Goal: Task Accomplishment & Management: Complete application form

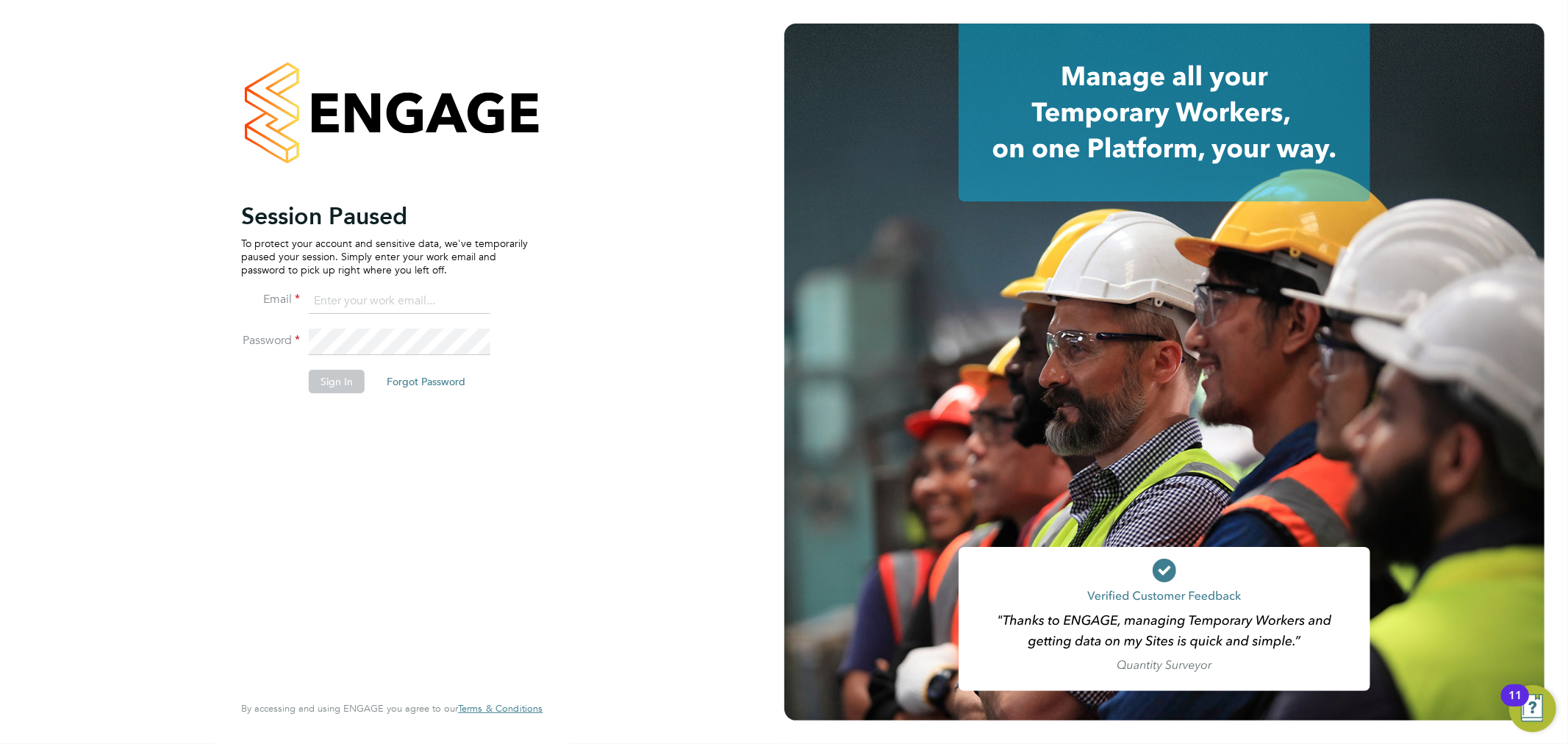
type input "chloe.whittall@linsco.com"
click at [353, 382] on button "Sign In" at bounding box center [337, 381] width 56 height 24
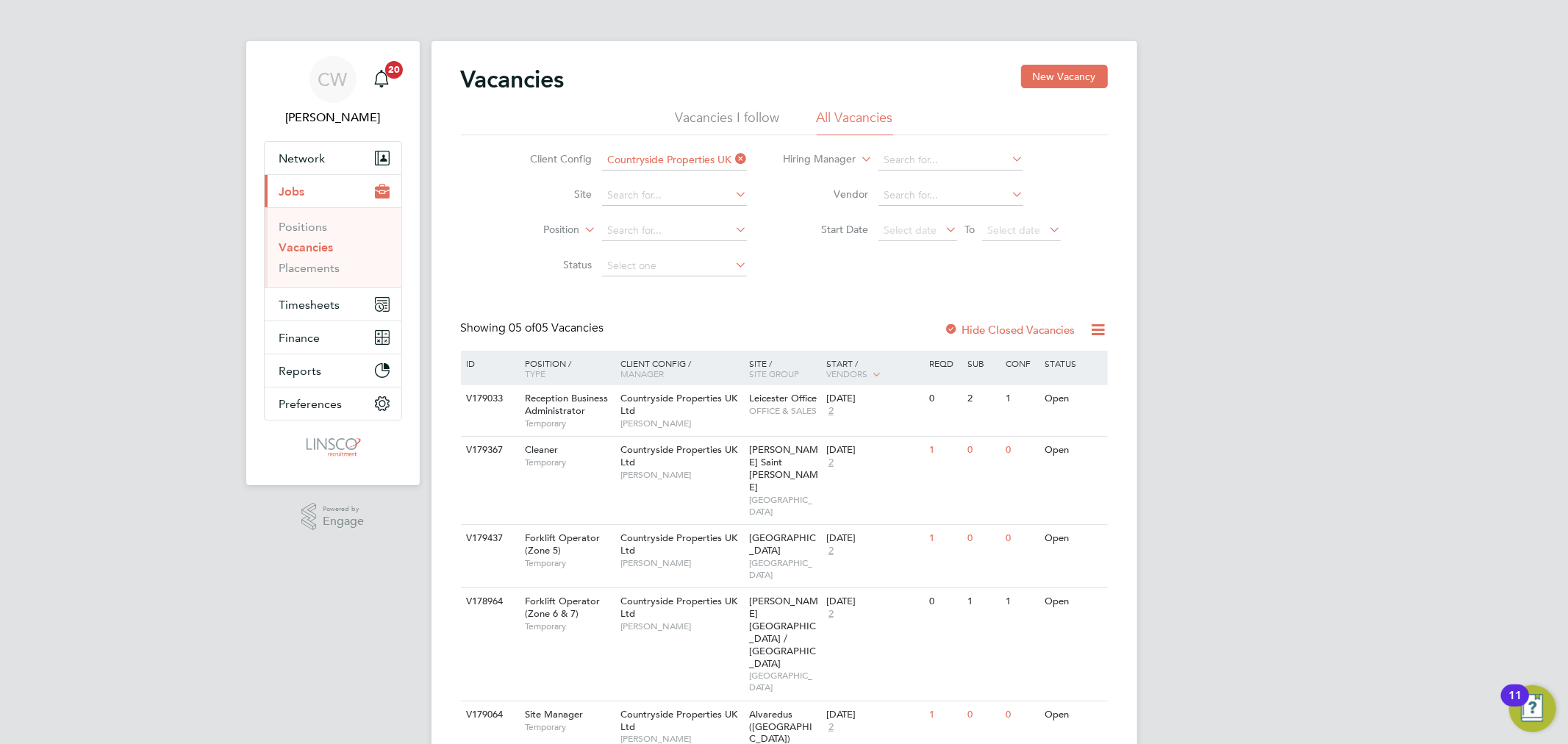
click at [1011, 329] on label "Hide Closed Vacancies" at bounding box center [1010, 329] width 131 height 14
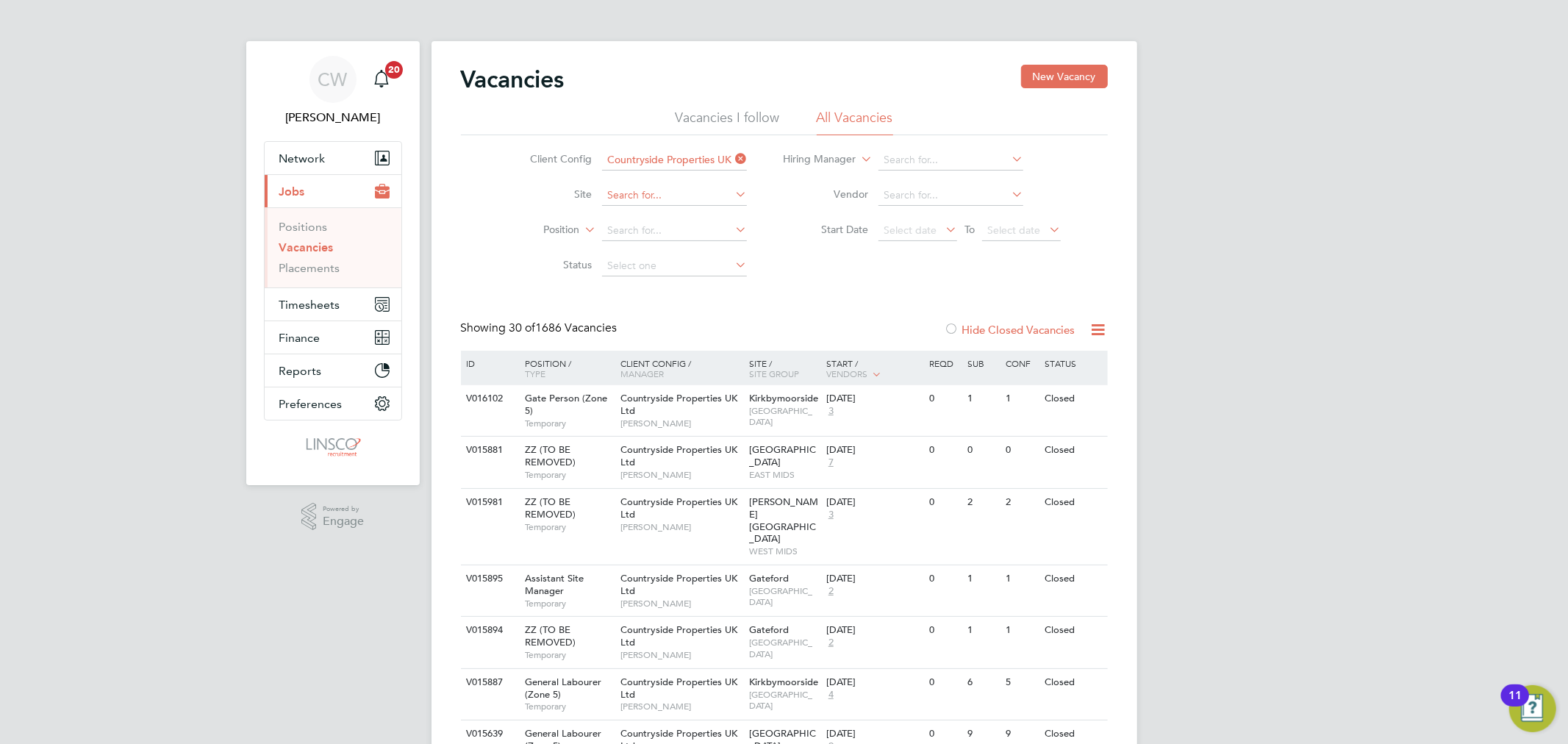
click at [644, 199] on input at bounding box center [675, 195] width 145 height 20
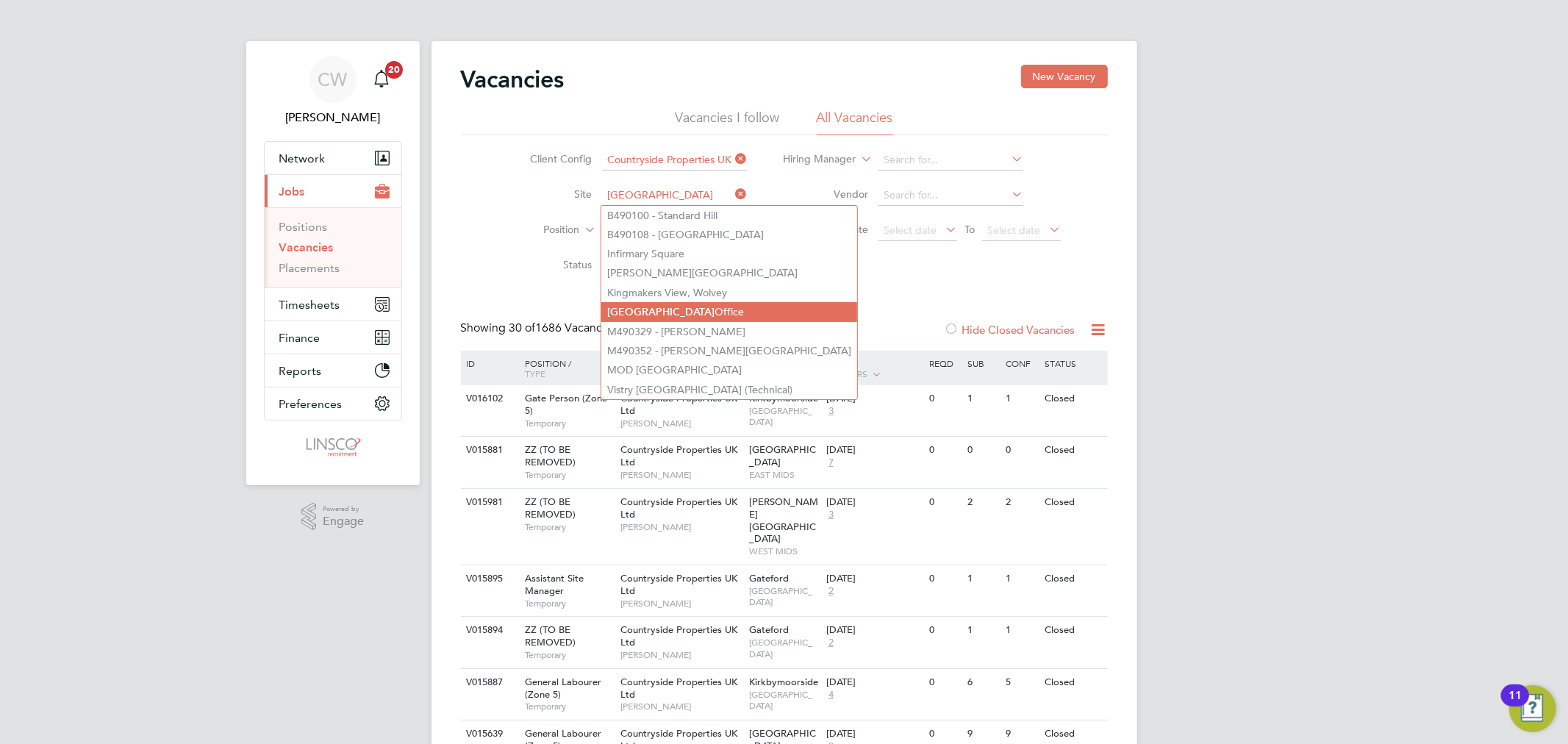
click at [654, 310] on li "Leicester Office" at bounding box center [729, 311] width 256 height 20
type input "Leicester Office"
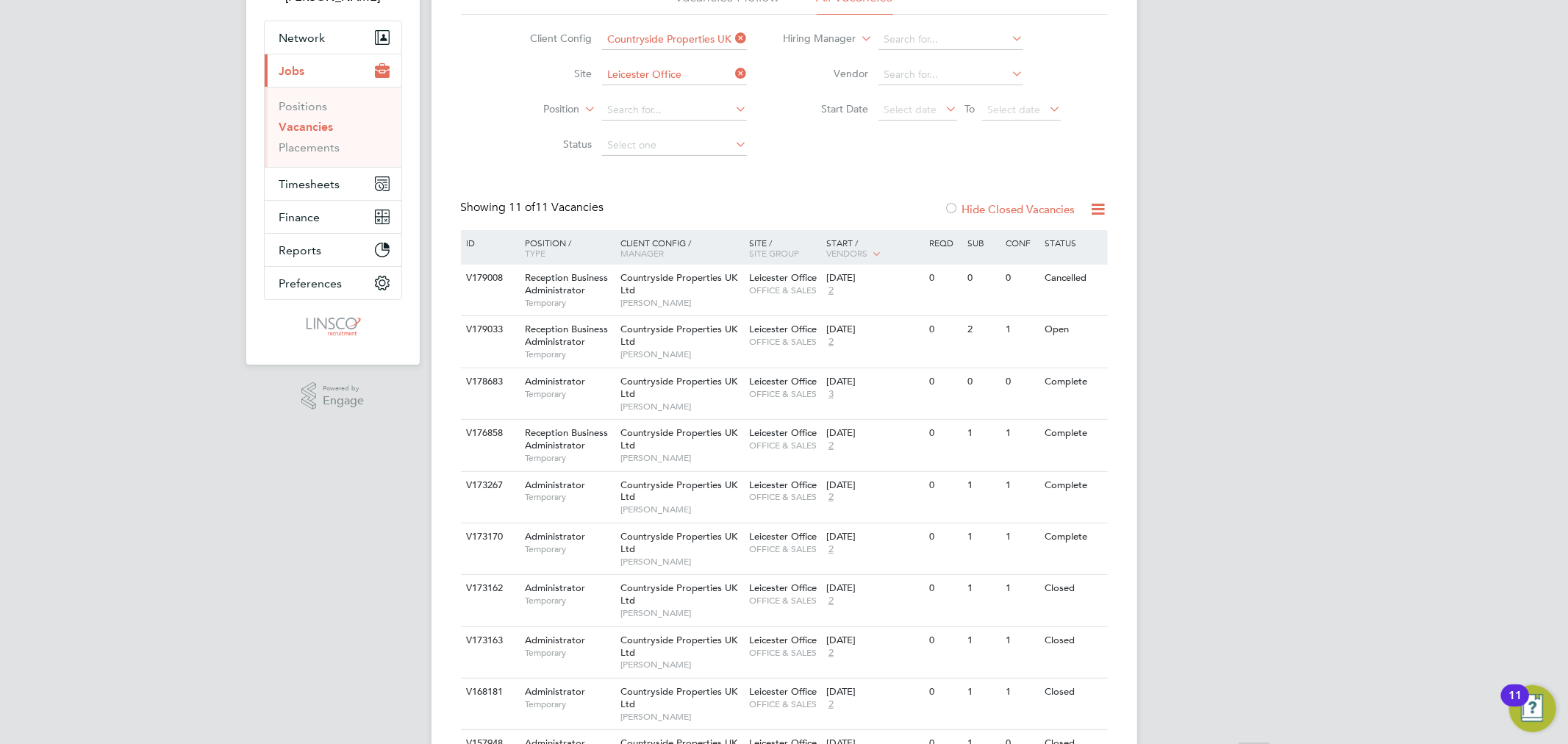
scroll to position [163, 0]
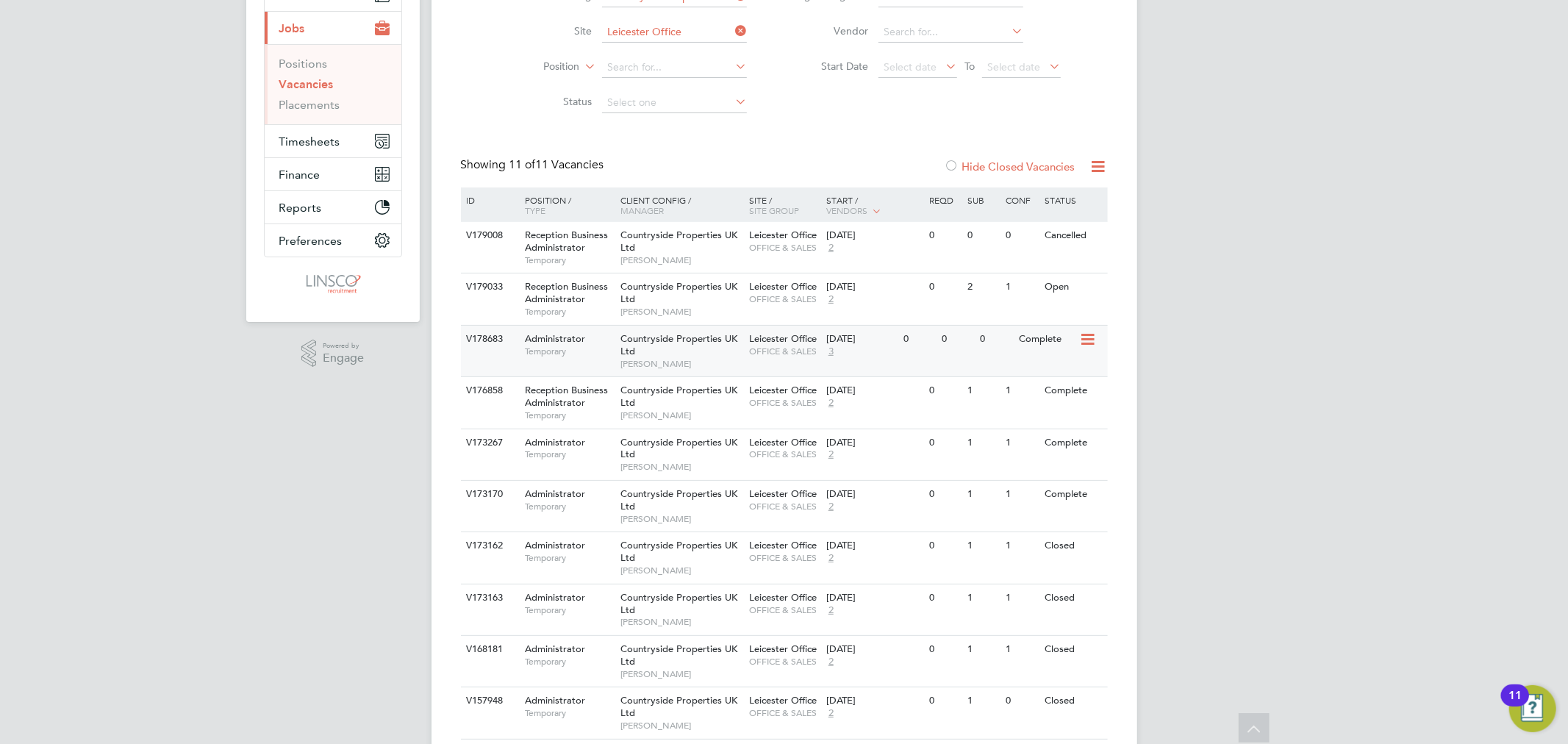
click at [733, 348] on div "Countryside Properties UK Ltd [PERSON_NAME]" at bounding box center [680, 351] width 128 height 50
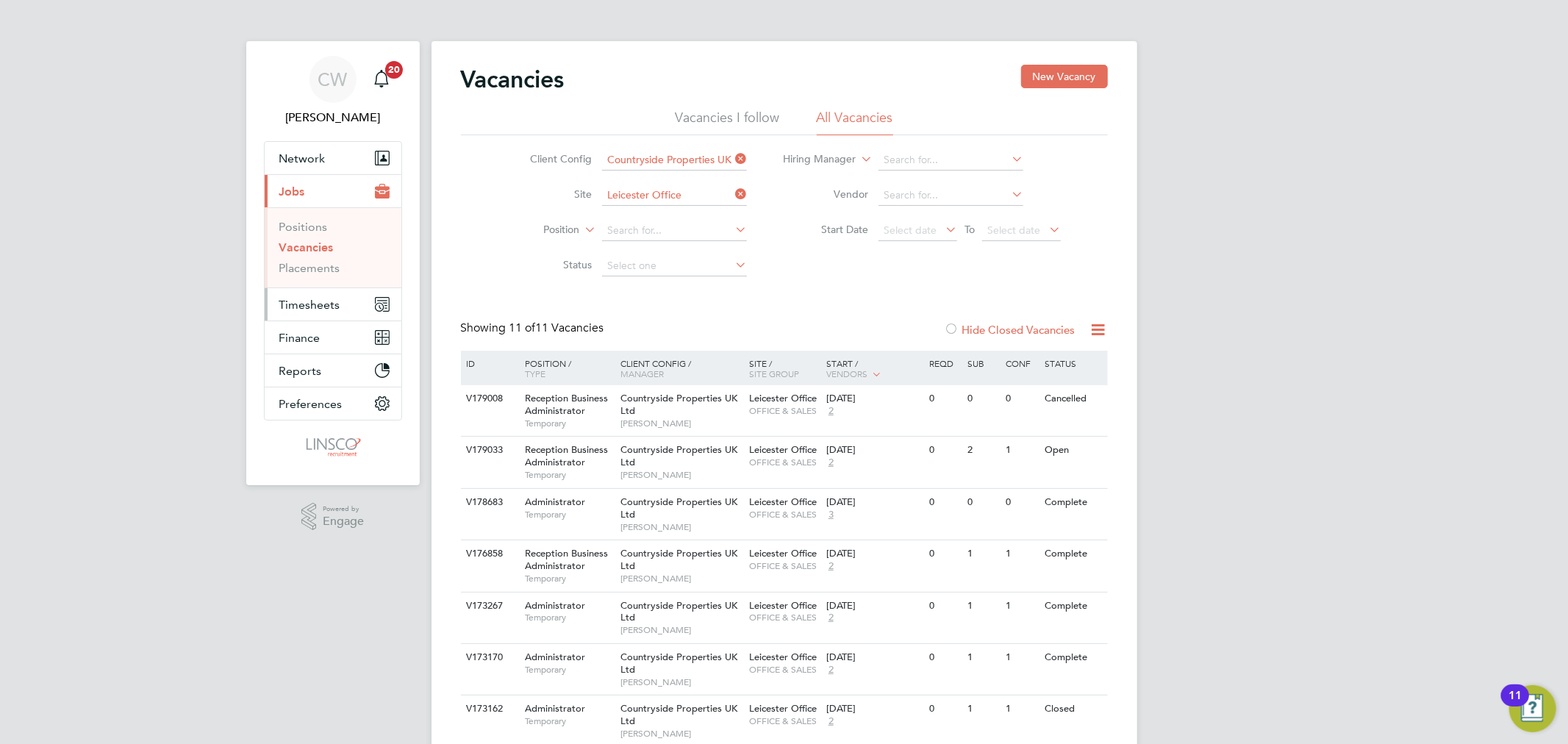
click at [304, 314] on button "Timesheets" at bounding box center [333, 304] width 136 height 32
click at [317, 261] on link "Timesheets" at bounding box center [309, 260] width 61 height 14
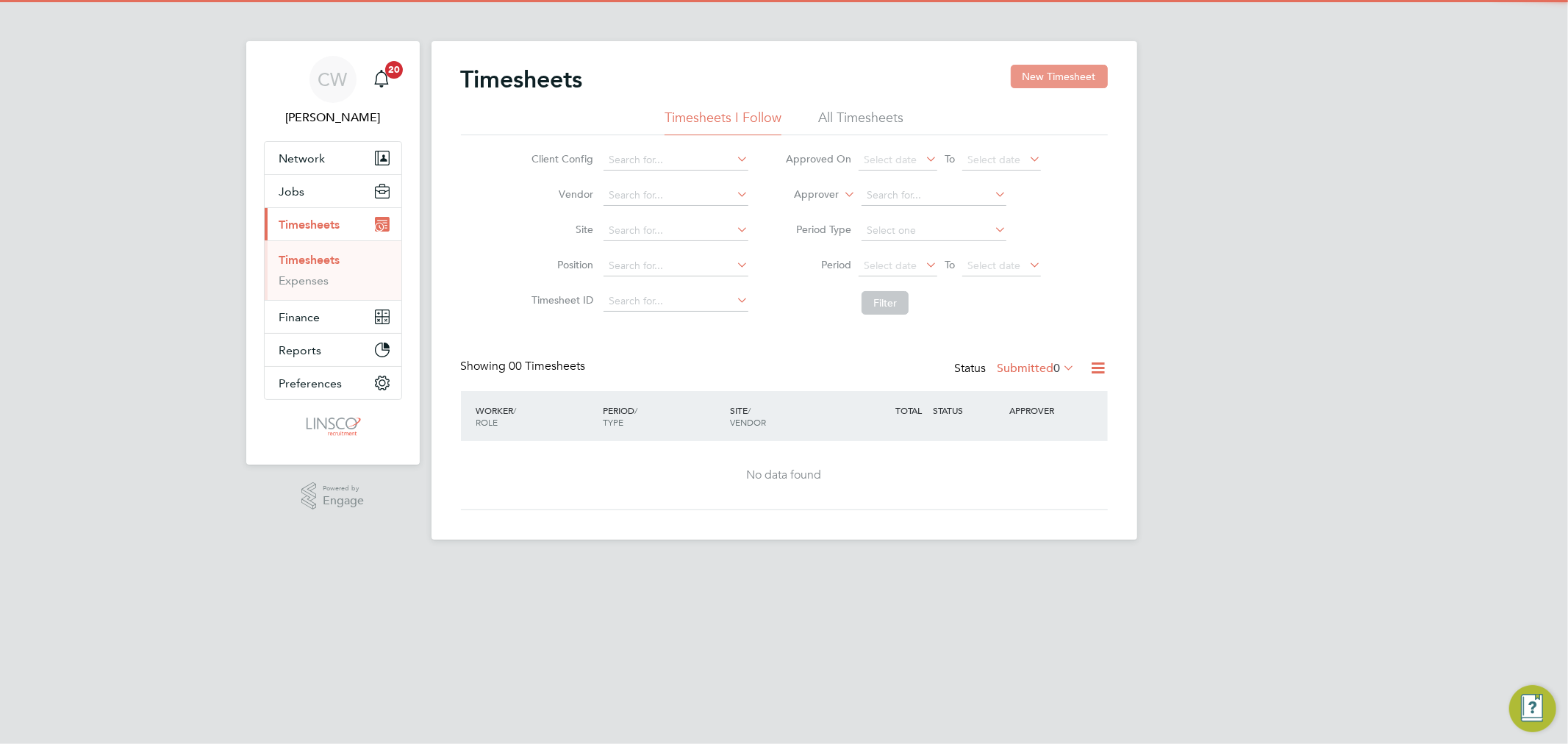
click at [1063, 67] on button "New Timesheet" at bounding box center [1059, 76] width 97 height 24
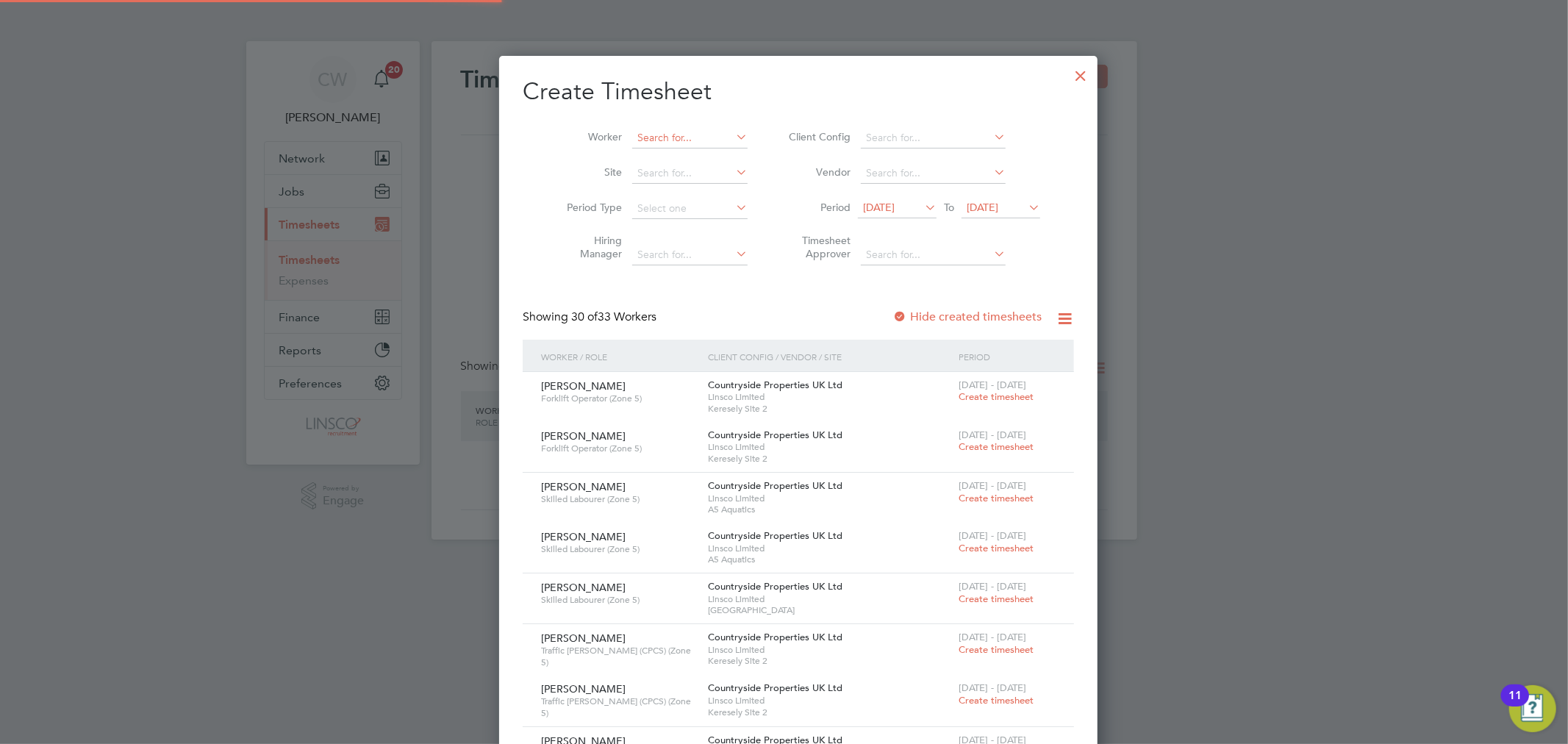
scroll to position [2618, 569]
click at [648, 137] on input at bounding box center [690, 138] width 115 height 20
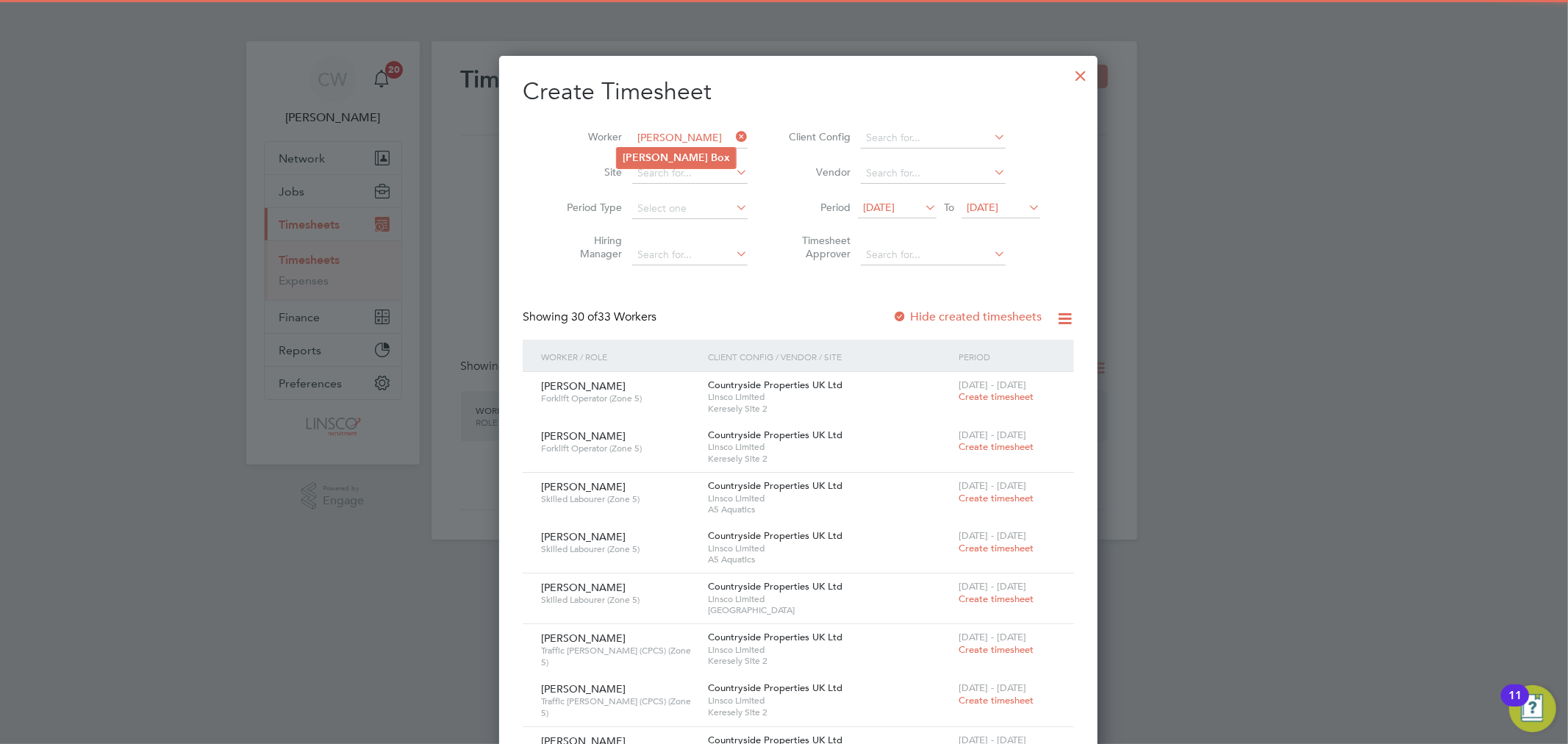
click at [651, 154] on li "[PERSON_NAME]" at bounding box center [676, 157] width 119 height 20
type input "[PERSON_NAME]"
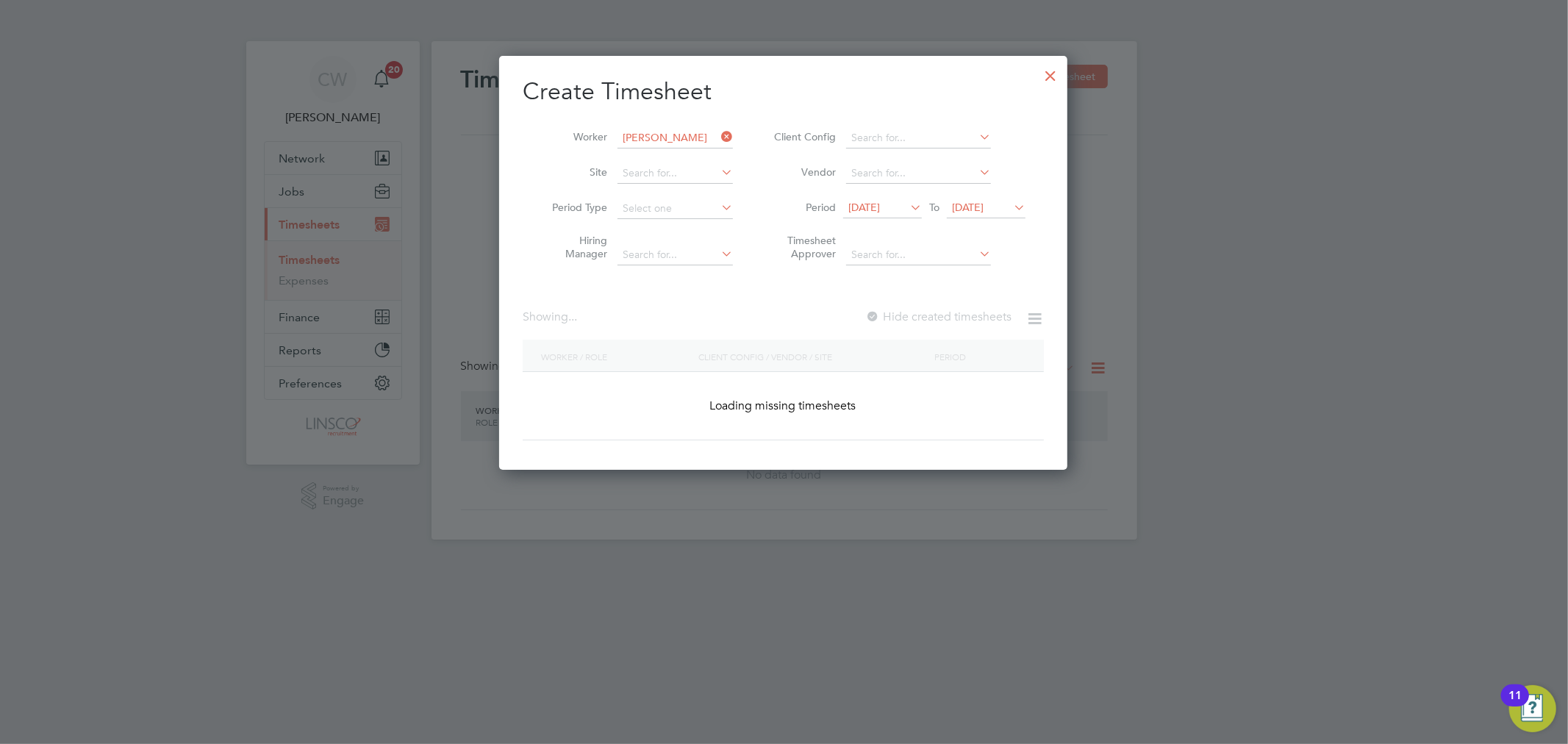
scroll to position [415, 569]
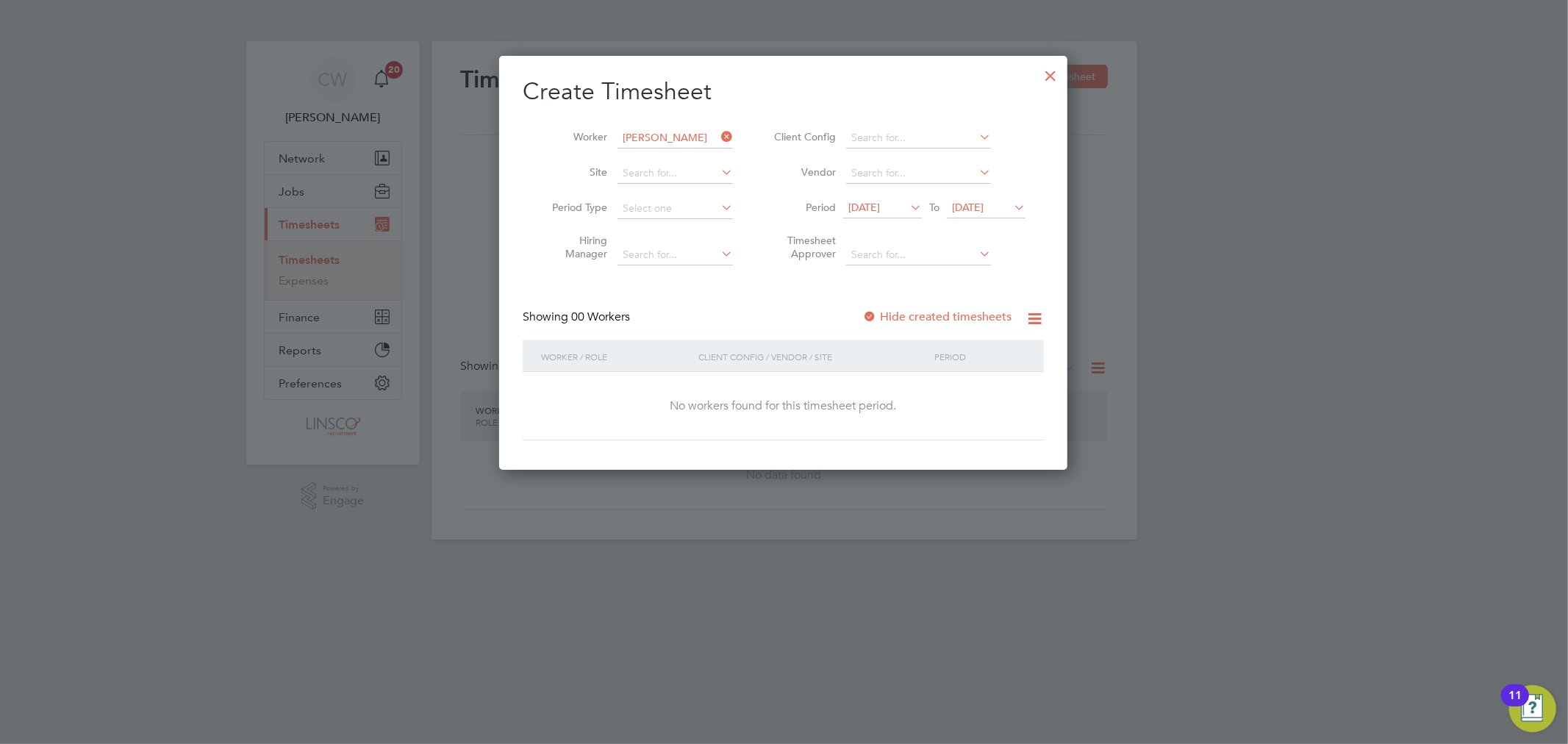
click at [985, 214] on span "[DATE]" at bounding box center [986, 208] width 79 height 20
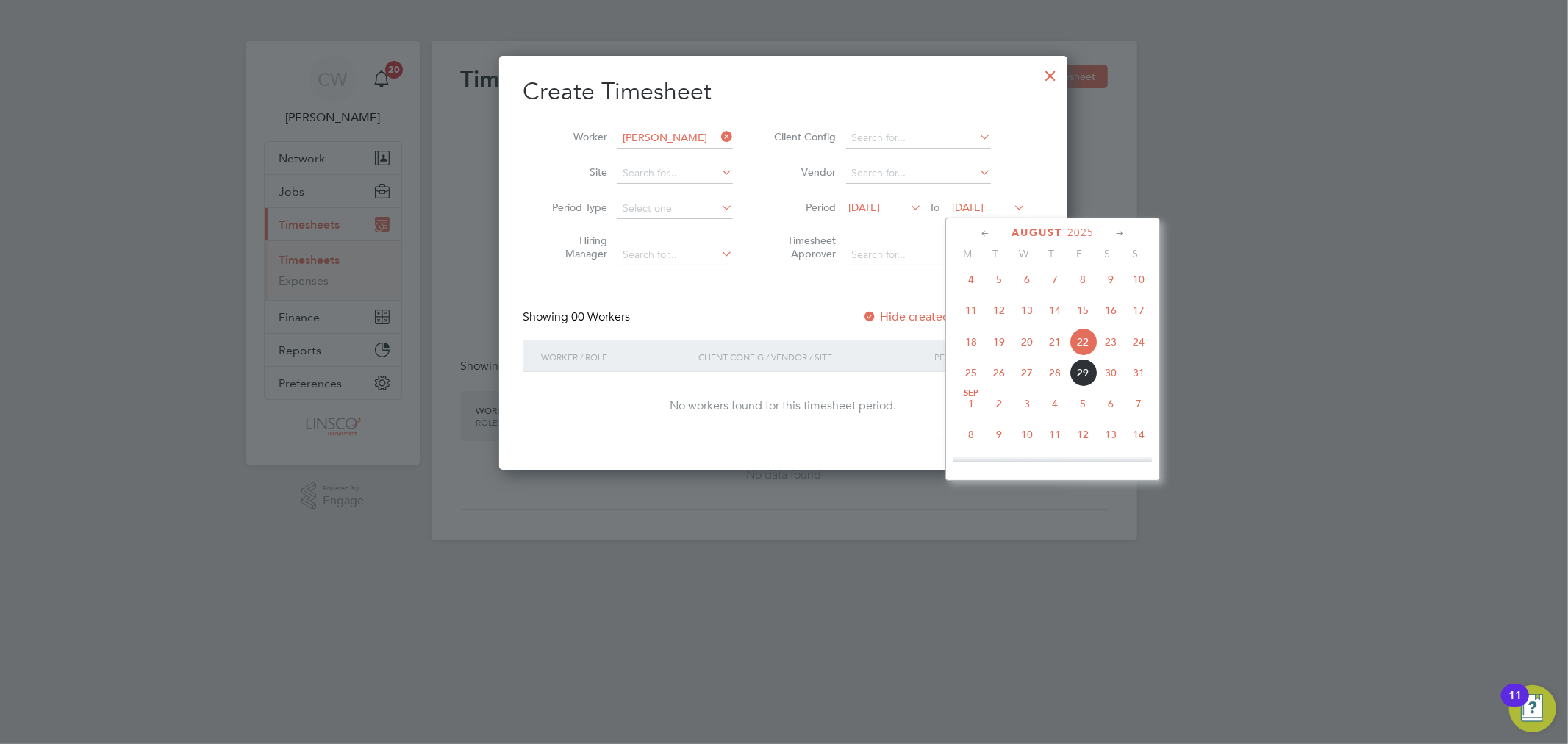
click at [1089, 387] on span "29" at bounding box center [1082, 372] width 28 height 28
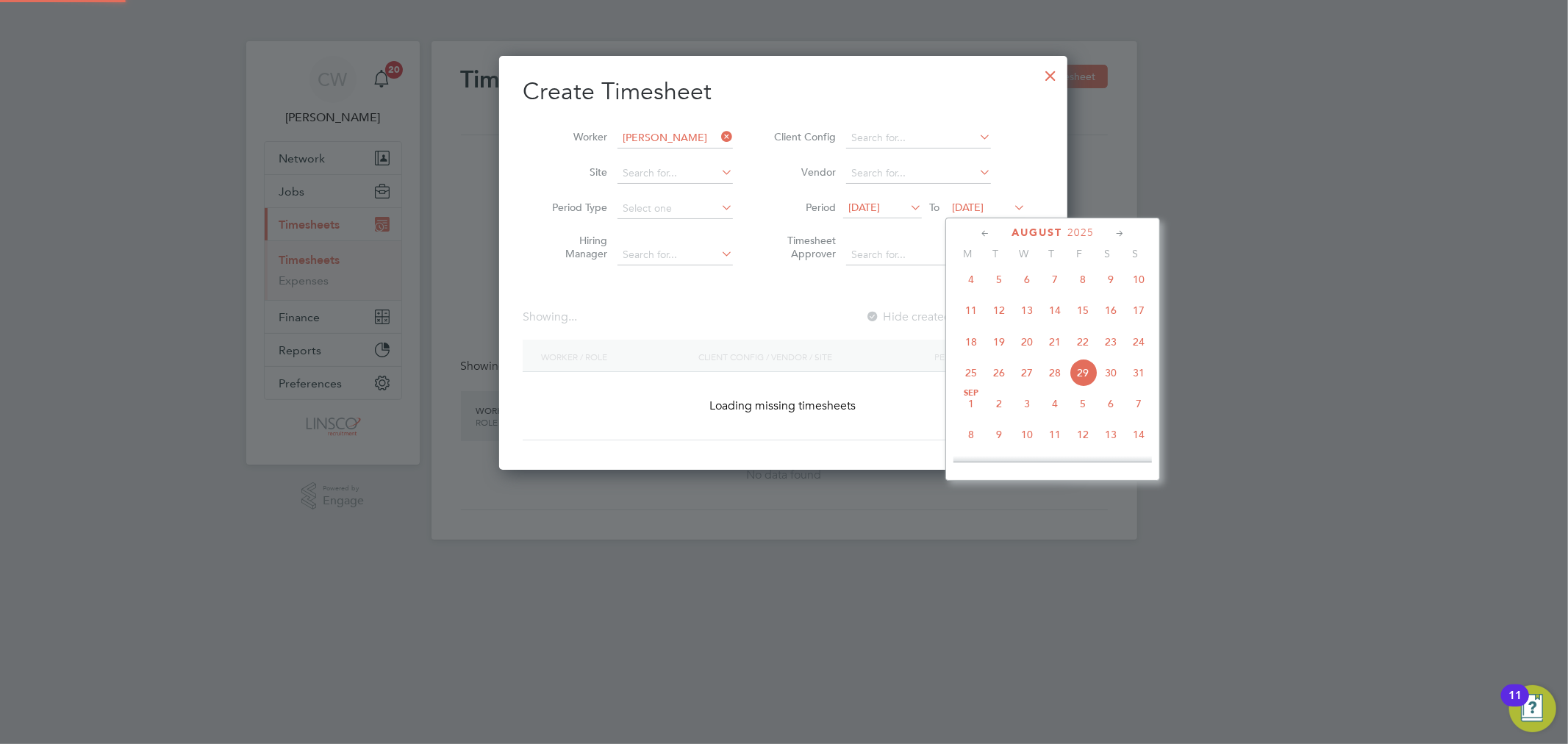
scroll to position [397, 569]
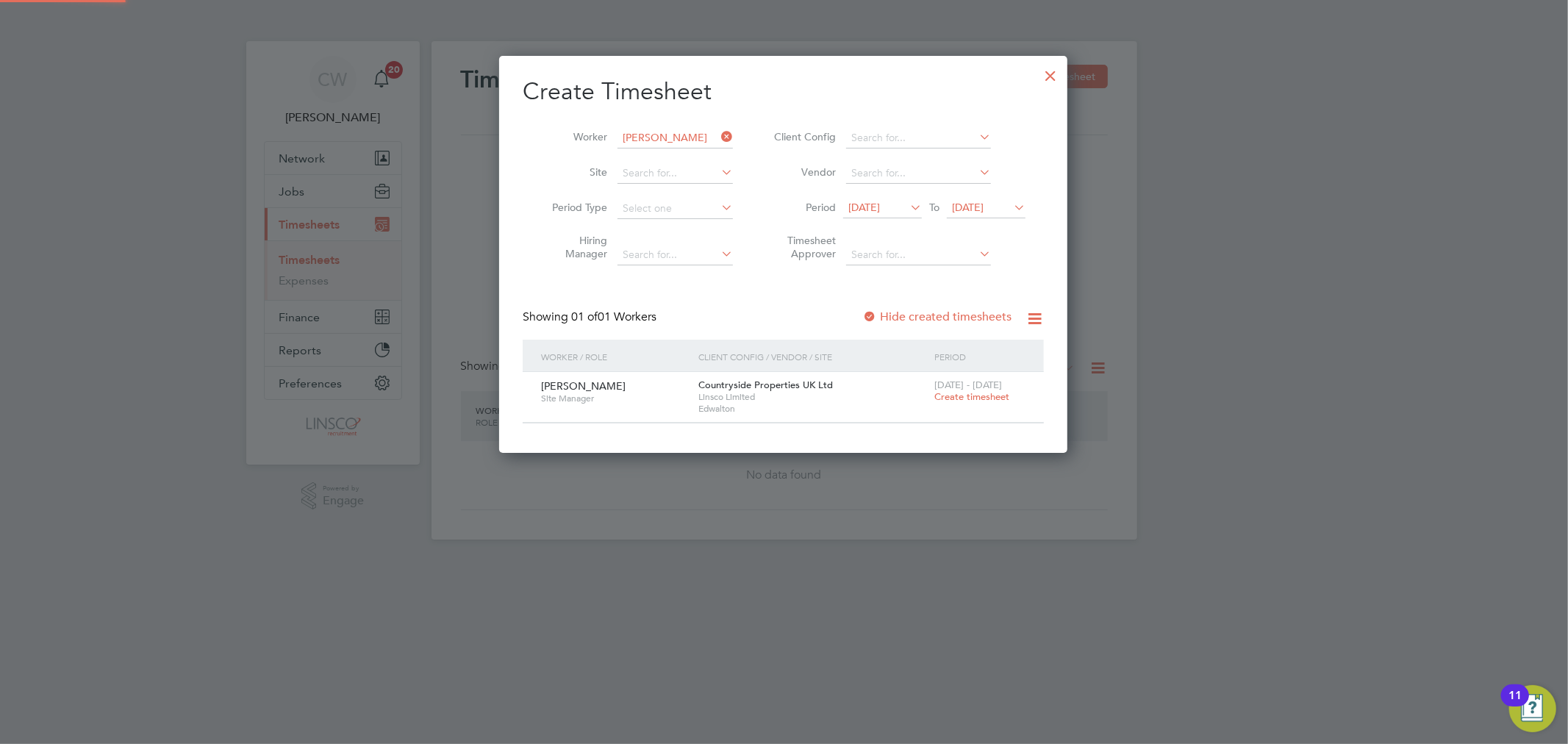
click at [963, 400] on span "Create timesheet" at bounding box center [971, 396] width 75 height 13
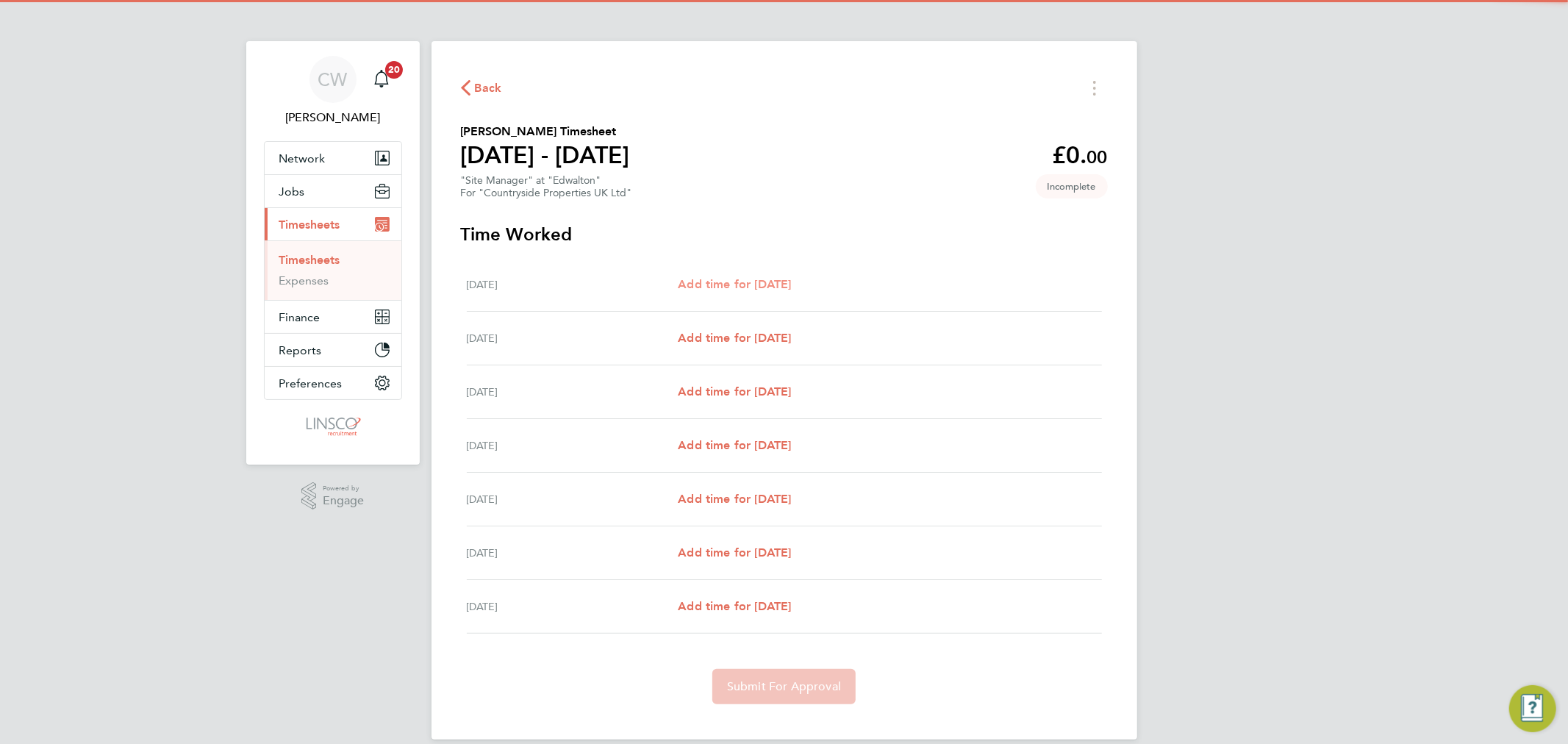
click at [739, 285] on span "Add time for [DATE]" at bounding box center [735, 285] width 114 height 14
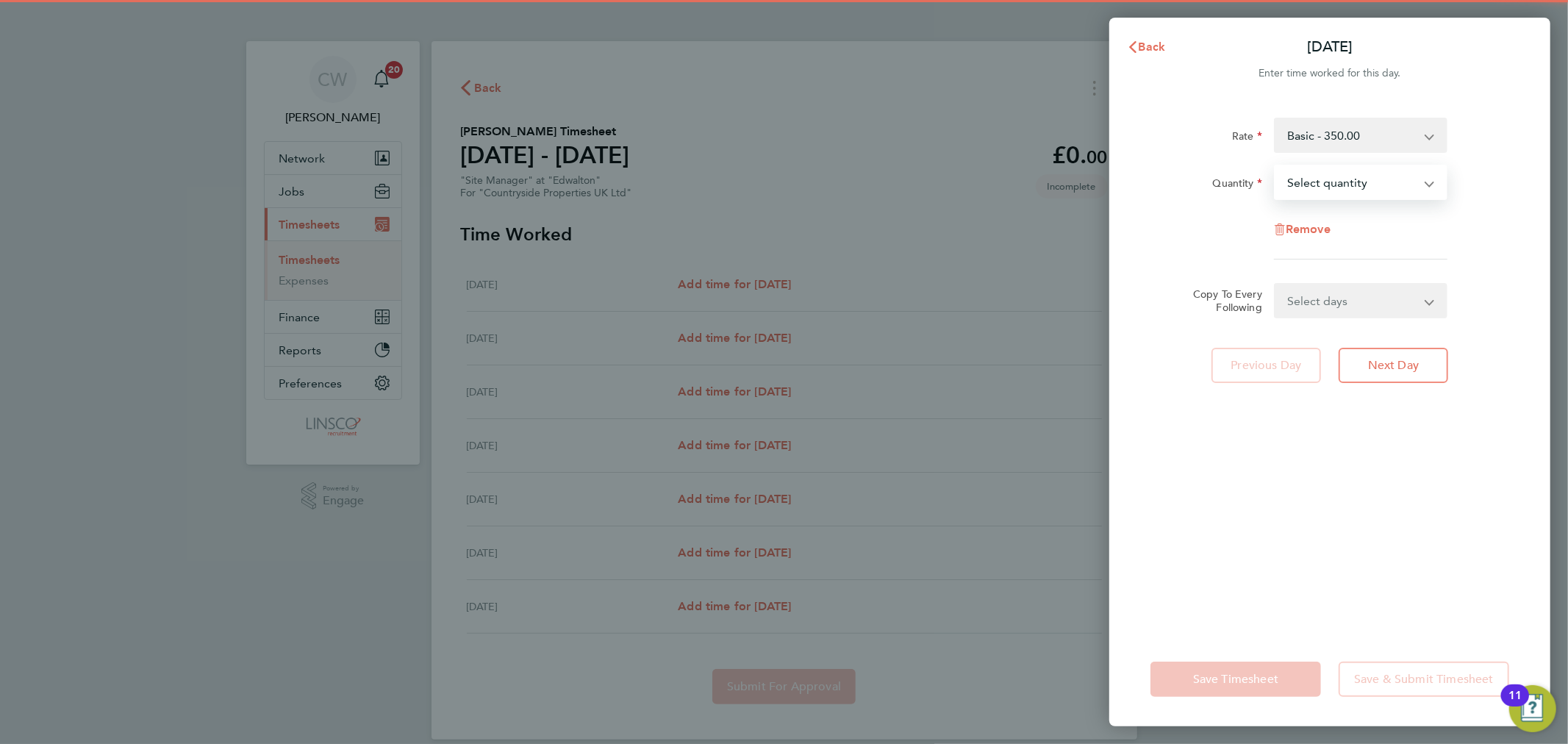
drag, startPoint x: 1402, startPoint y: 185, endPoint x: 1395, endPoint y: 195, distance: 12.2
click at [1402, 185] on select "Select quantity 0.5 1" at bounding box center [1352, 182] width 153 height 32
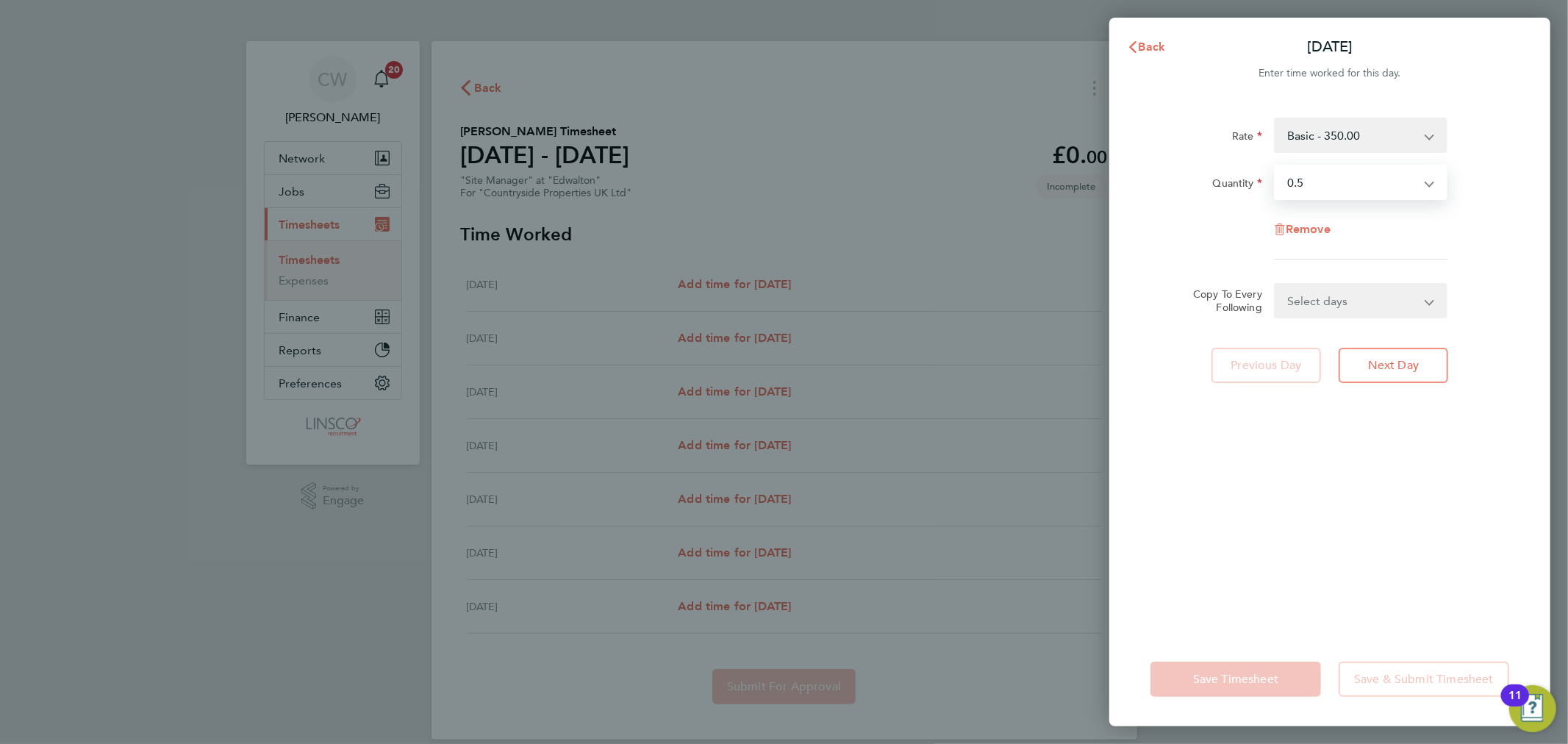
click at [1276, 166] on select "Select quantity 0.5 1" at bounding box center [1352, 182] width 153 height 32
click at [1331, 174] on select "Select quantity 0.5 1" at bounding box center [1352, 182] width 153 height 32
select select "1"
click at [1276, 166] on select "Select quantity 0.5 1" at bounding box center [1352, 182] width 153 height 32
click at [1317, 291] on select "Select days Day Weekday (Mon-Fri) Weekend (Sat-Sun) [DATE] [DATE] [DATE] [DATE]…" at bounding box center [1353, 300] width 155 height 32
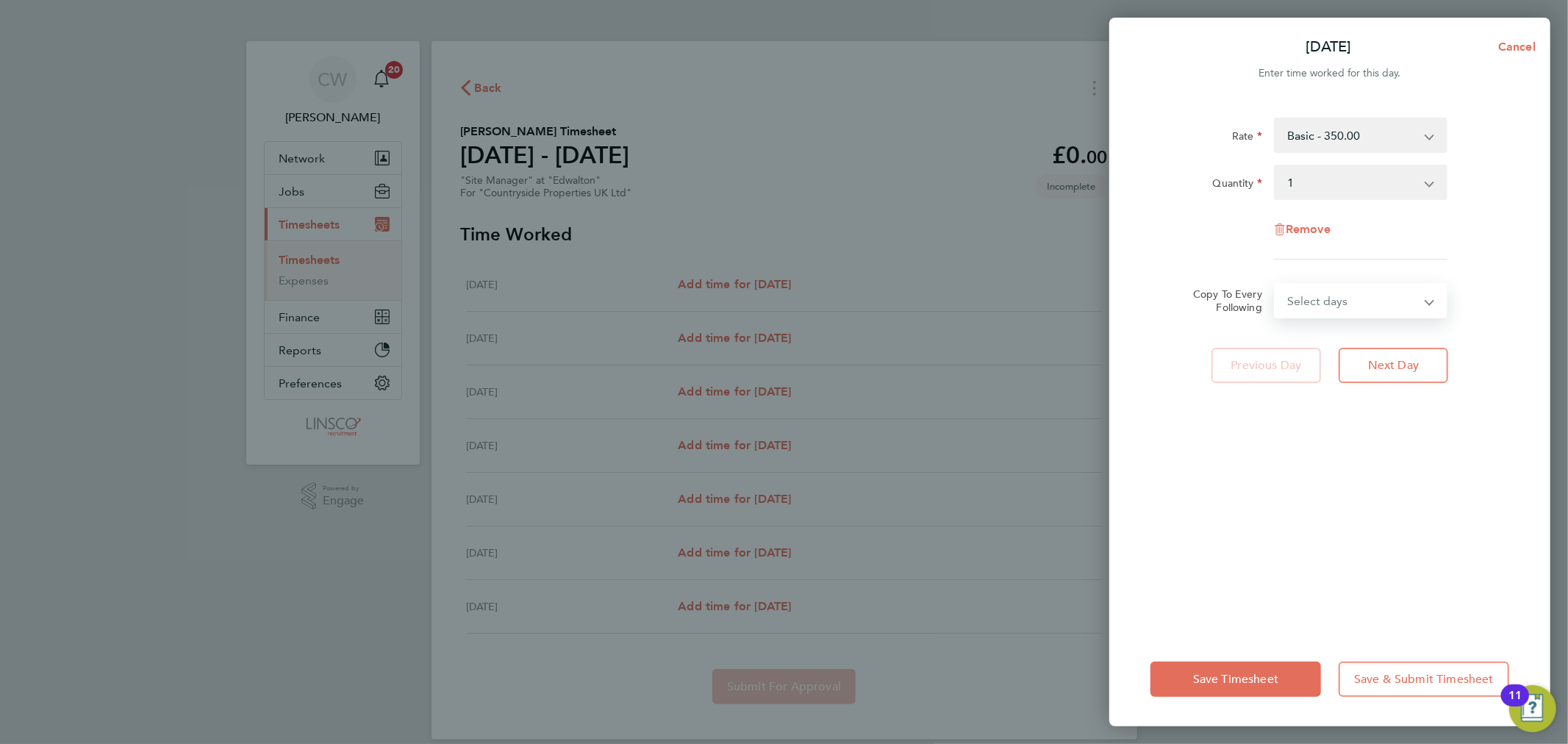
select select "DAY"
click at [1276, 285] on select "Select days Day Weekday (Mon-Fri) Weekend (Sat-Sun) [DATE] [DATE] [DATE] [DATE]…" at bounding box center [1353, 300] width 155 height 32
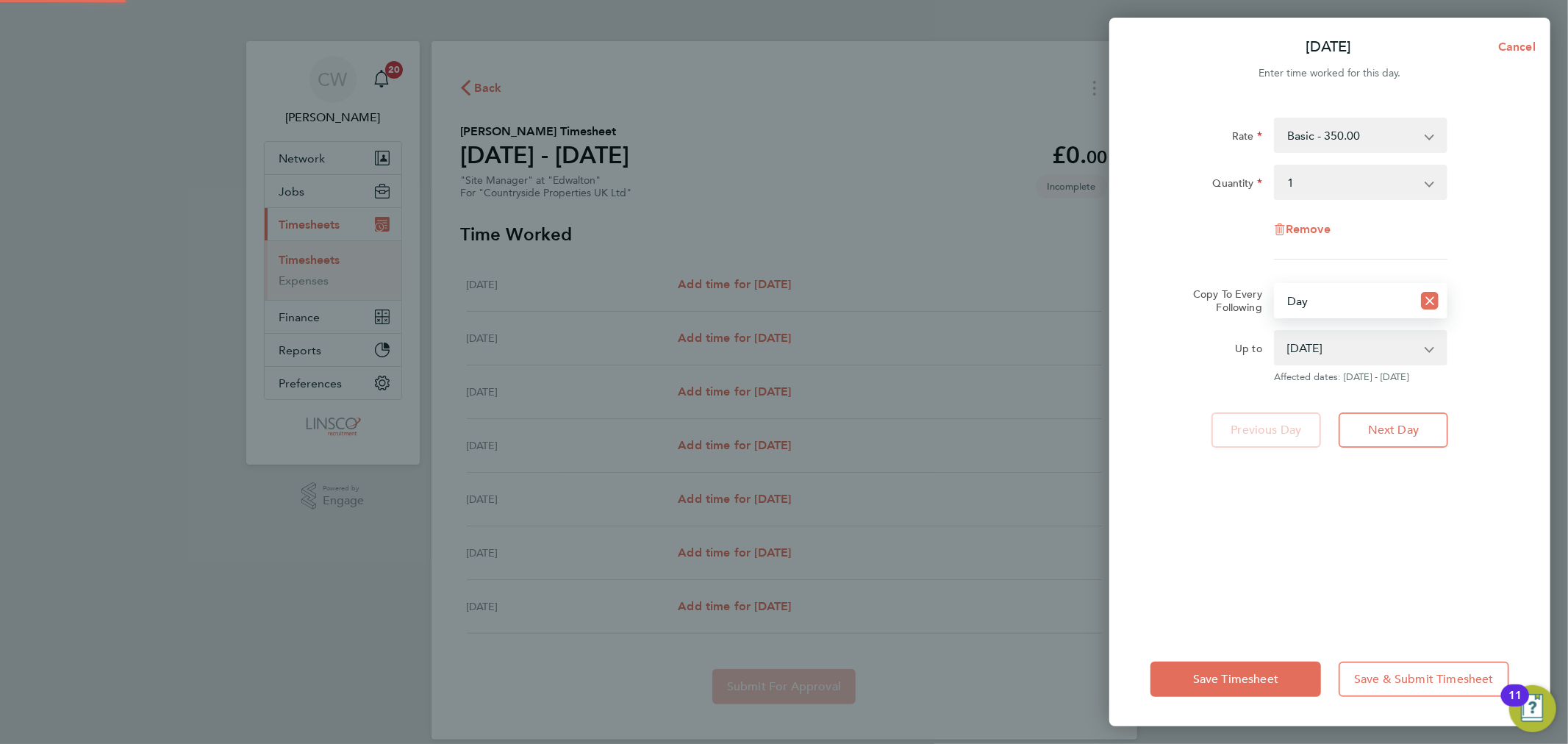
drag, startPoint x: 1324, startPoint y: 317, endPoint x: 1322, endPoint y: 350, distance: 33.1
click at [1322, 350] on select "[DATE] [DATE] [DATE] [DATE] [DATE] [DATE]" at bounding box center [1352, 348] width 153 height 32
select select "[DATE]"
click at [1276, 332] on select "[DATE] [DATE] [DATE] [DATE] [DATE] [DATE]" at bounding box center [1352, 348] width 153 height 32
click at [1217, 674] on span "Save Timesheet" at bounding box center [1236, 679] width 85 height 15
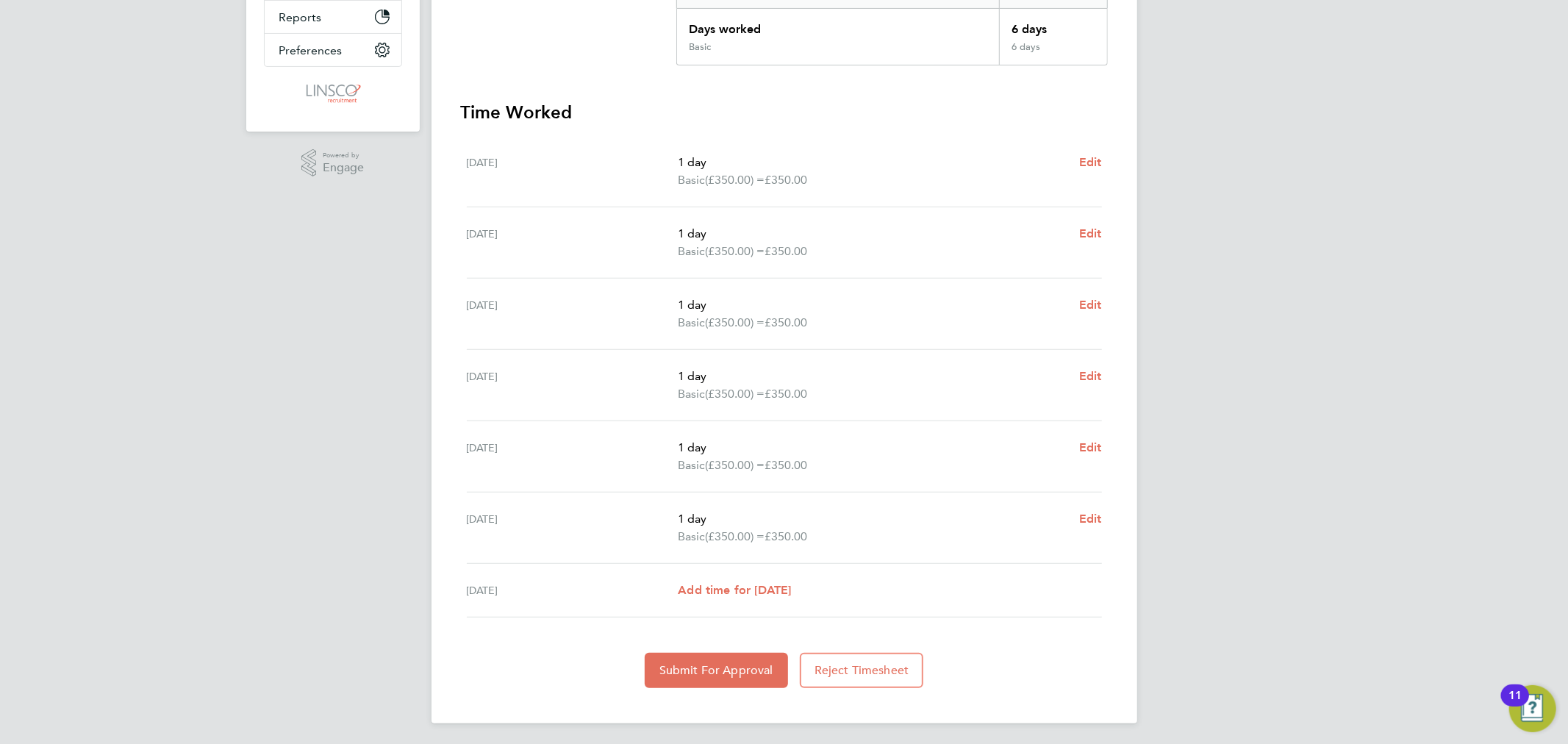
scroll to position [334, 0]
click at [724, 674] on button "Submit For Approval" at bounding box center [717, 668] width 143 height 35
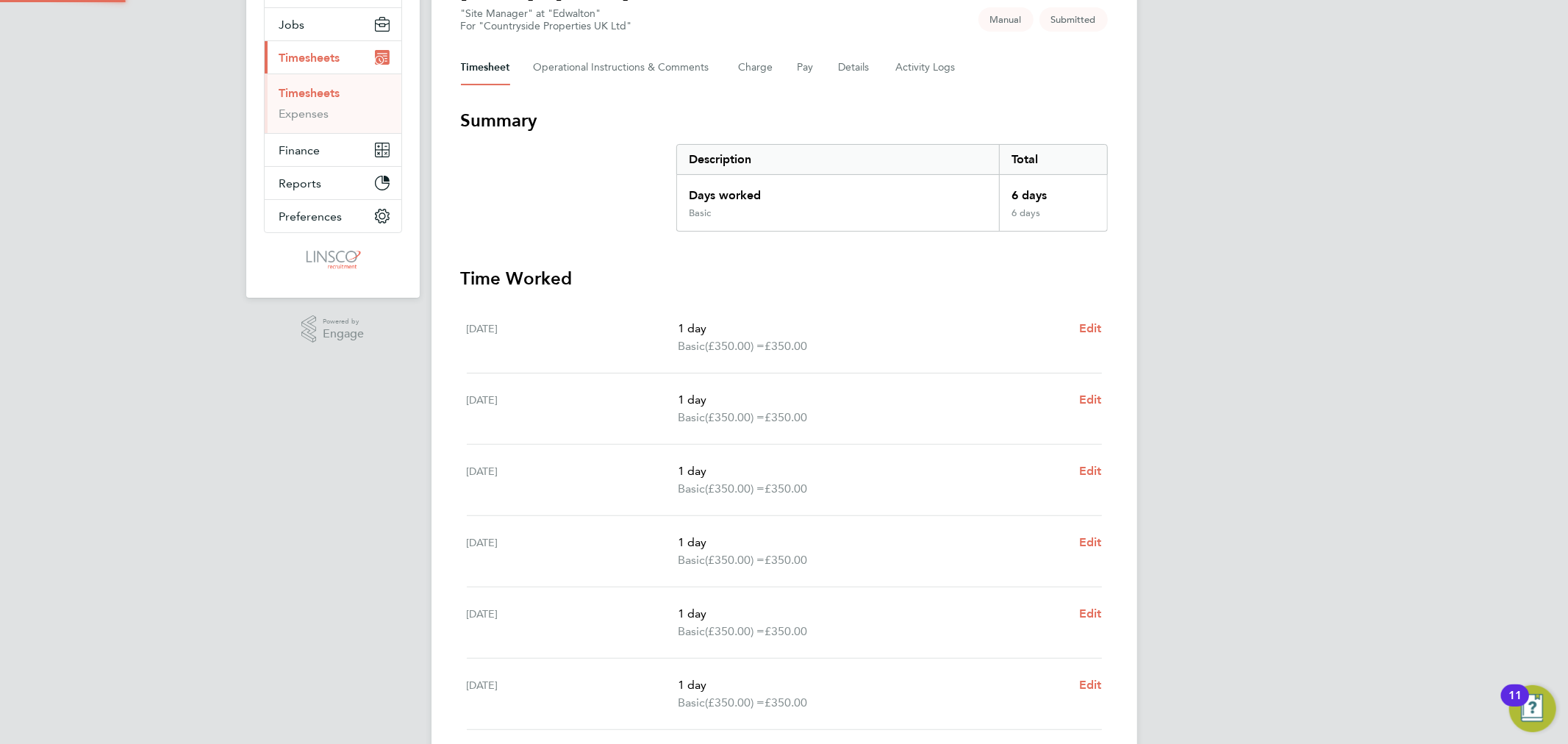
scroll to position [0, 0]
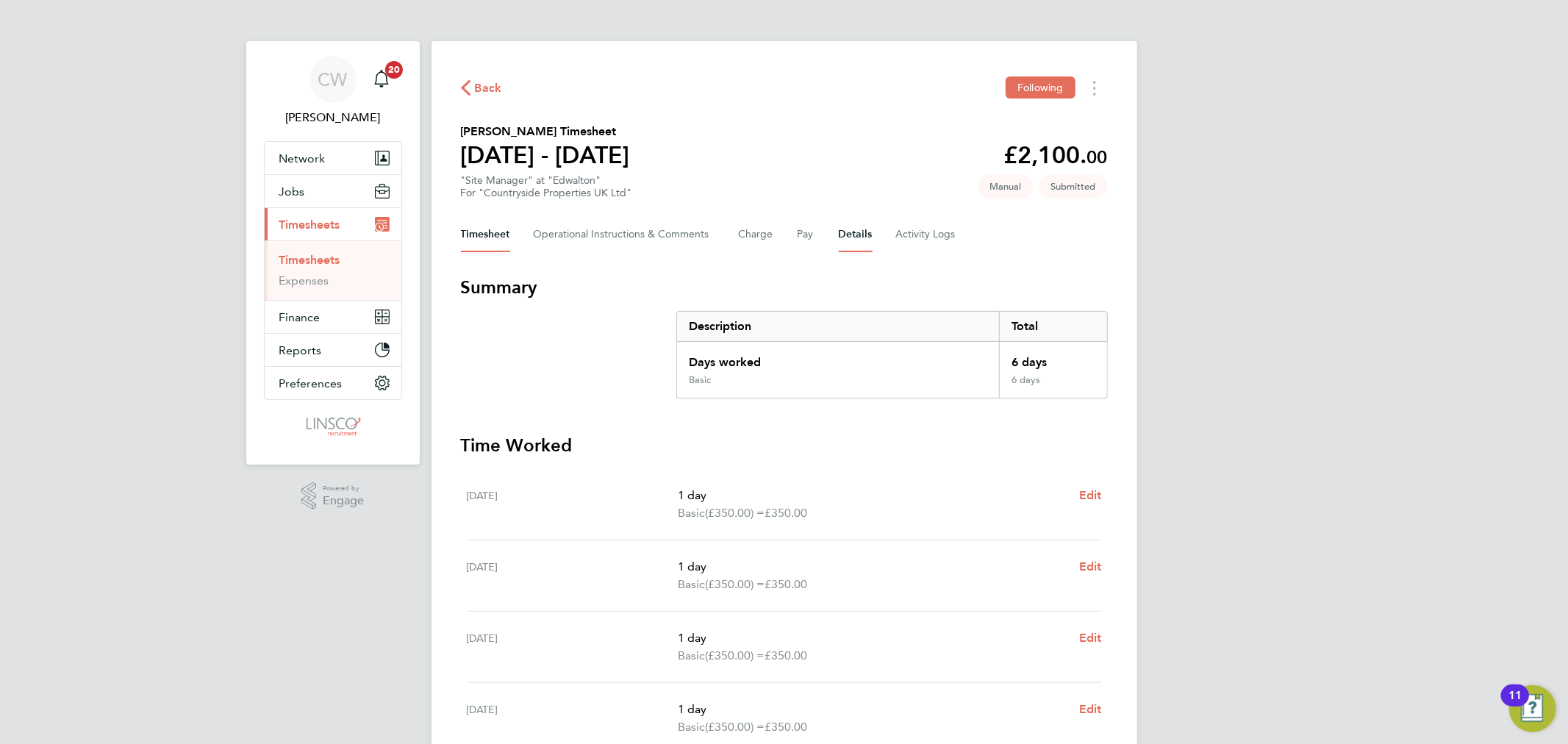
click at [855, 232] on button "Details" at bounding box center [855, 234] width 34 height 35
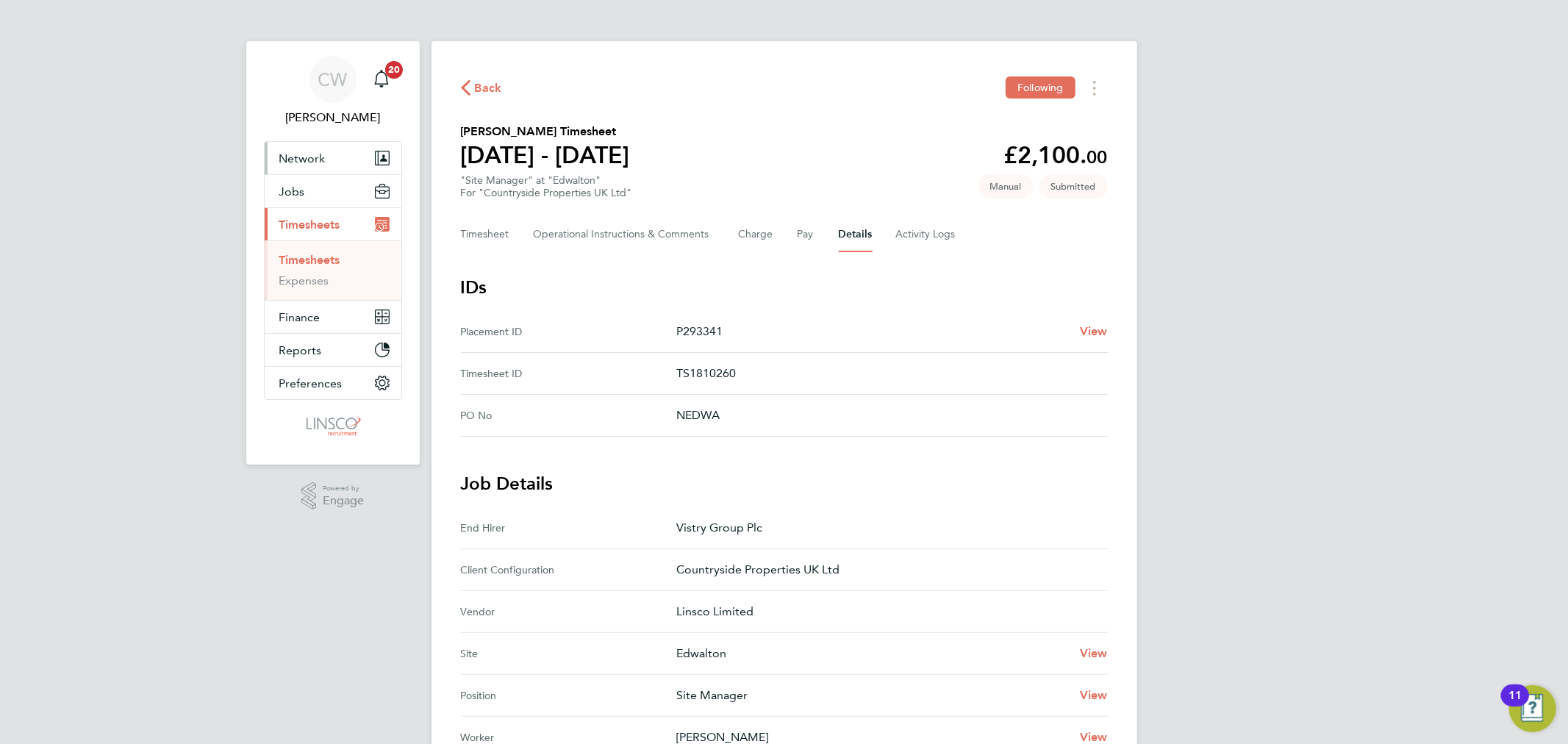
click at [312, 157] on span "Network" at bounding box center [302, 158] width 47 height 14
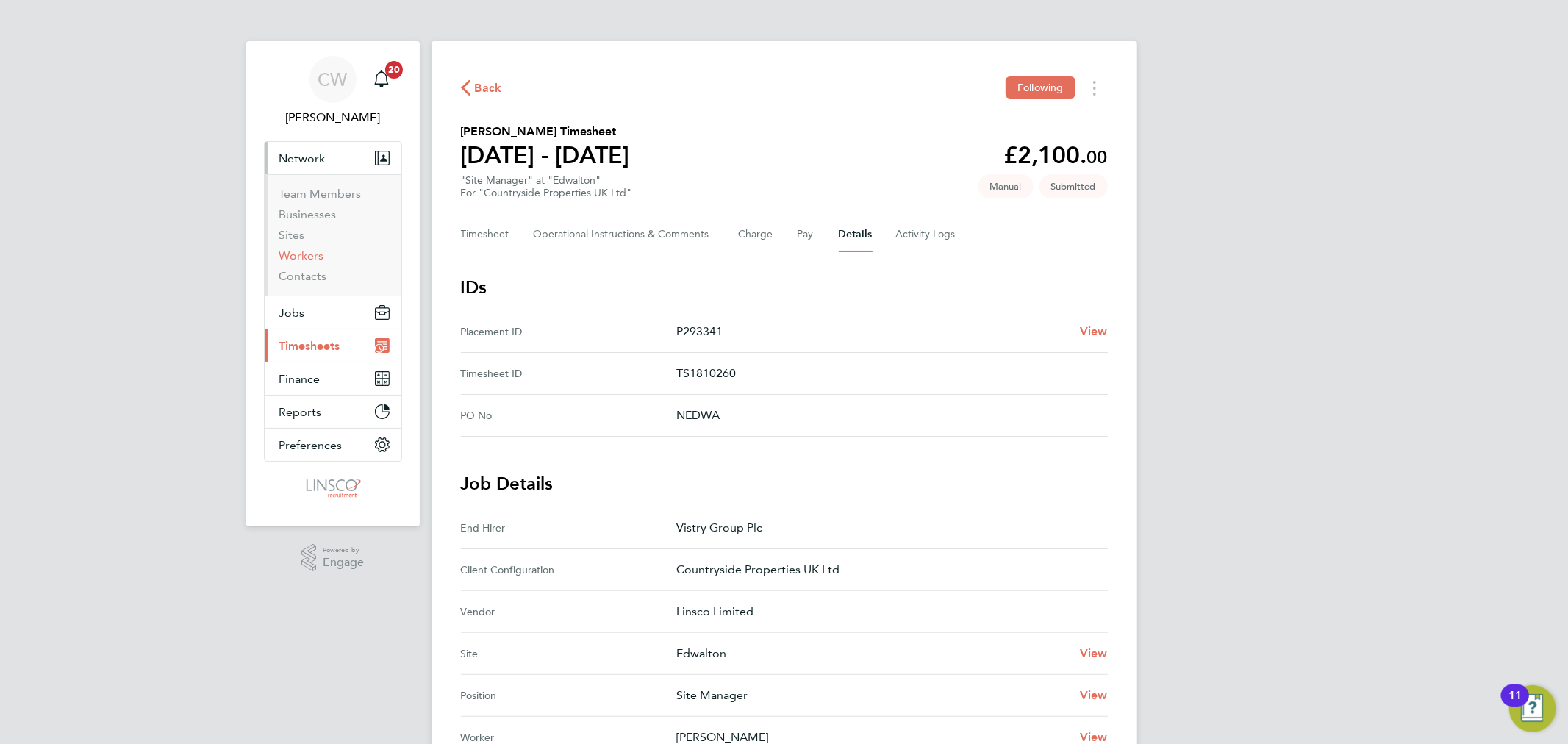
click at [298, 257] on link "Workers" at bounding box center [301, 255] width 45 height 14
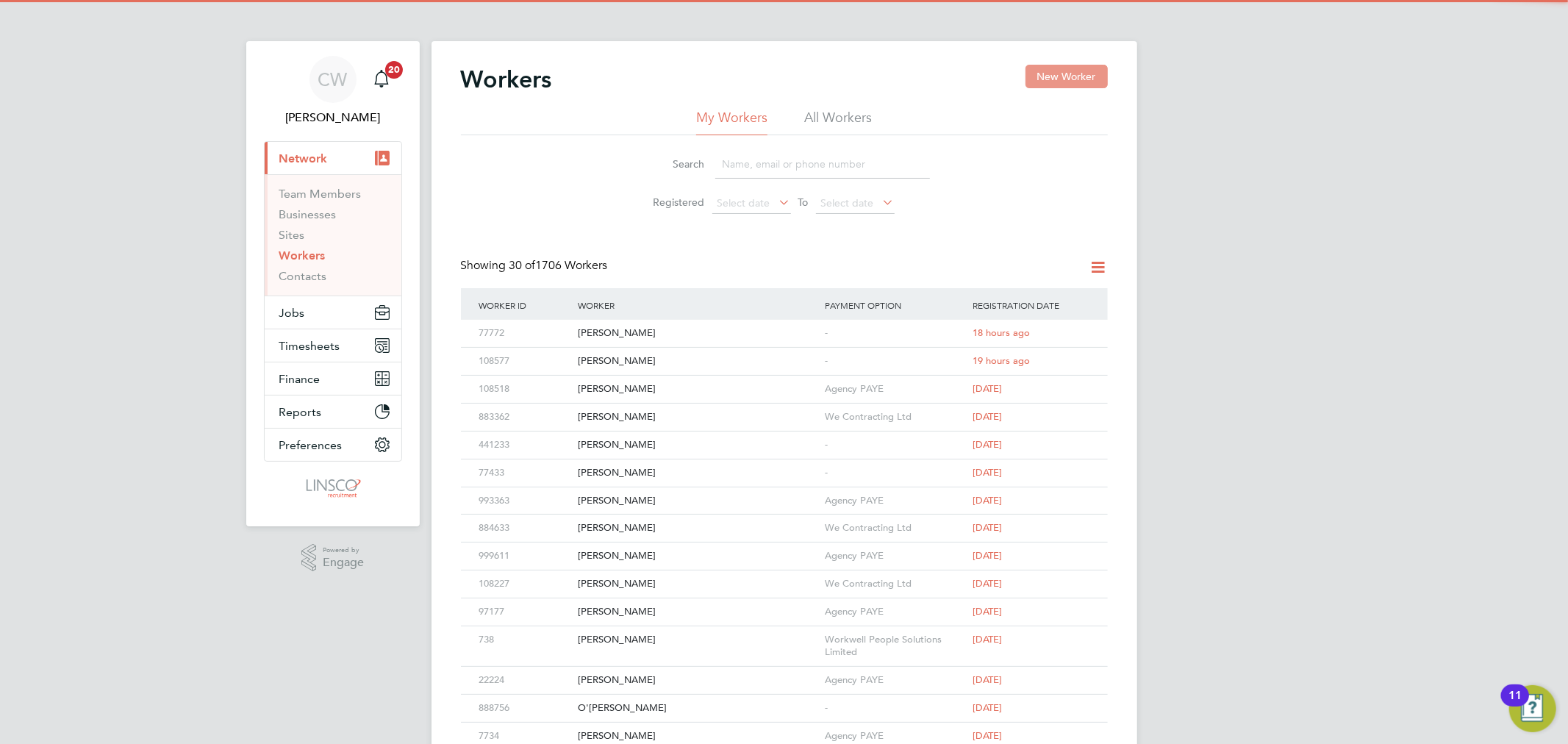
click at [1052, 77] on button "New Worker" at bounding box center [1067, 76] width 82 height 24
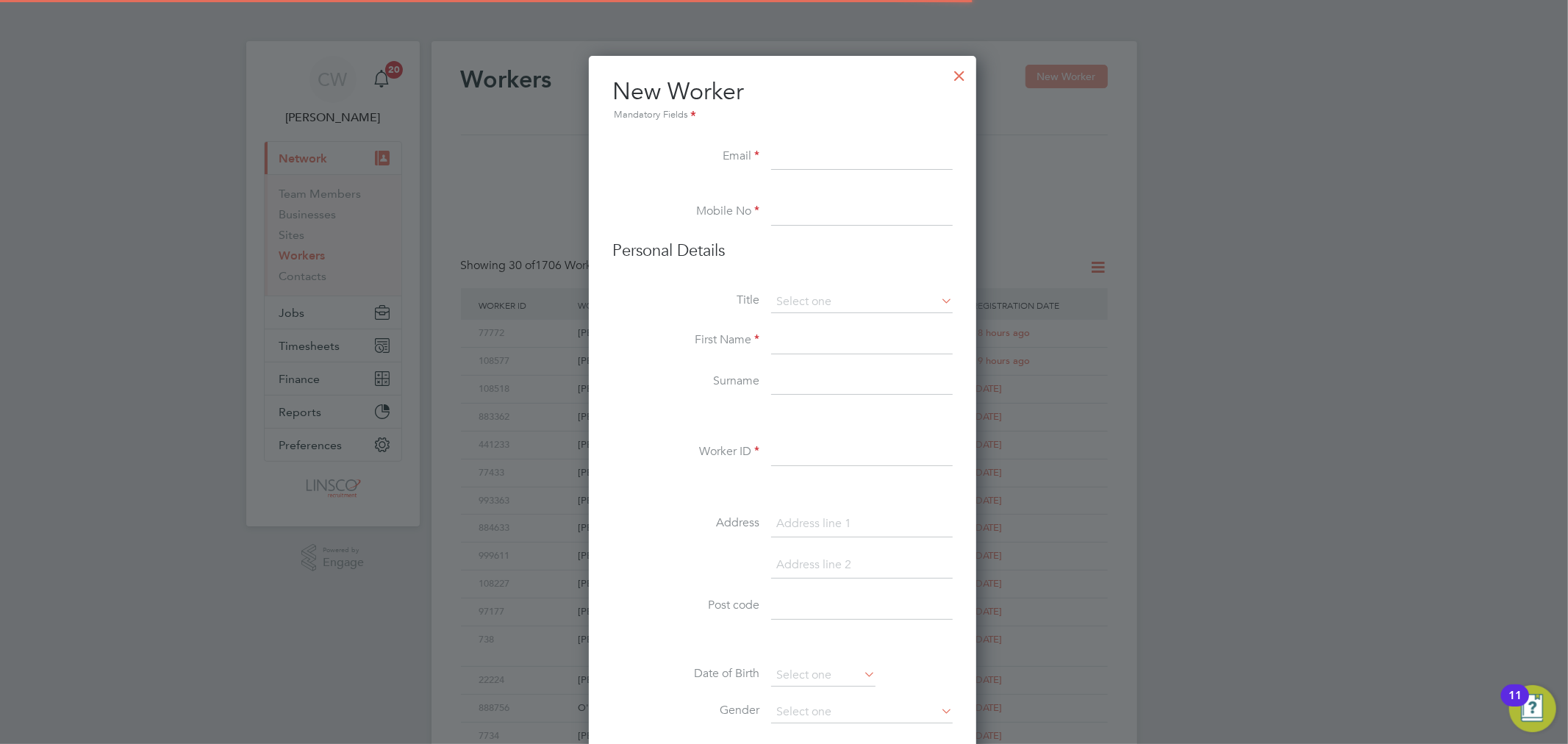
scroll to position [1249, 390]
click at [807, 155] on input at bounding box center [862, 158] width 181 height 27
paste input "[EMAIL_ADDRESS][DOMAIN_NAME]"
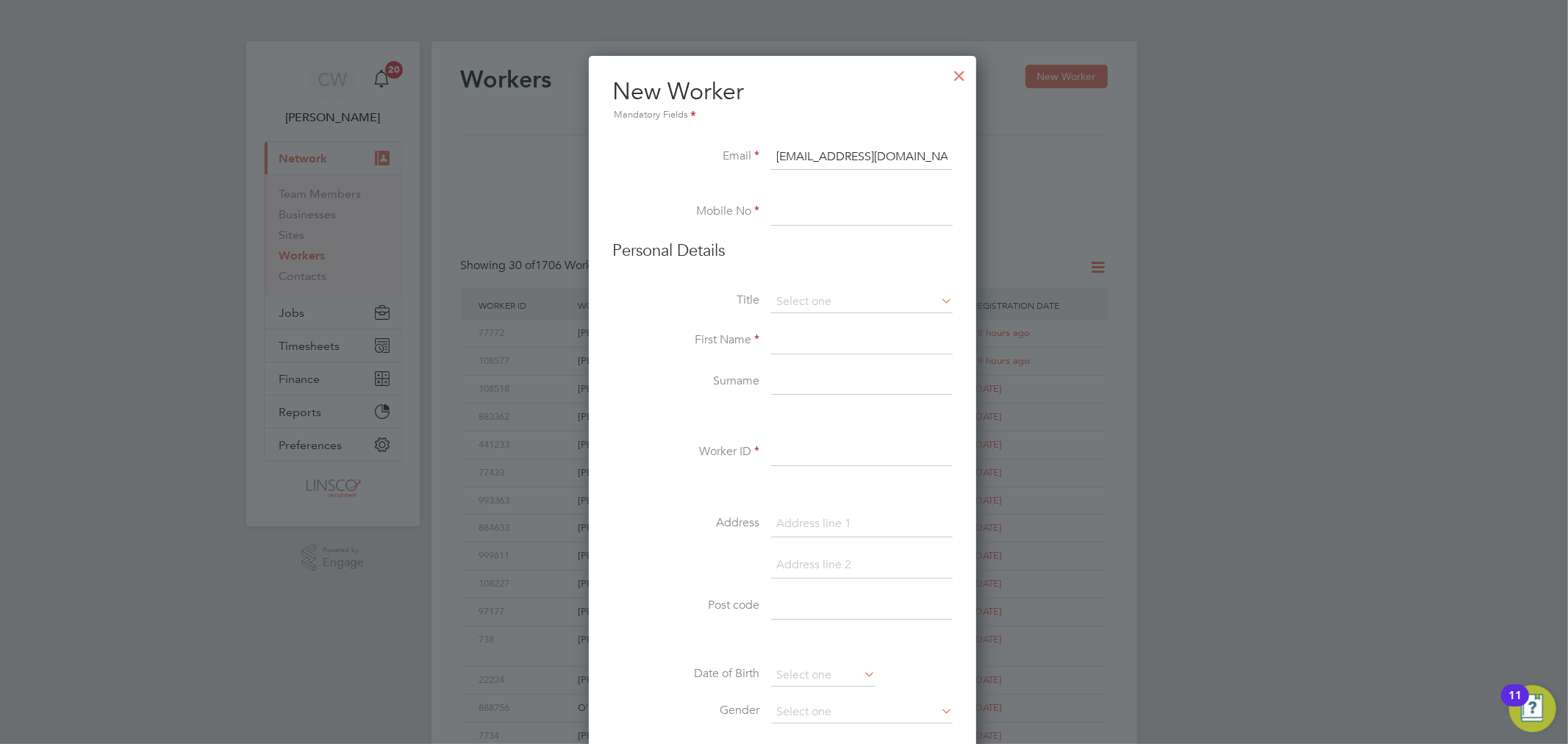
type input "[EMAIL_ADDRESS][DOMAIN_NAME]"
click at [813, 203] on input at bounding box center [862, 213] width 181 height 27
paste input "07736378072"
type input "07736378072"
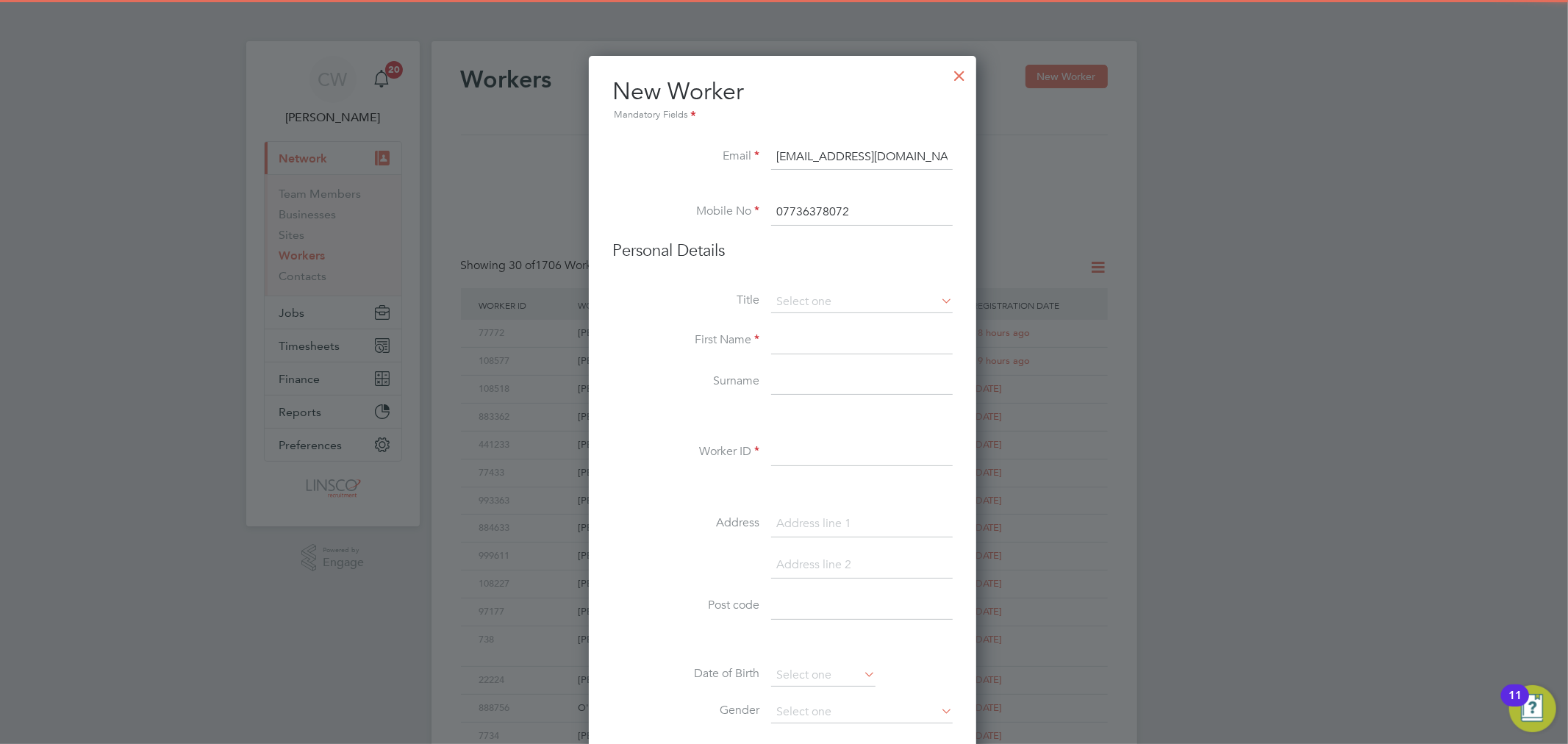
click at [796, 338] on input at bounding box center [862, 341] width 181 height 27
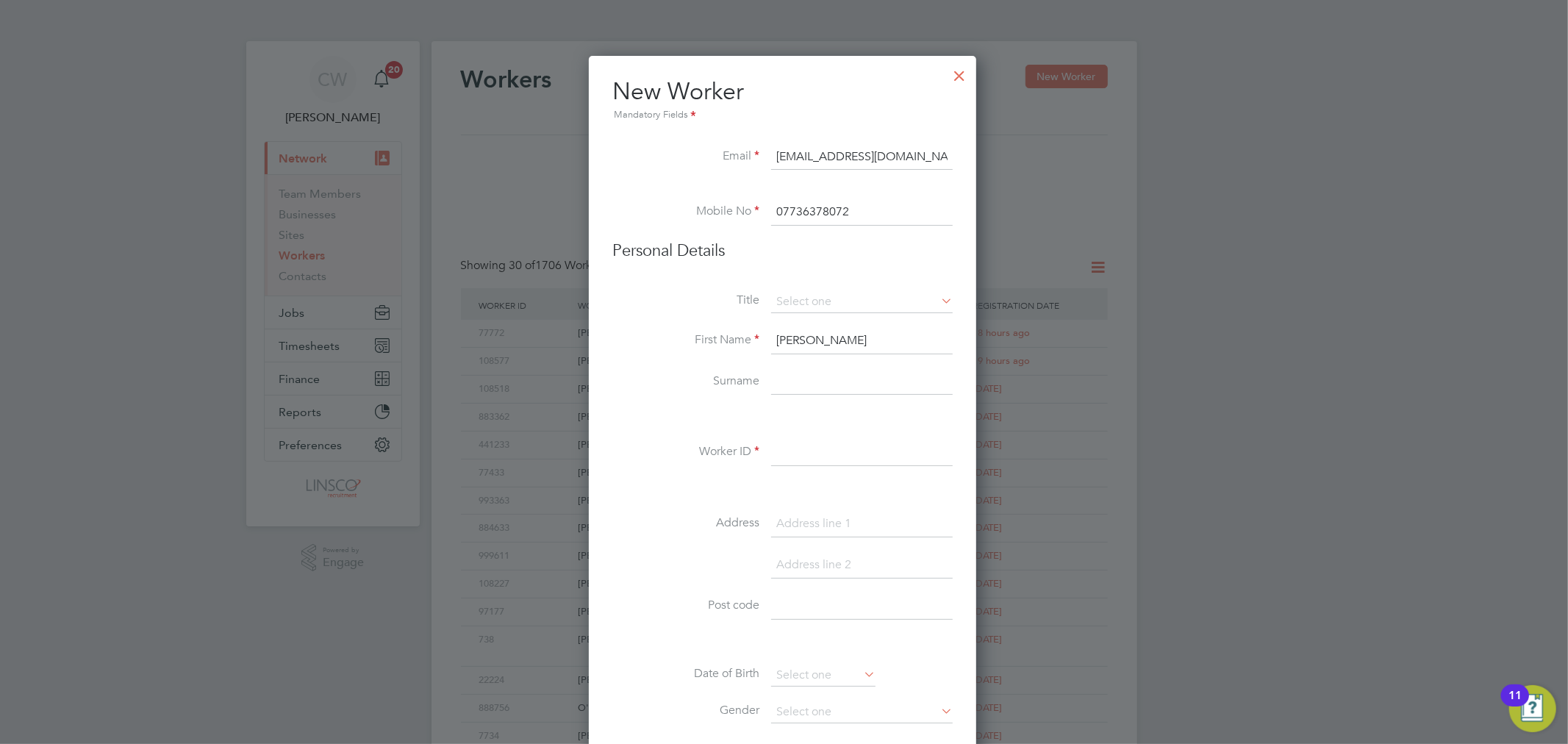
type input "[PERSON_NAME]"
click at [849, 461] on input at bounding box center [862, 453] width 181 height 27
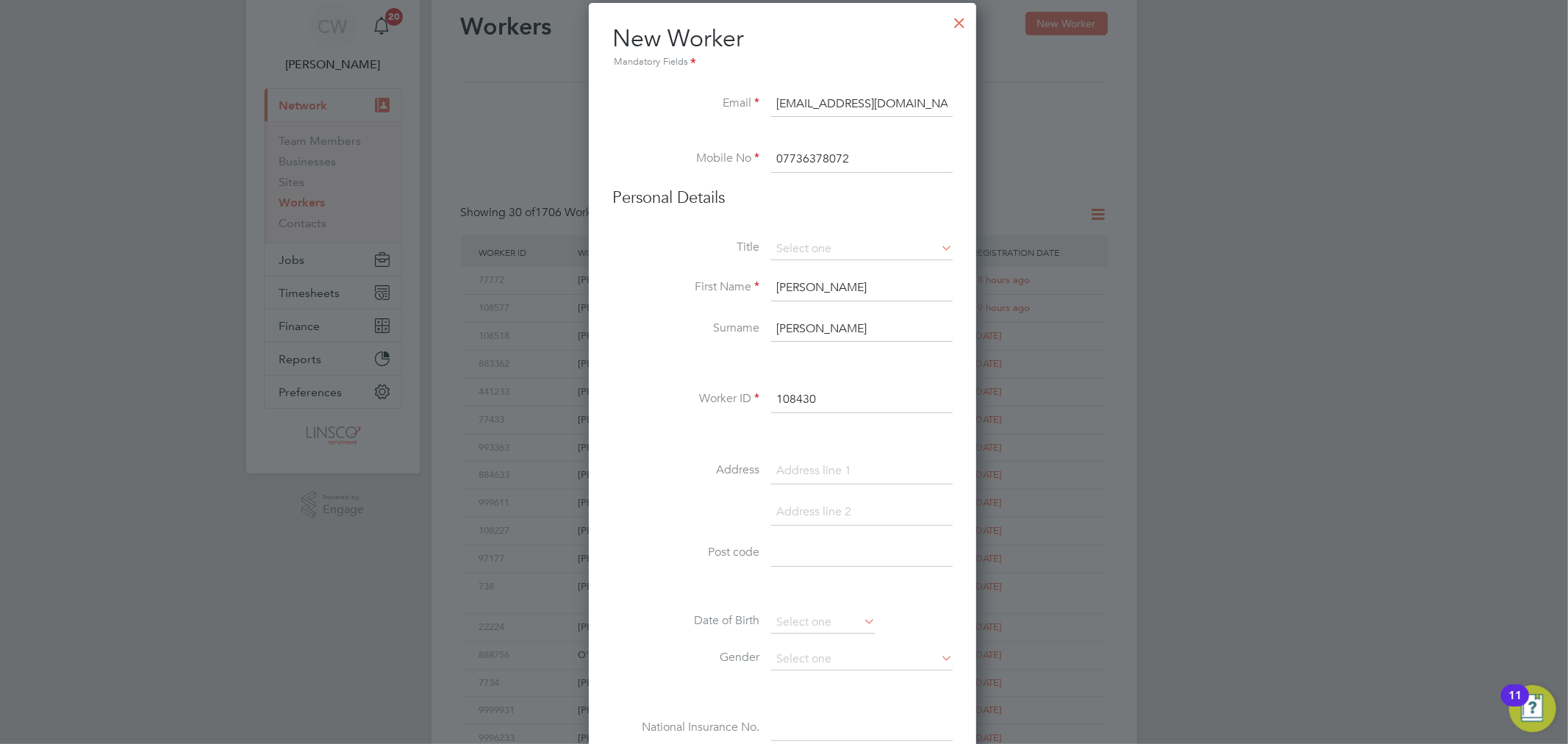
scroll to position [82, 0]
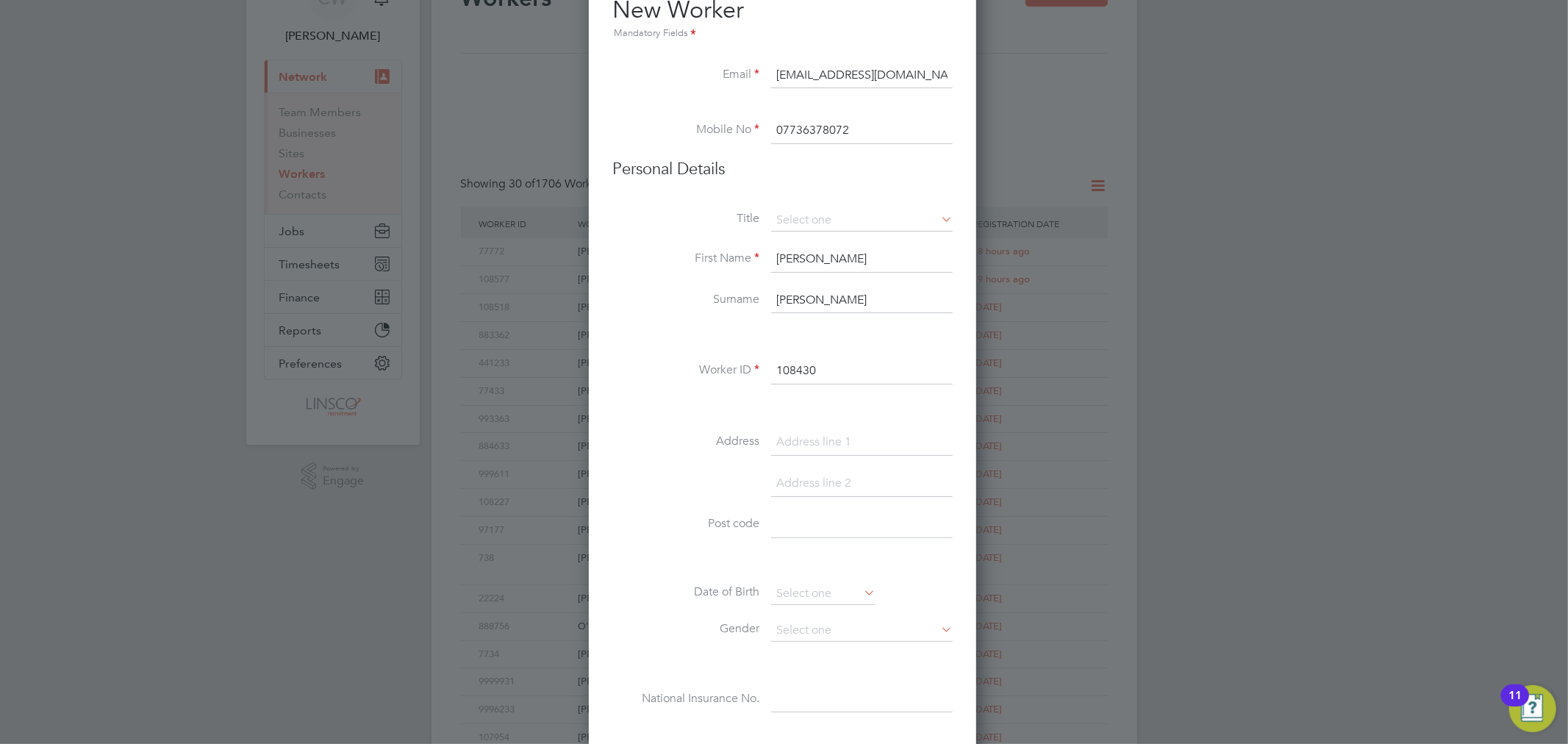
type input "108430"
click at [843, 412] on li at bounding box center [783, 407] width 341 height 16
click at [840, 437] on input at bounding box center [862, 443] width 181 height 27
type input "[STREET_ADDRESS]"
click at [833, 515] on input at bounding box center [862, 525] width 181 height 27
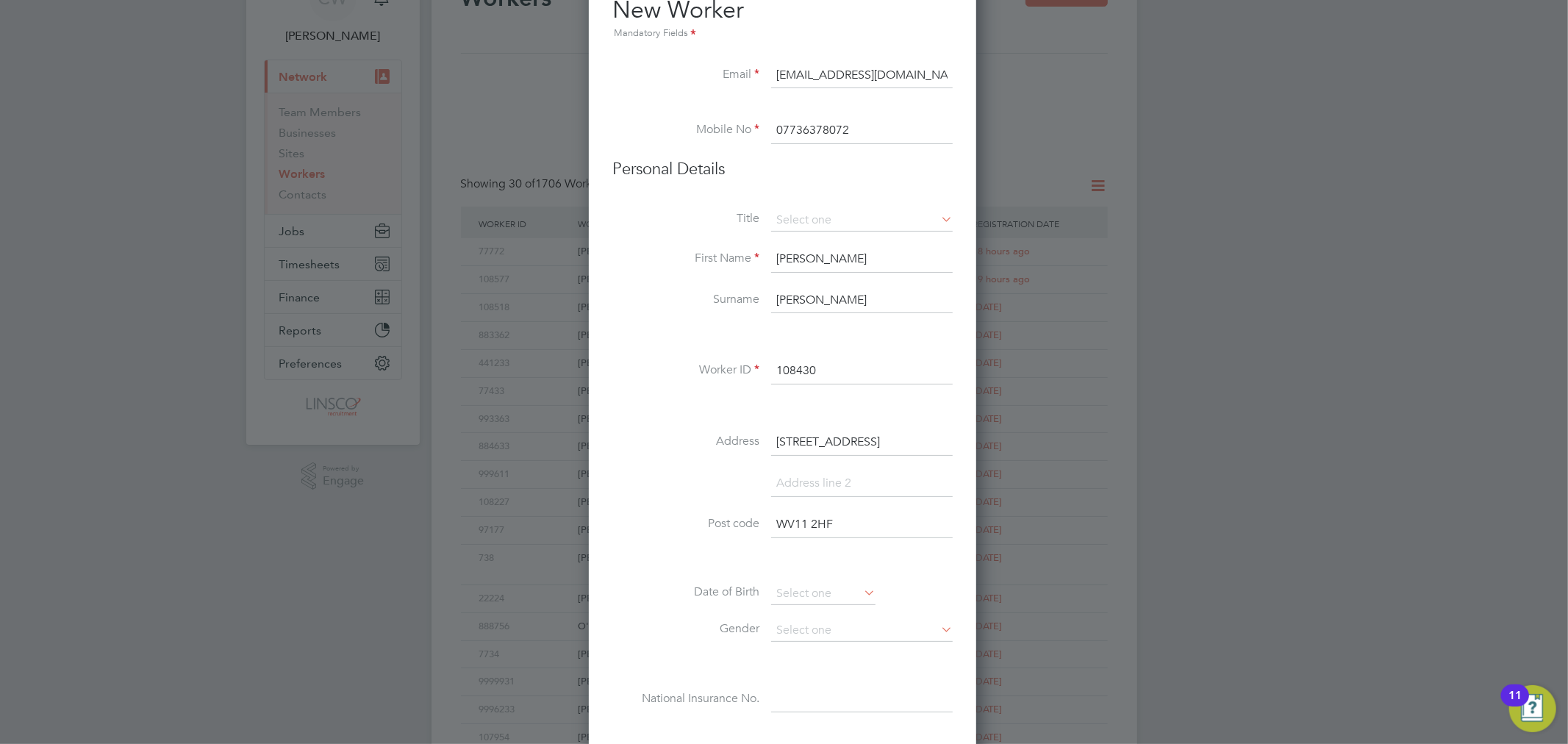
scroll to position [163, 0]
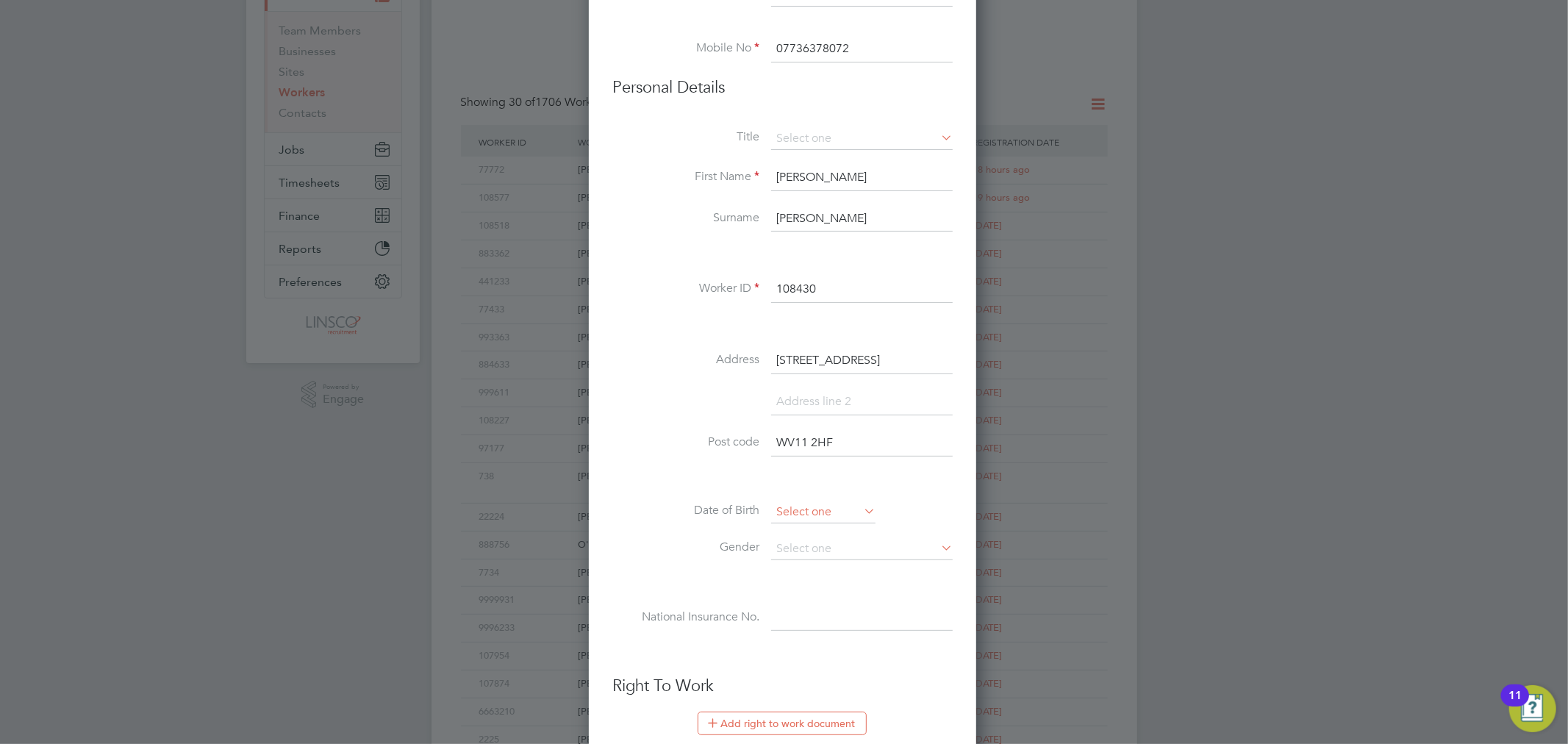
type input "WV11 2HF"
click at [839, 512] on input at bounding box center [823, 512] width 104 height 22
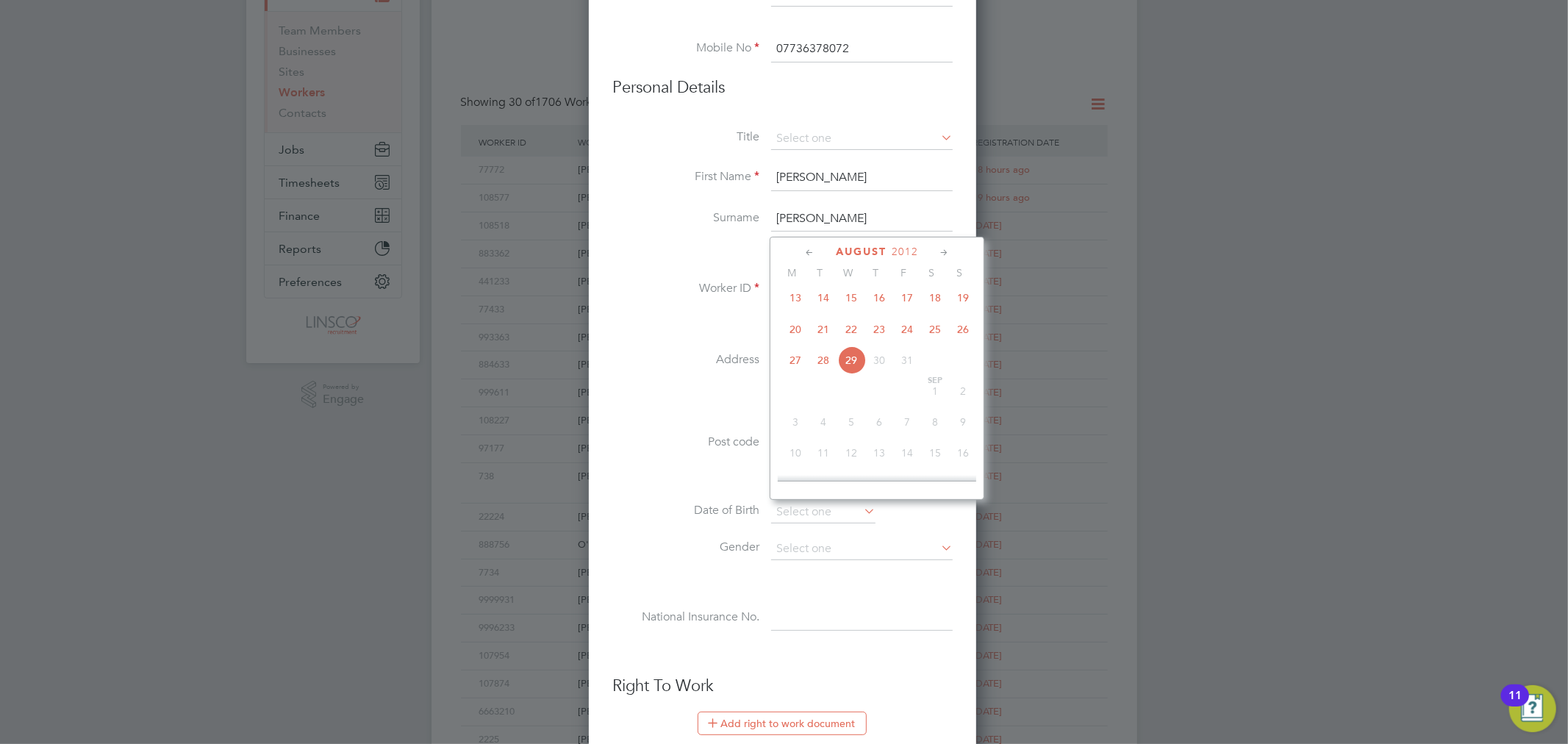
click at [906, 248] on span "2012" at bounding box center [905, 251] width 27 height 13
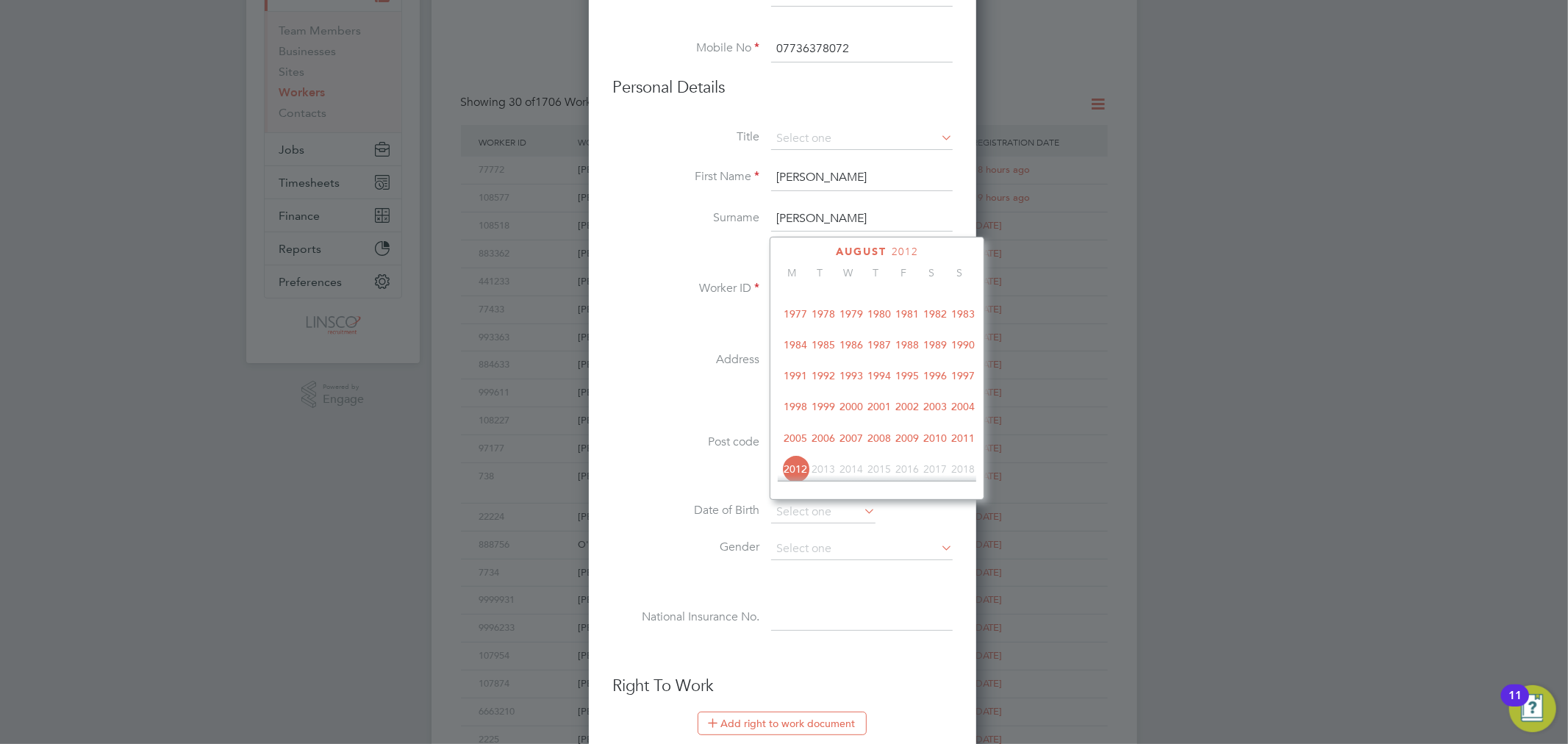
click at [826, 348] on span "1985" at bounding box center [823, 344] width 28 height 28
click at [939, 252] on icon at bounding box center [944, 253] width 14 height 17
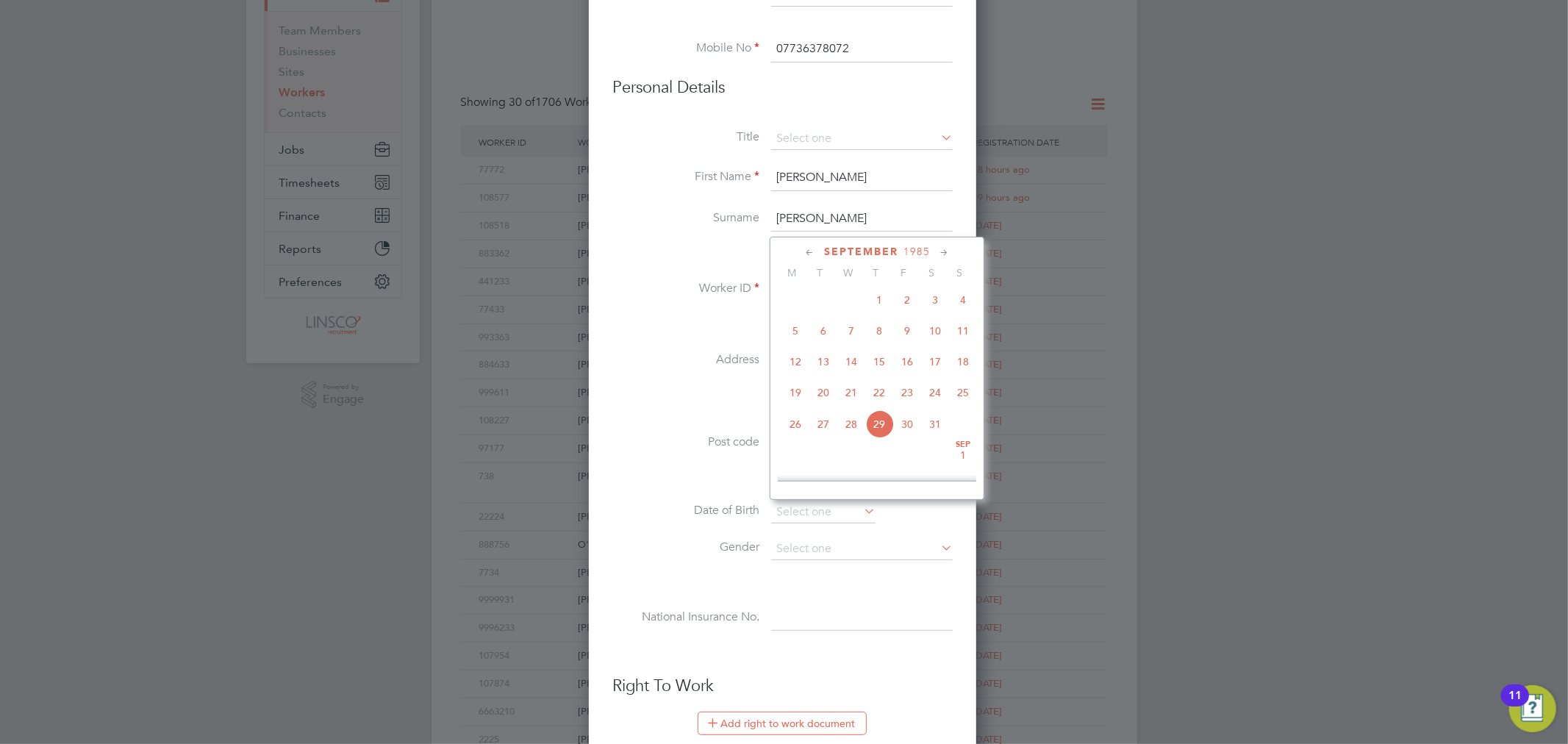
scroll to position [629, 0]
click at [821, 395] on span "17" at bounding box center [823, 389] width 28 height 28
type input "[DATE]"
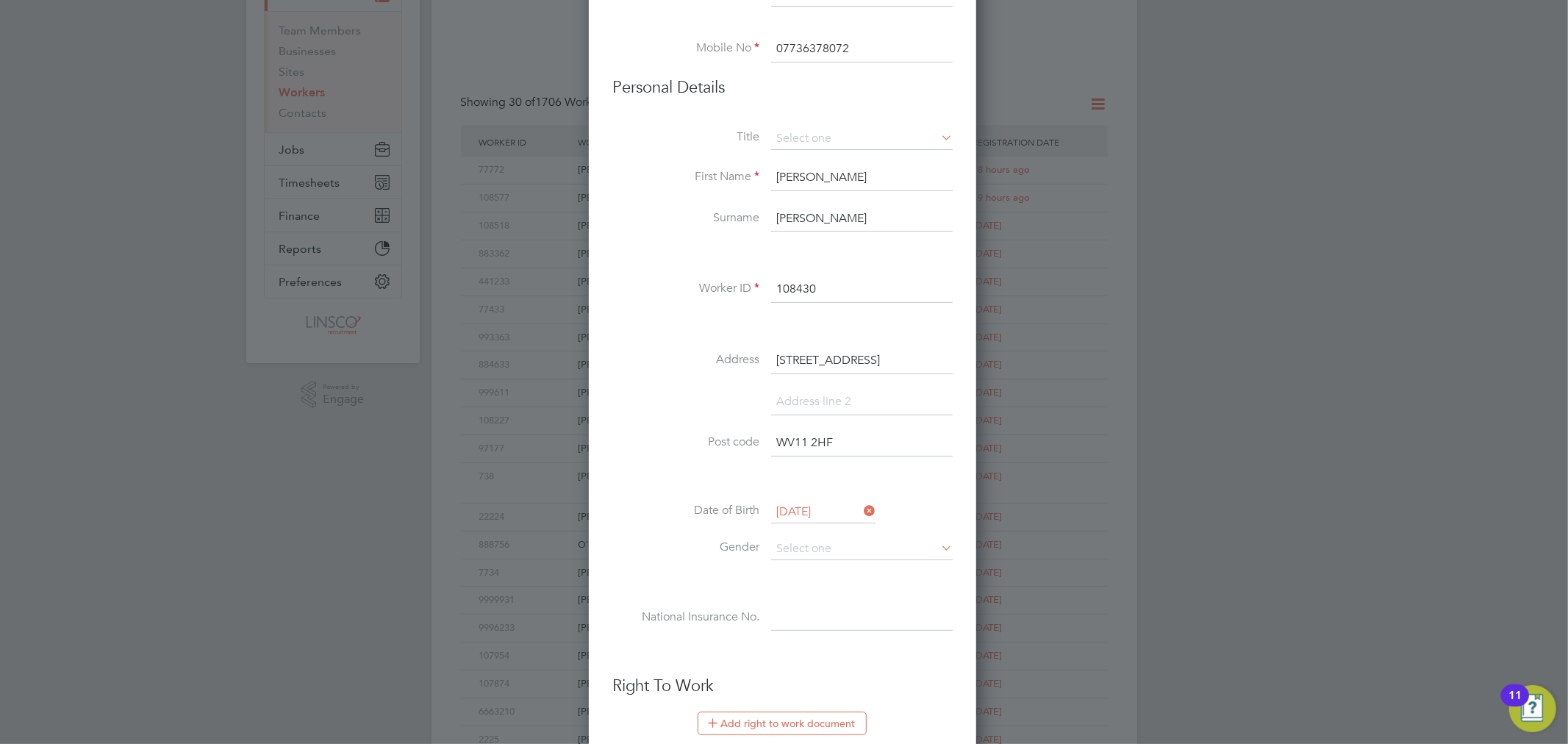
click at [814, 528] on li "Date of Birth [DEMOGRAPHIC_DATA]" at bounding box center [783, 519] width 341 height 37
click at [814, 544] on input at bounding box center [862, 549] width 181 height 22
click at [817, 571] on li "[DEMOGRAPHIC_DATA]" at bounding box center [862, 567] width 183 height 19
type input "[DEMOGRAPHIC_DATA]"
click at [848, 619] on input at bounding box center [862, 619] width 181 height 27
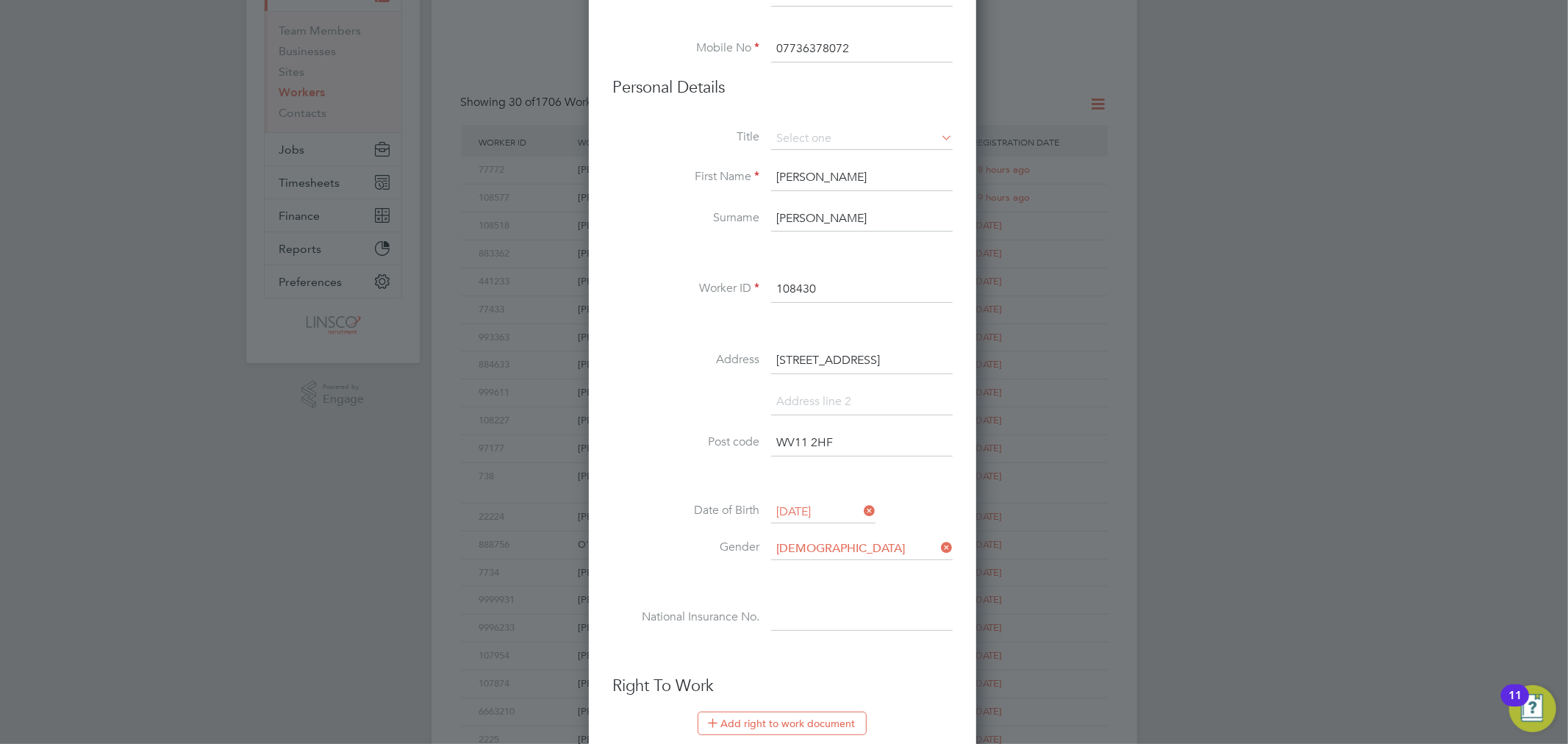
click at [828, 613] on input at bounding box center [862, 619] width 181 height 27
paste input "JP 85 36 27 D"
type input "JP 85 36 27 D"
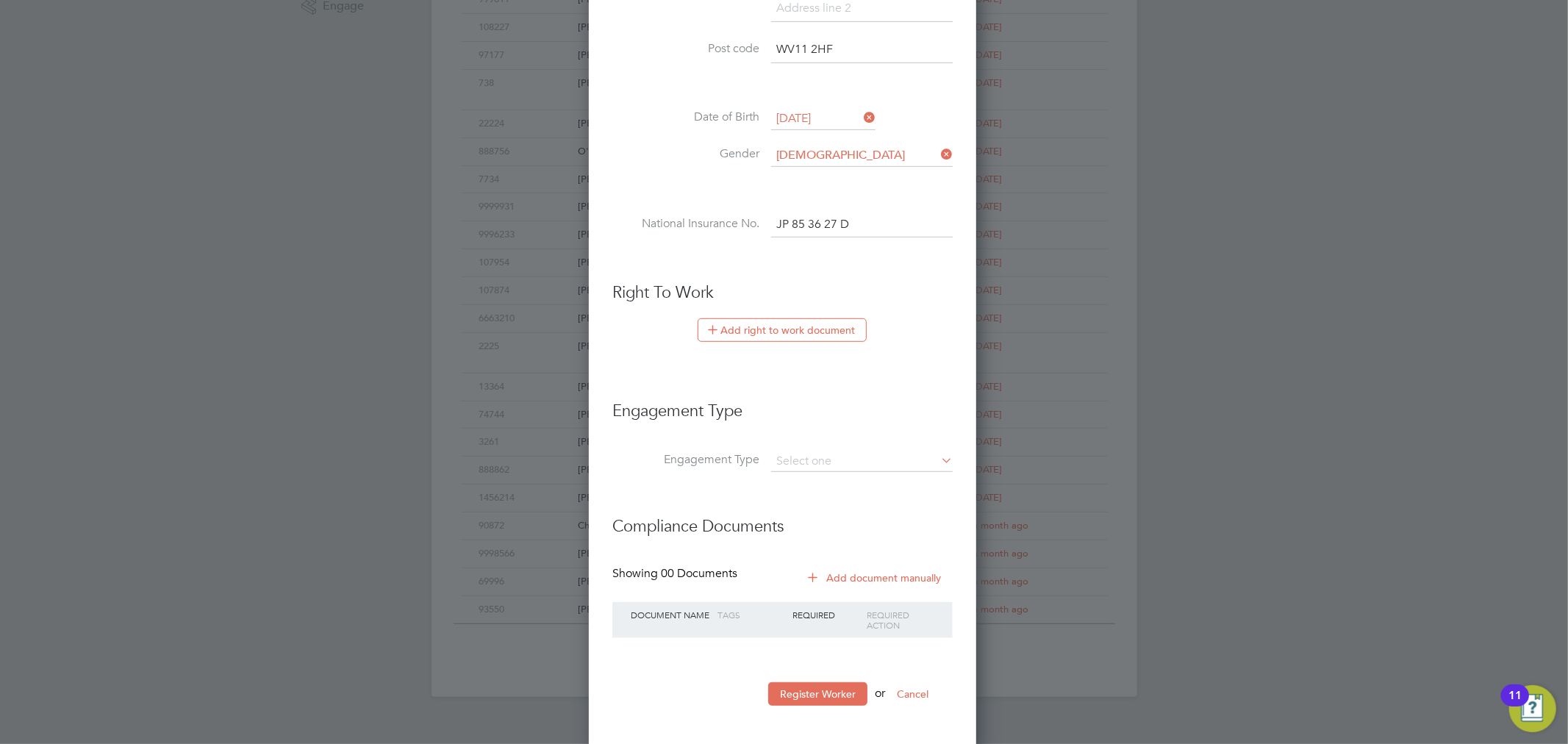
scroll to position [561, 0]
click at [798, 329] on button "Add right to work document" at bounding box center [782, 326] width 169 height 24
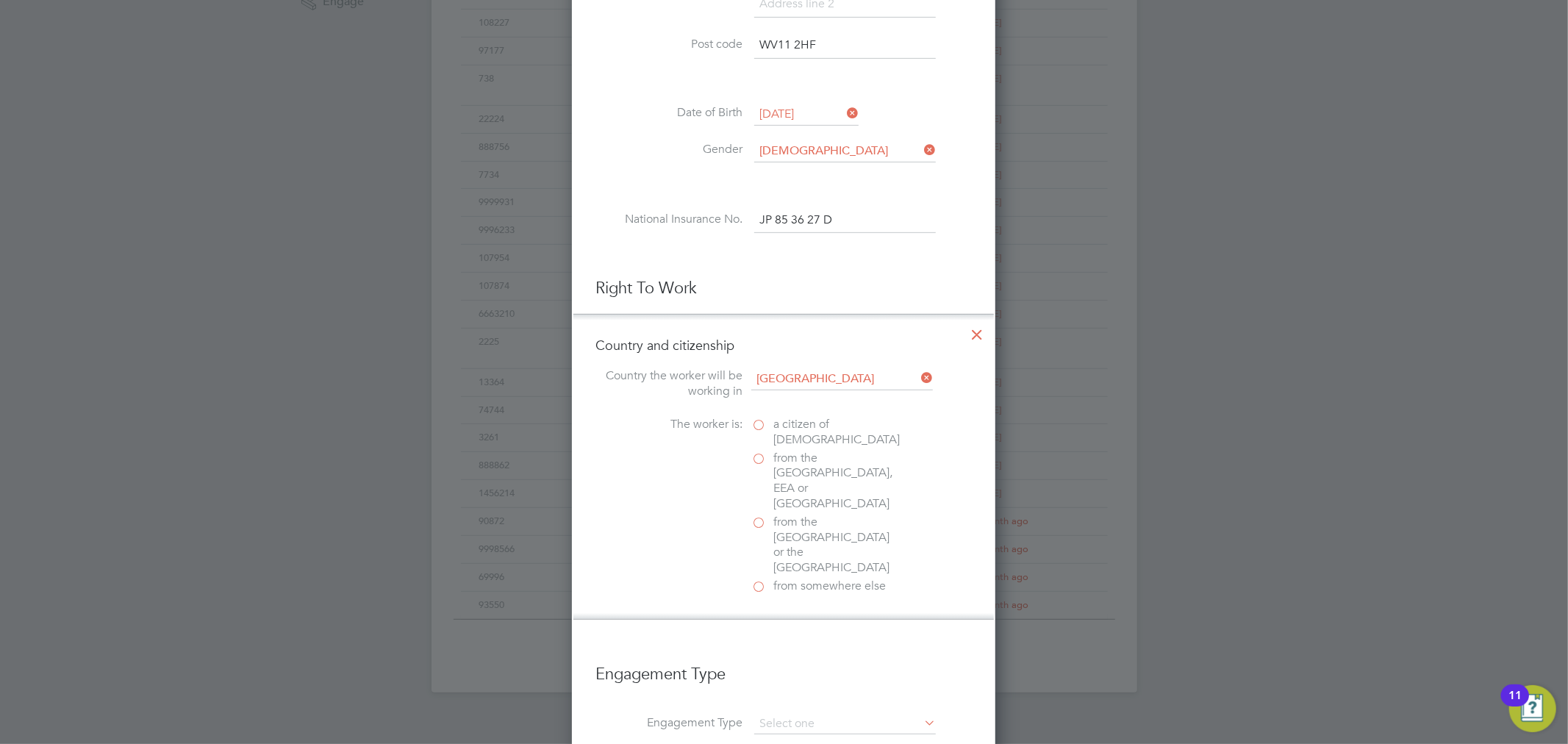
click at [791, 427] on span "a citizen of [DEMOGRAPHIC_DATA]" at bounding box center [836, 432] width 126 height 31
click at [0, 0] on input "a citizen of [DEMOGRAPHIC_DATA]" at bounding box center [0, 0] width 0 height 0
drag, startPoint x: 791, startPoint y: 597, endPoint x: 802, endPoint y: 590, distance: 13.0
click at [791, 643] on div "Passport" at bounding box center [862, 651] width 221 height 16
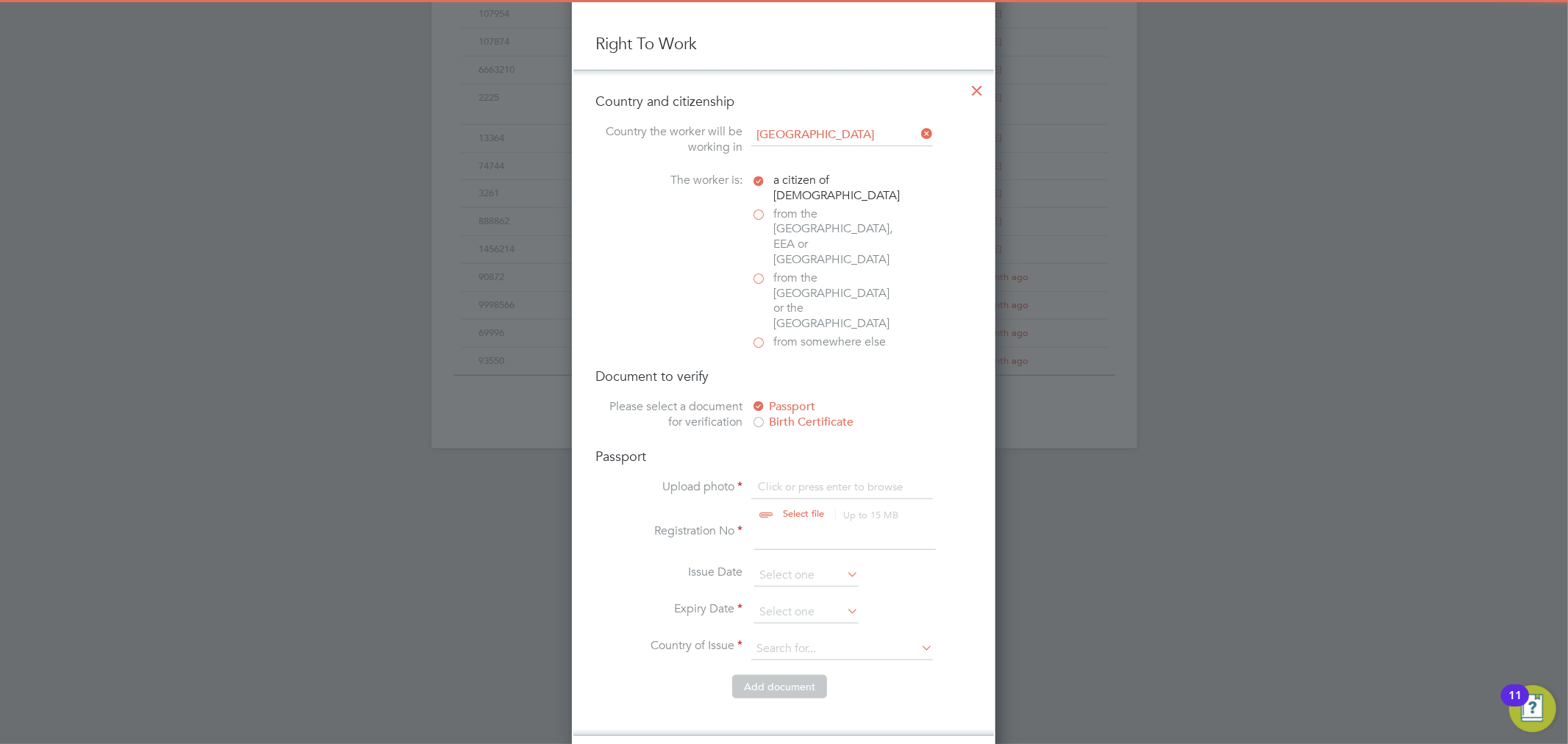
scroll to position [805, 0]
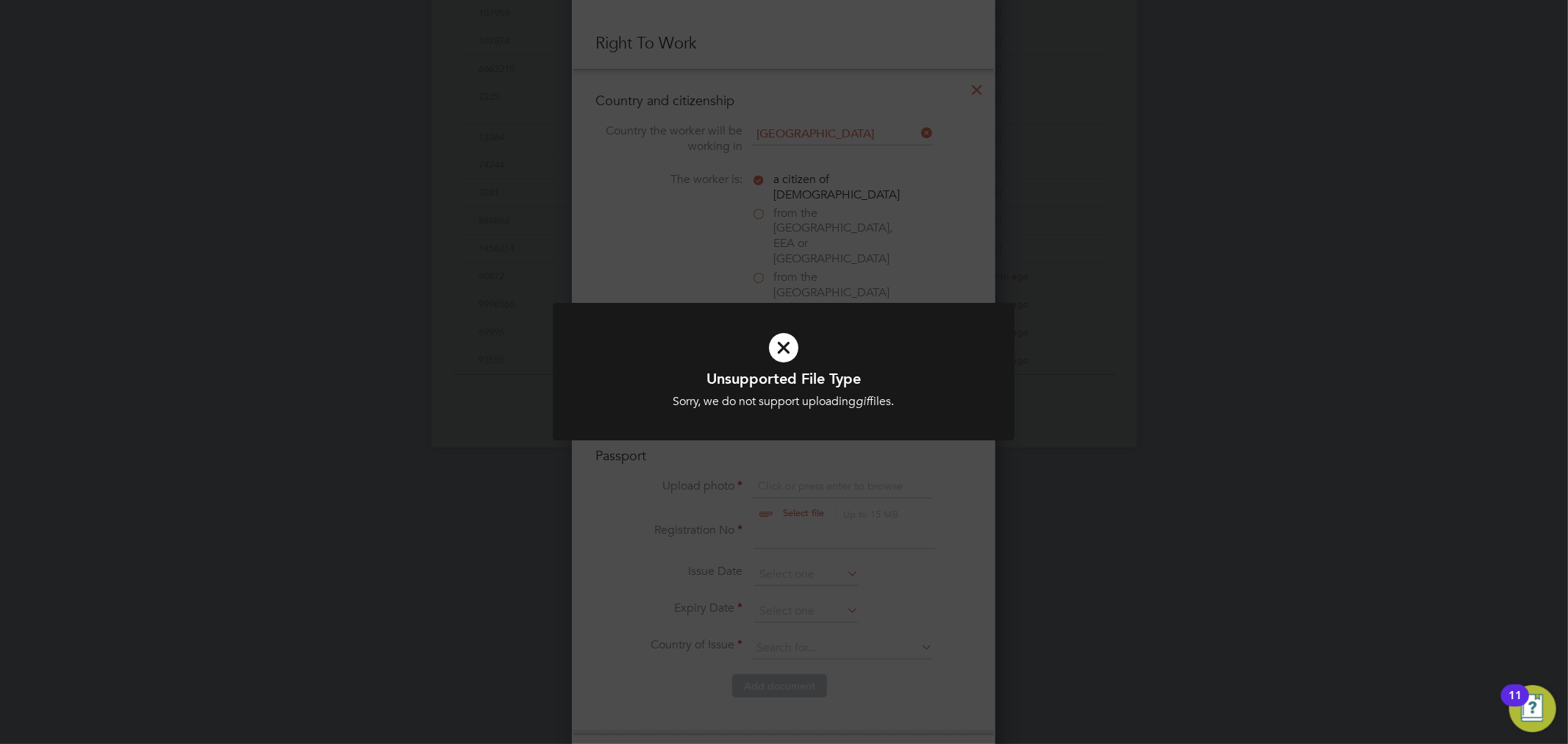
click at [854, 342] on icon at bounding box center [784, 348] width 382 height 58
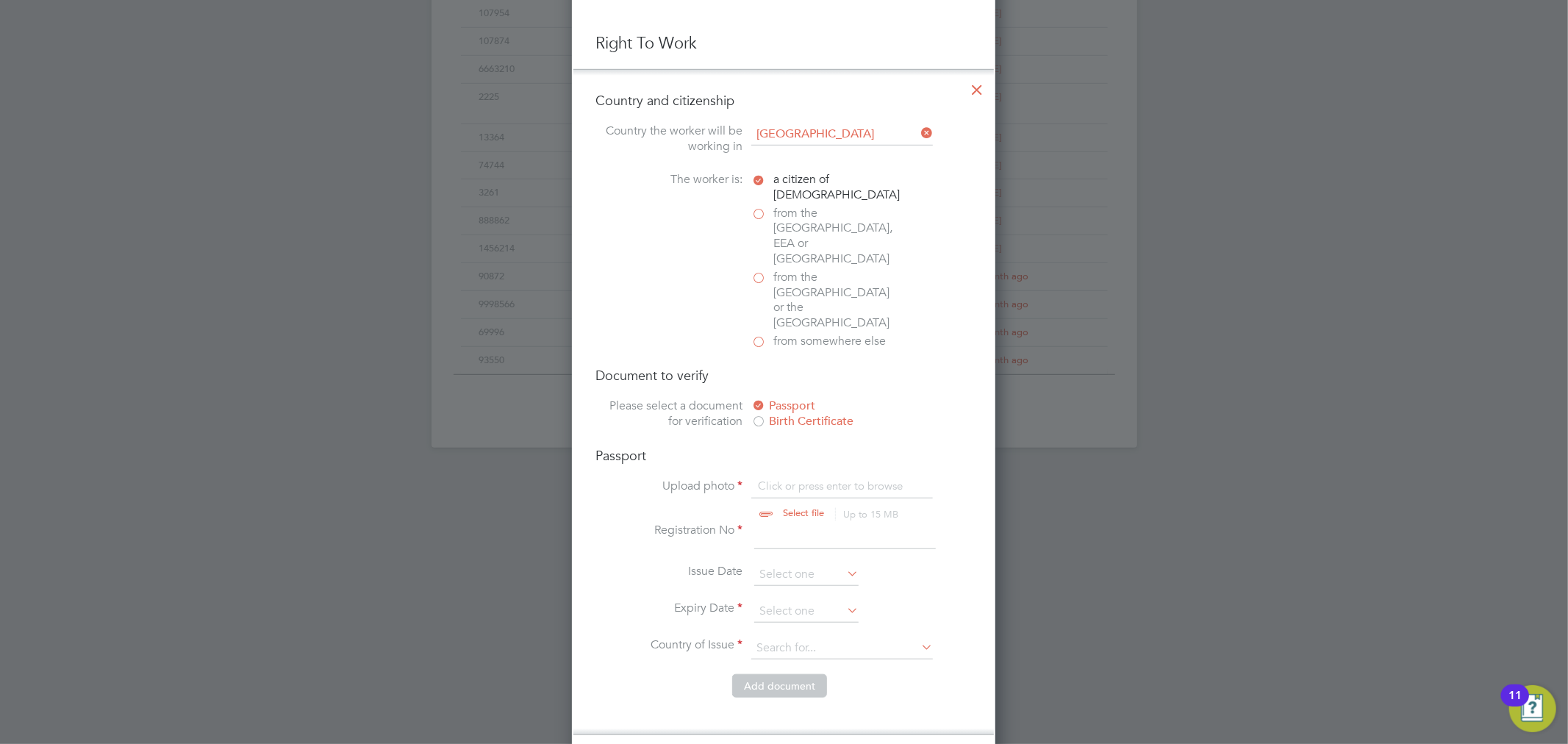
click at [799, 478] on input "file" at bounding box center [818, 500] width 231 height 44
type input "C:\fakepath\Document118460.gif"
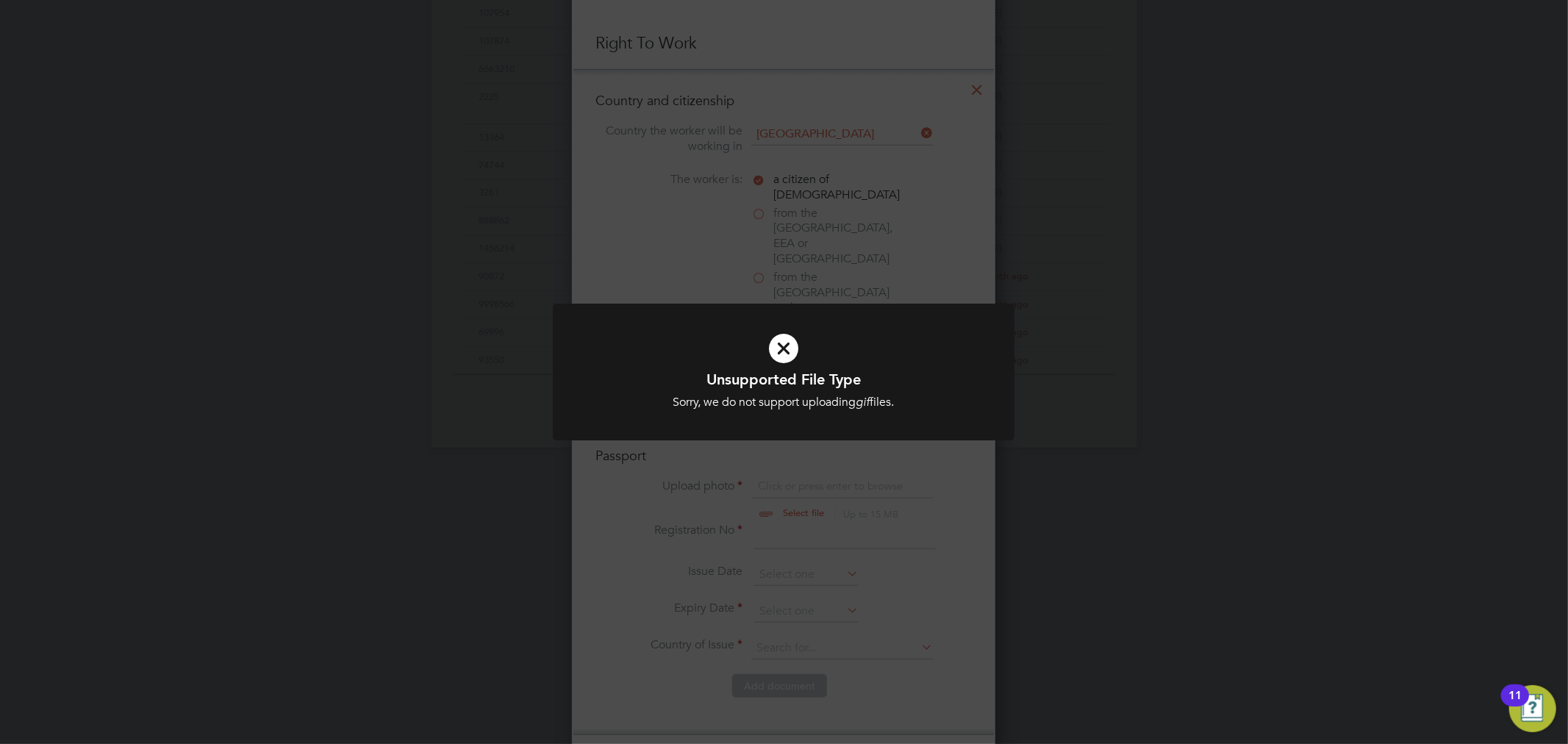
click at [791, 351] on icon at bounding box center [784, 348] width 382 height 58
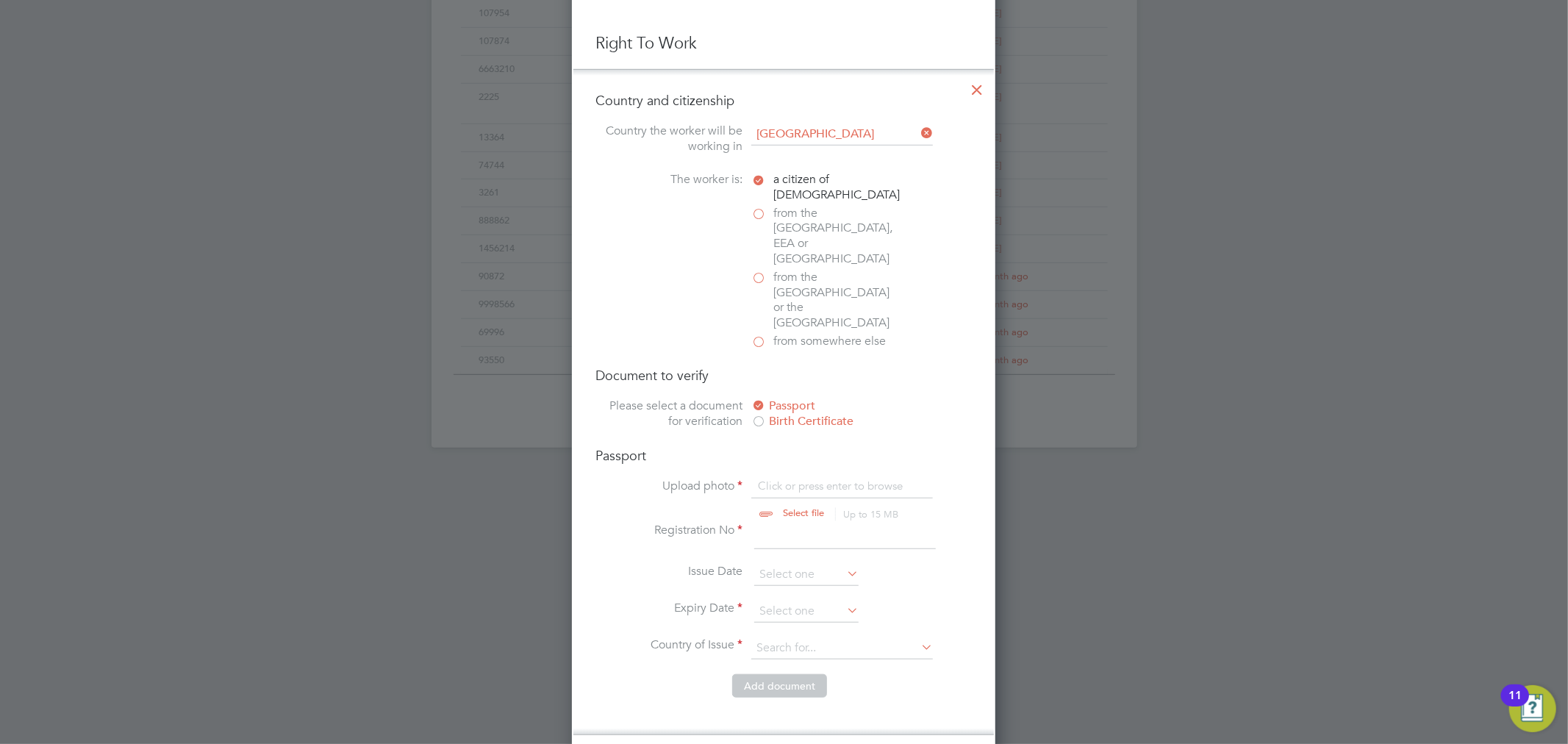
click at [795, 478] on input "file" at bounding box center [818, 500] width 231 height 44
type input "C:\fakepath\[PERSON_NAME] pp.docx"
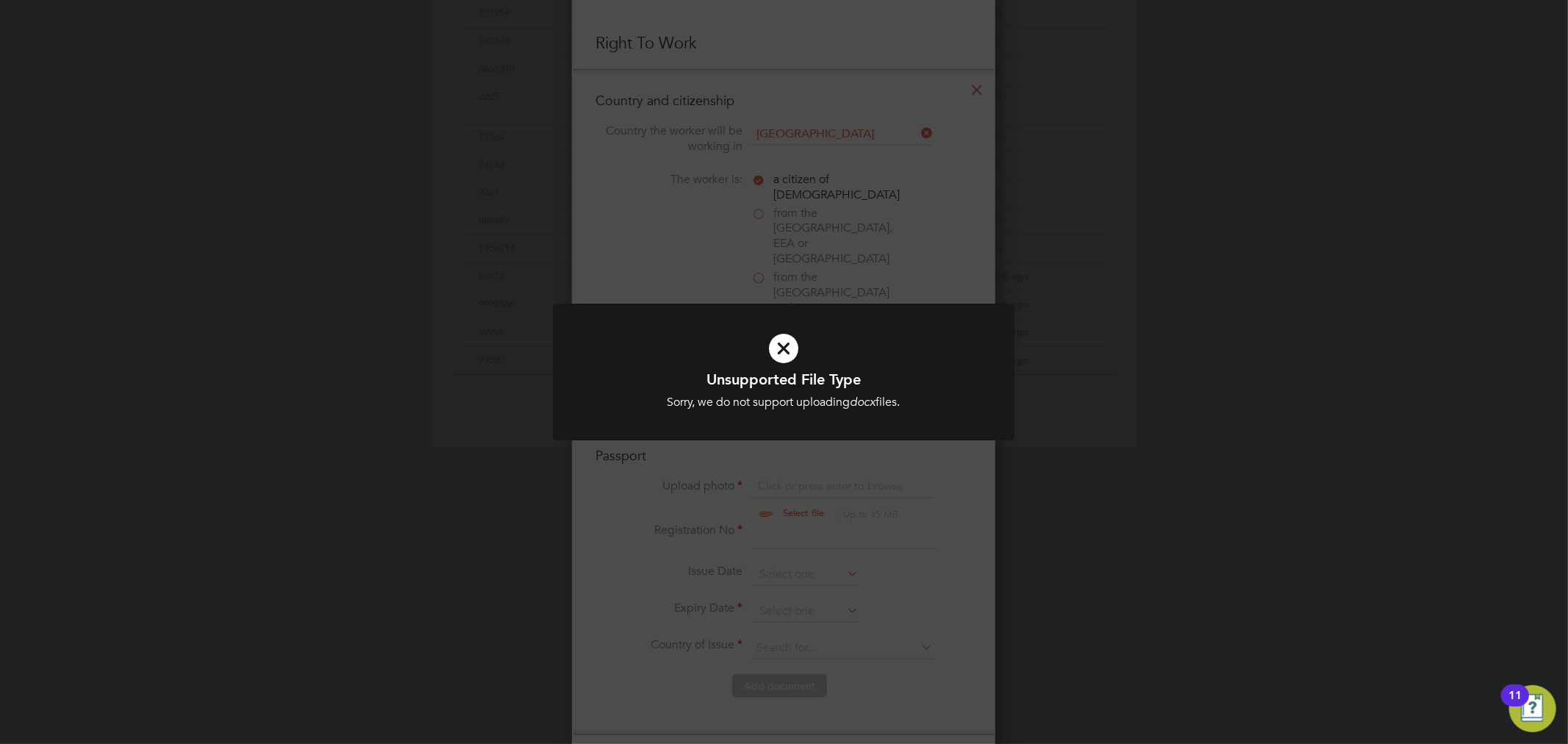
click at [788, 342] on icon at bounding box center [784, 348] width 382 height 58
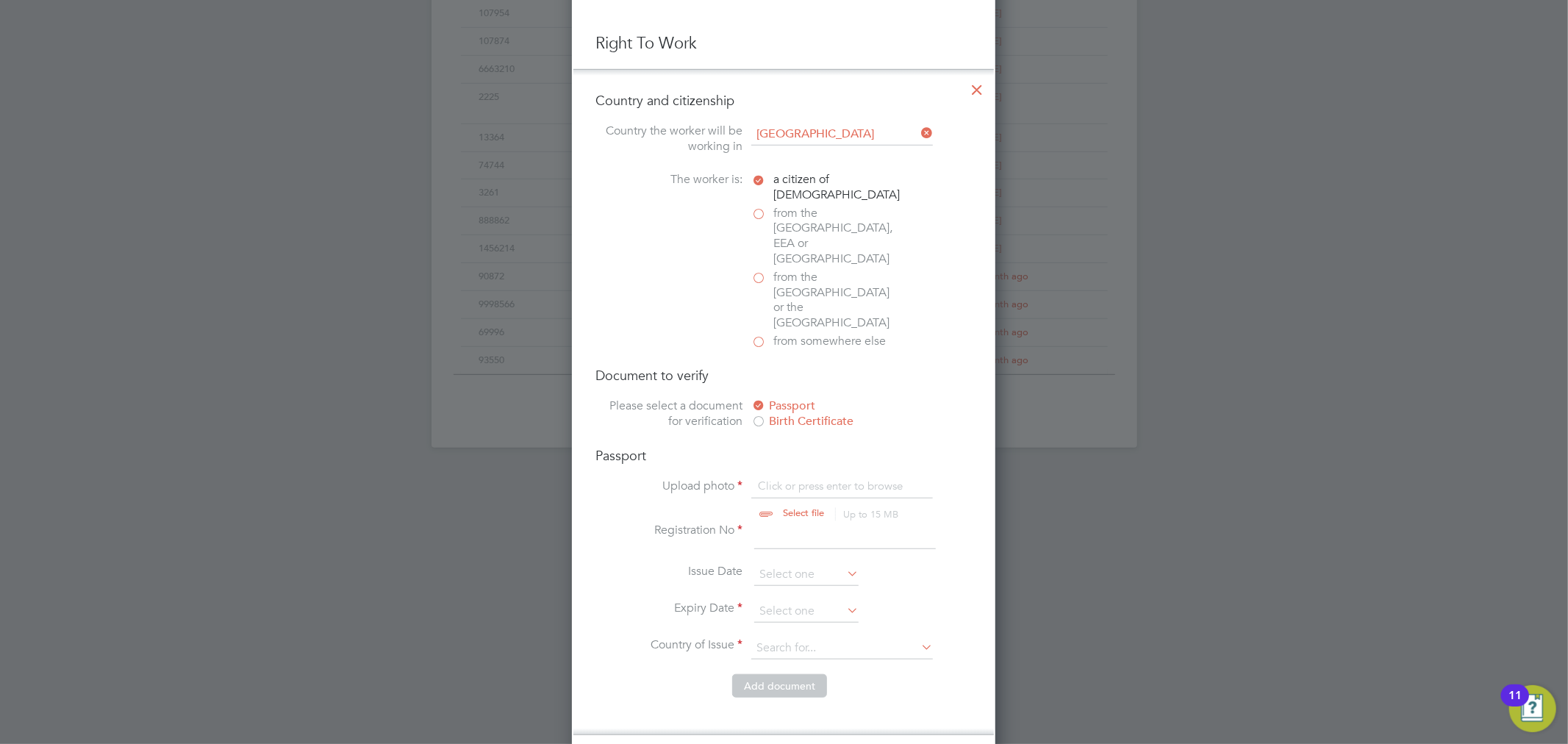
click at [778, 478] on input "file" at bounding box center [818, 500] width 231 height 44
type input "C:\fakepath\[PERSON_NAME] passport.pdf"
click at [769, 523] on input at bounding box center [845, 536] width 181 height 27
type input "457358058"
click at [797, 601] on input at bounding box center [806, 612] width 104 height 22
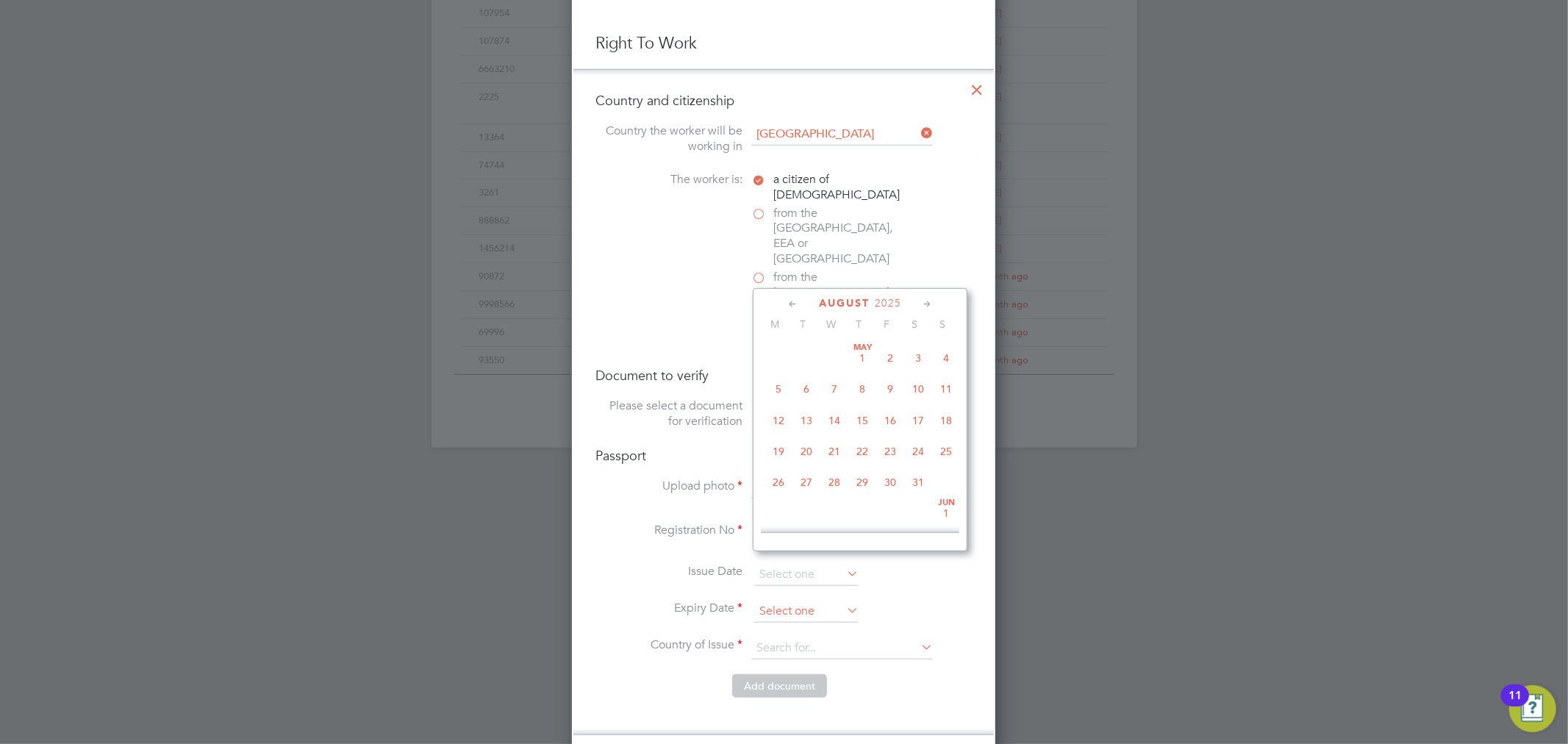
scroll to position [567, 0]
click at [888, 304] on span "2025" at bounding box center [888, 303] width 27 height 13
click at [890, 376] on span "2015" at bounding box center [890, 377] width 28 height 28
click at [862, 376] on span "23" at bounding box center [862, 377] width 28 height 28
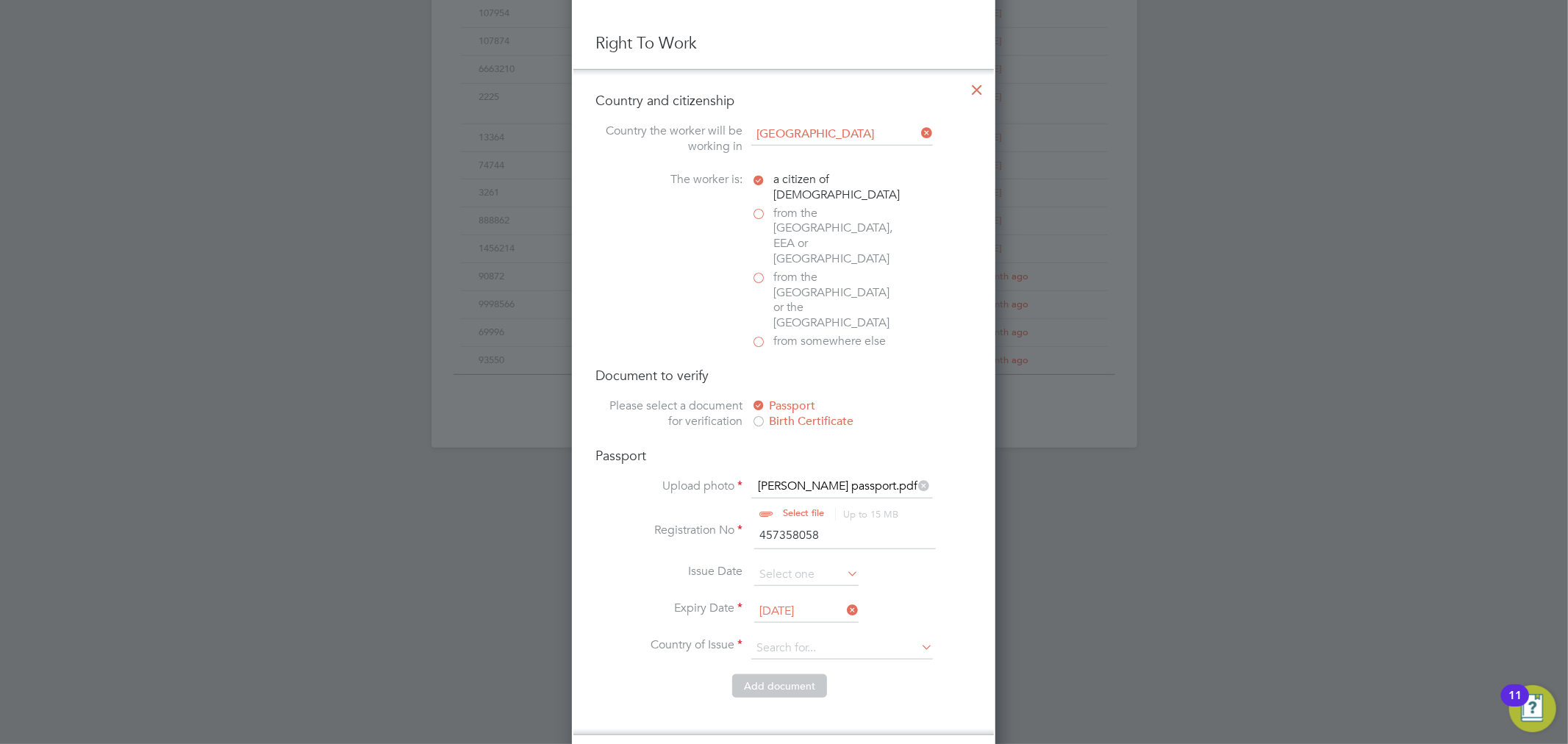
click at [814, 601] on input "[DATE]" at bounding box center [806, 612] width 104 height 22
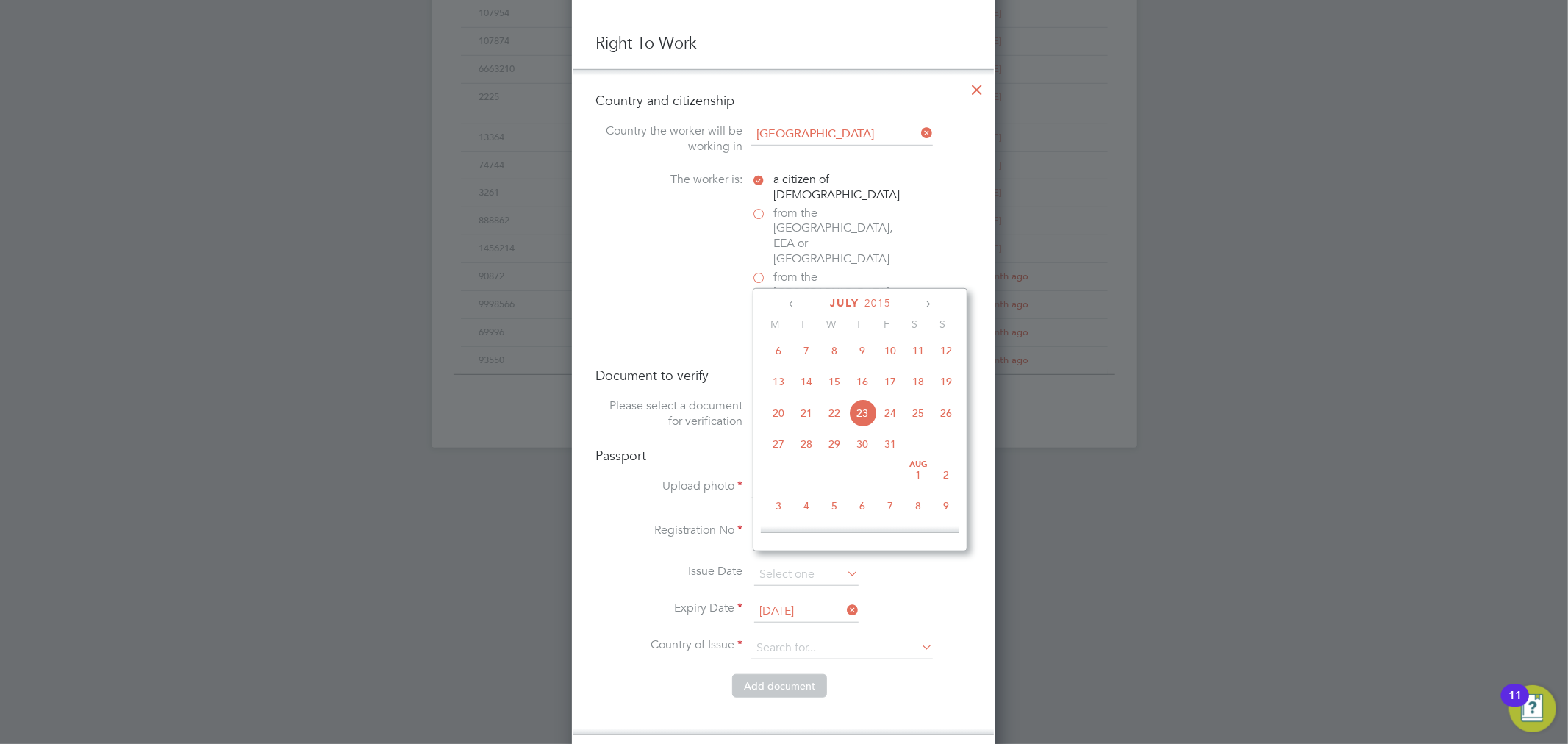
click at [916, 420] on span "25" at bounding box center [918, 412] width 28 height 28
type input "[DATE]"
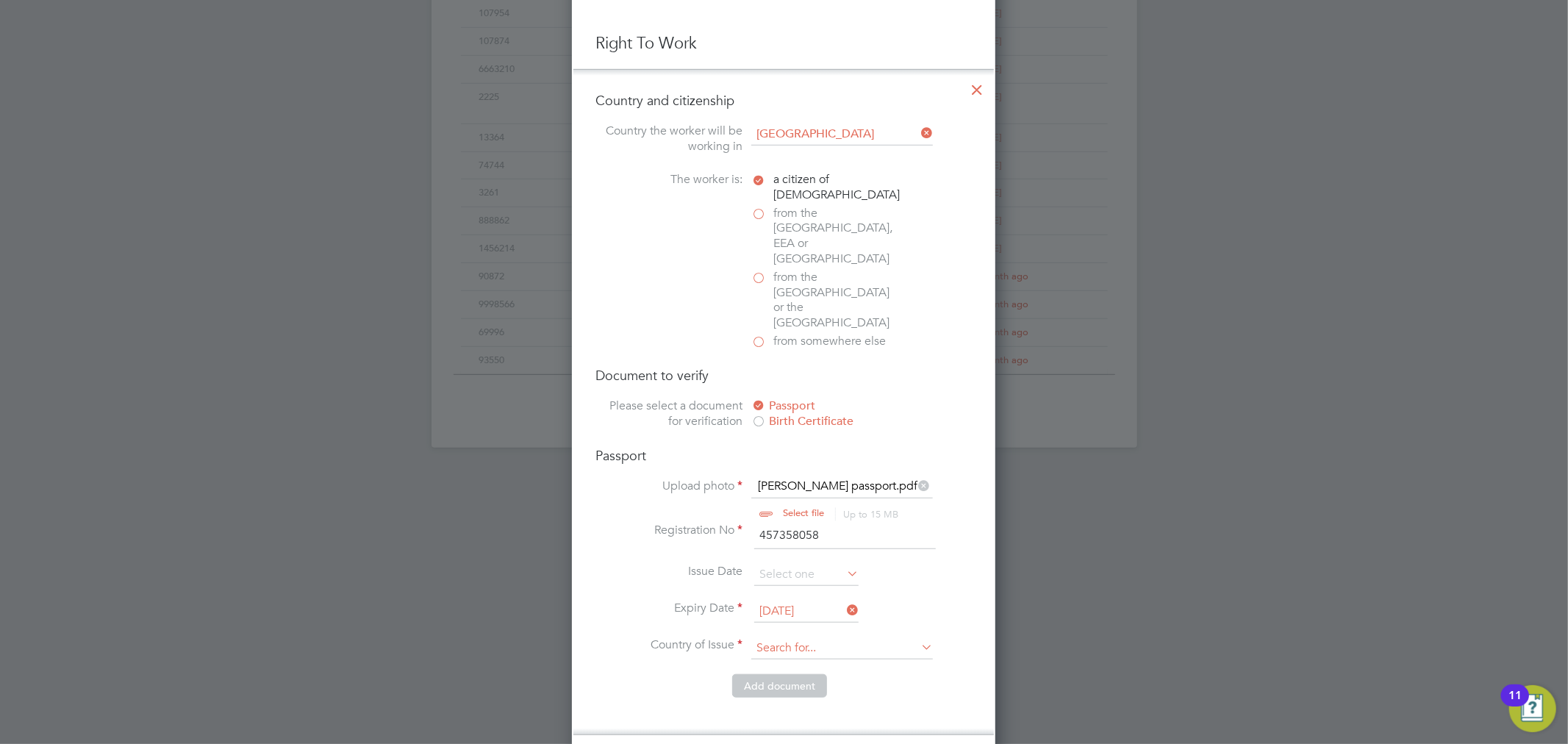
click at [806, 638] on input at bounding box center [842, 649] width 181 height 22
click at [806, 613] on b "Kin" at bounding box center [799, 619] width 17 height 13
type input "[GEOGRAPHIC_DATA]"
click at [800, 674] on button "Add document" at bounding box center [780, 686] width 95 height 24
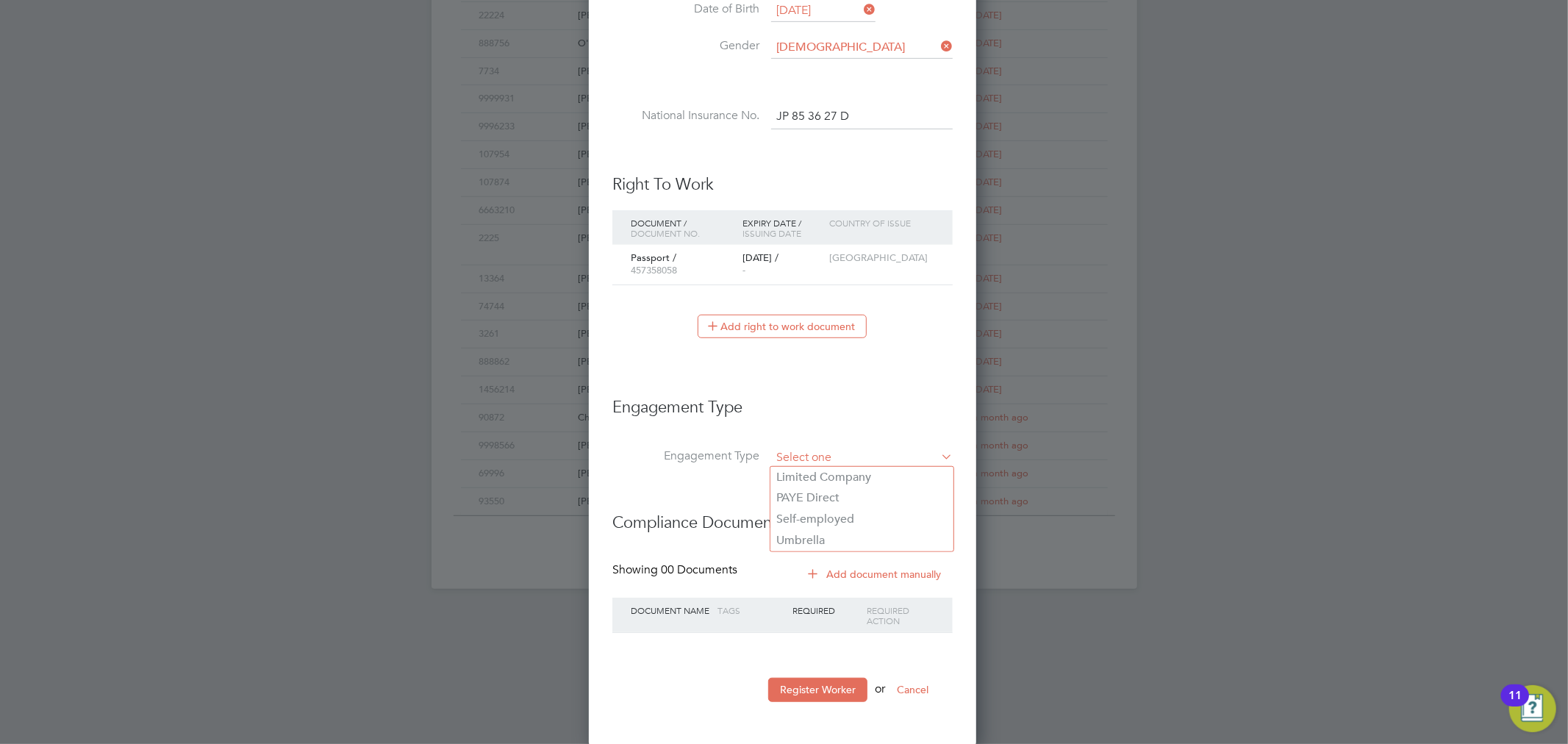
click at [840, 448] on input at bounding box center [862, 458] width 181 height 20
click at [819, 542] on li "Umbrella" at bounding box center [862, 540] width 183 height 21
type input "Umbrella"
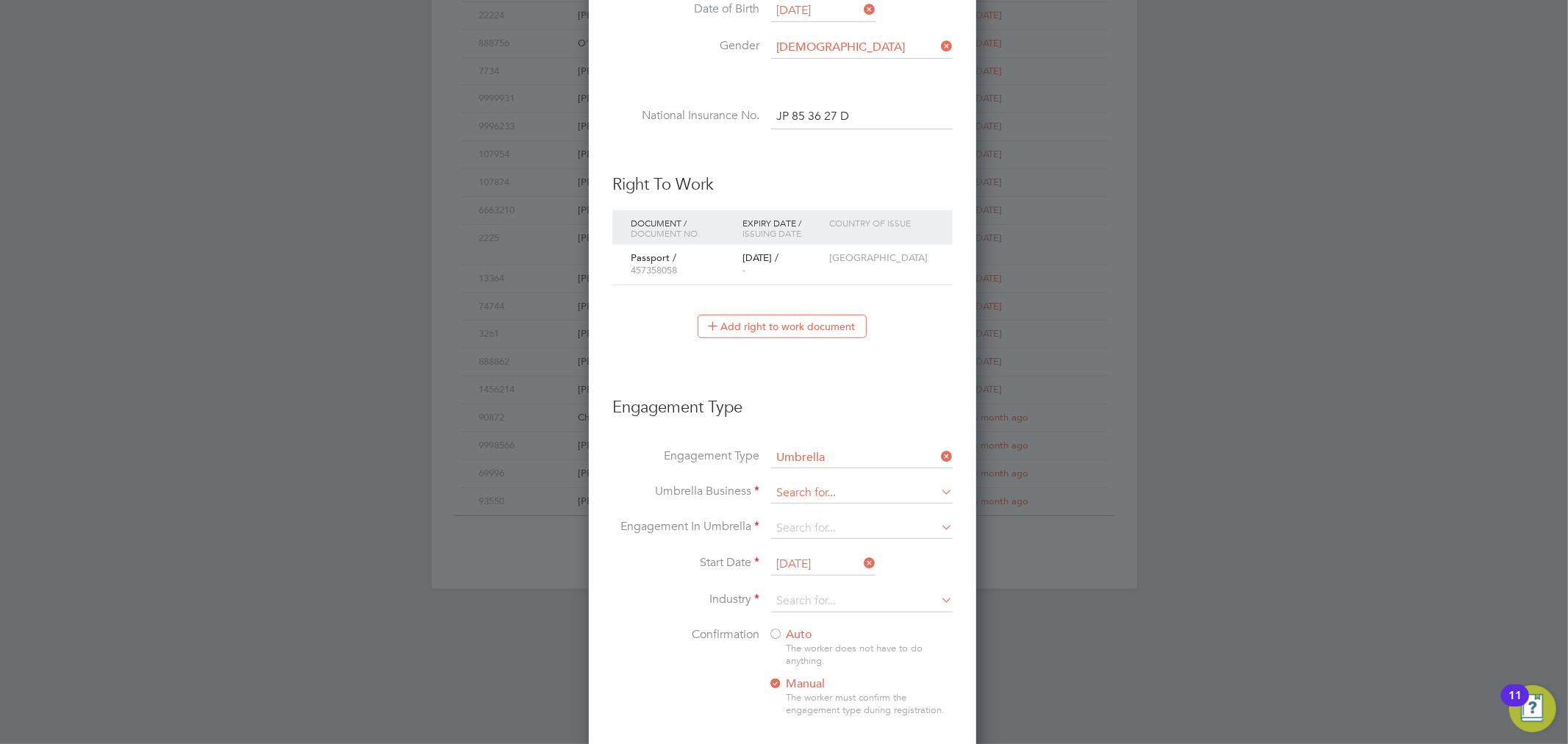
click at [812, 497] on input at bounding box center [862, 493] width 181 height 20
click at [824, 488] on input at bounding box center [862, 493] width 181 height 20
click at [816, 506] on b "Con" at bounding box center [809, 512] width 22 height 14
type input "We Contracting Ltd"
click at [820, 526] on input at bounding box center [862, 528] width 181 height 20
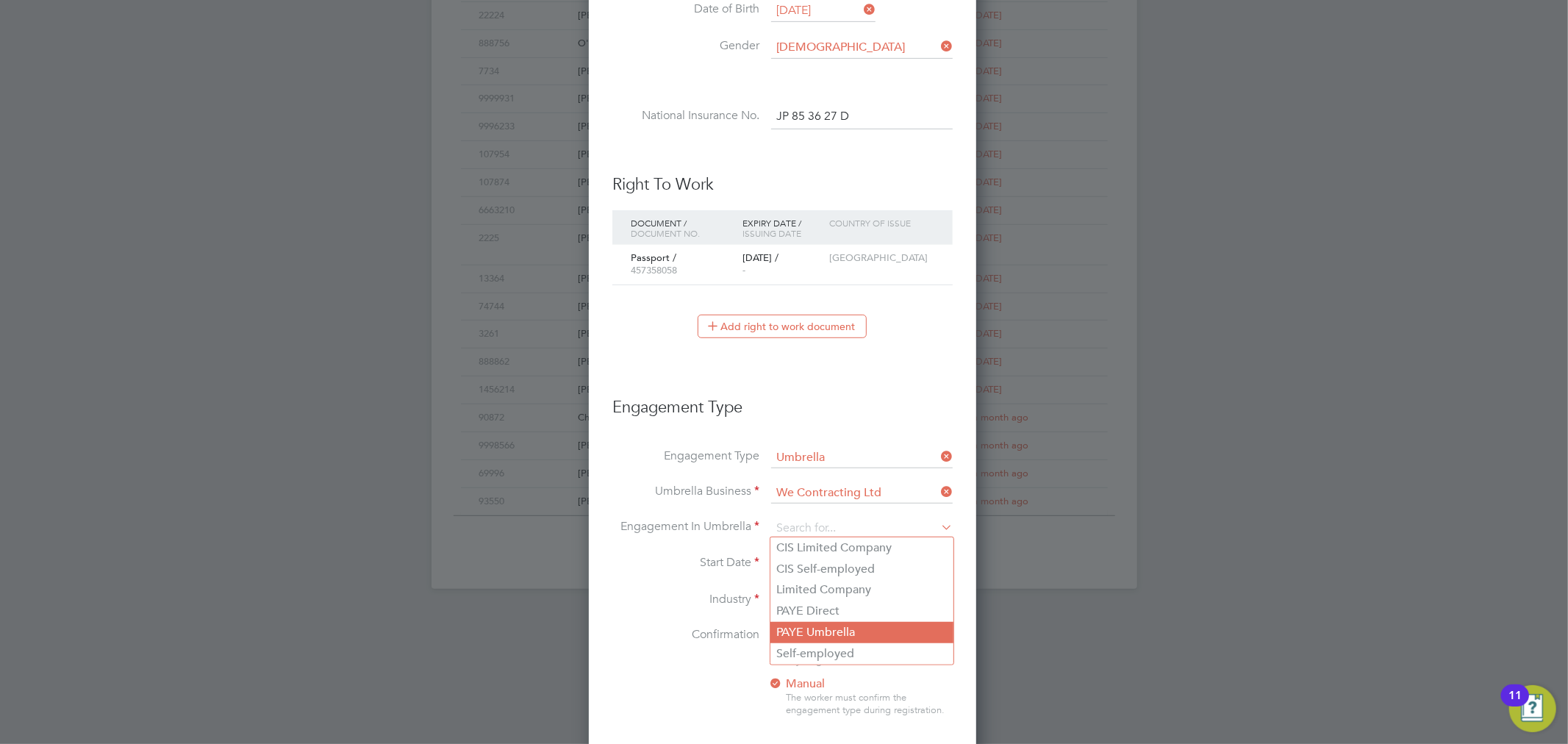
click at [835, 627] on li "PAYE Umbrella" at bounding box center [862, 632] width 183 height 21
type input "PAYE Umbrella"
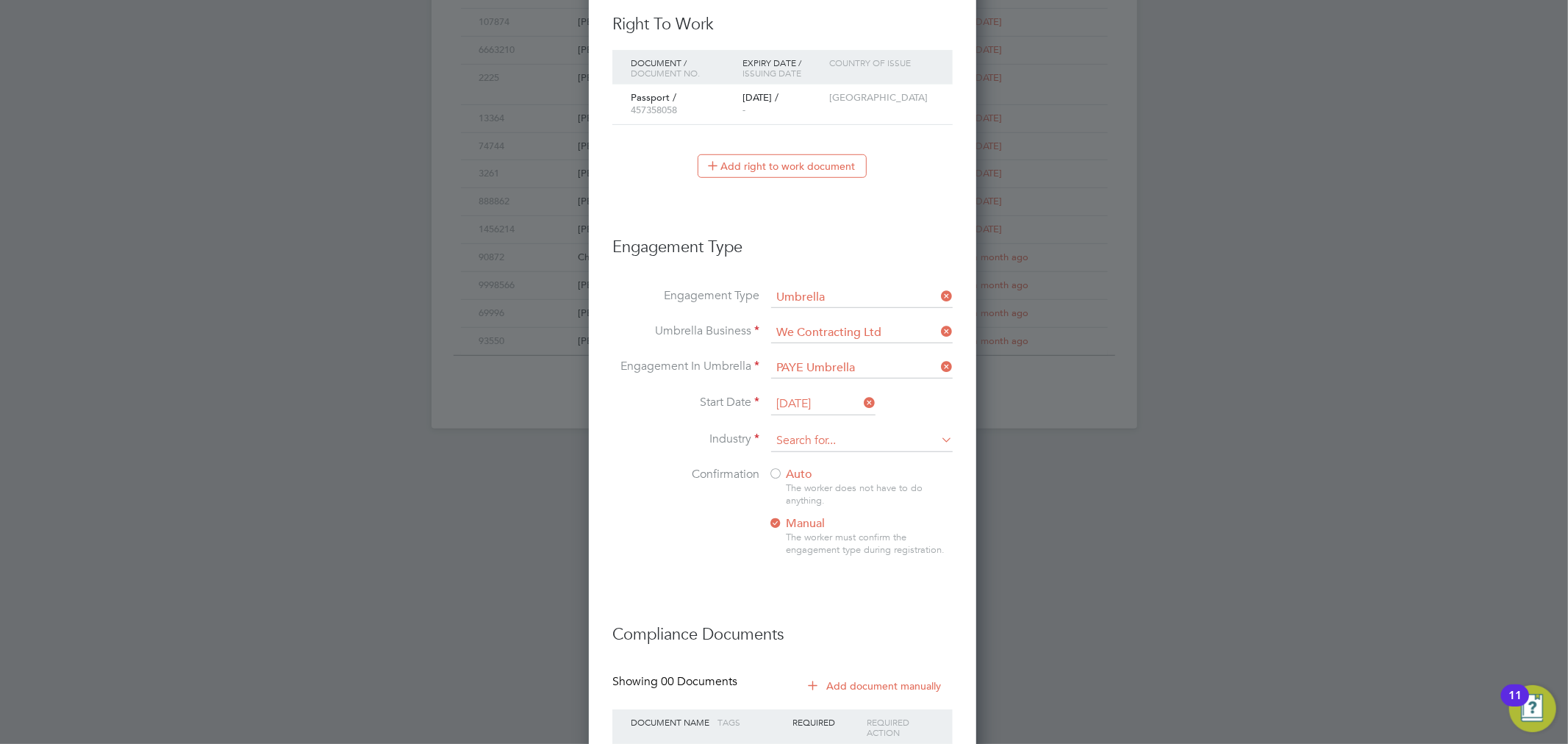
scroll to position [828, 0]
click at [813, 390] on input "[DATE]" at bounding box center [823, 401] width 104 height 22
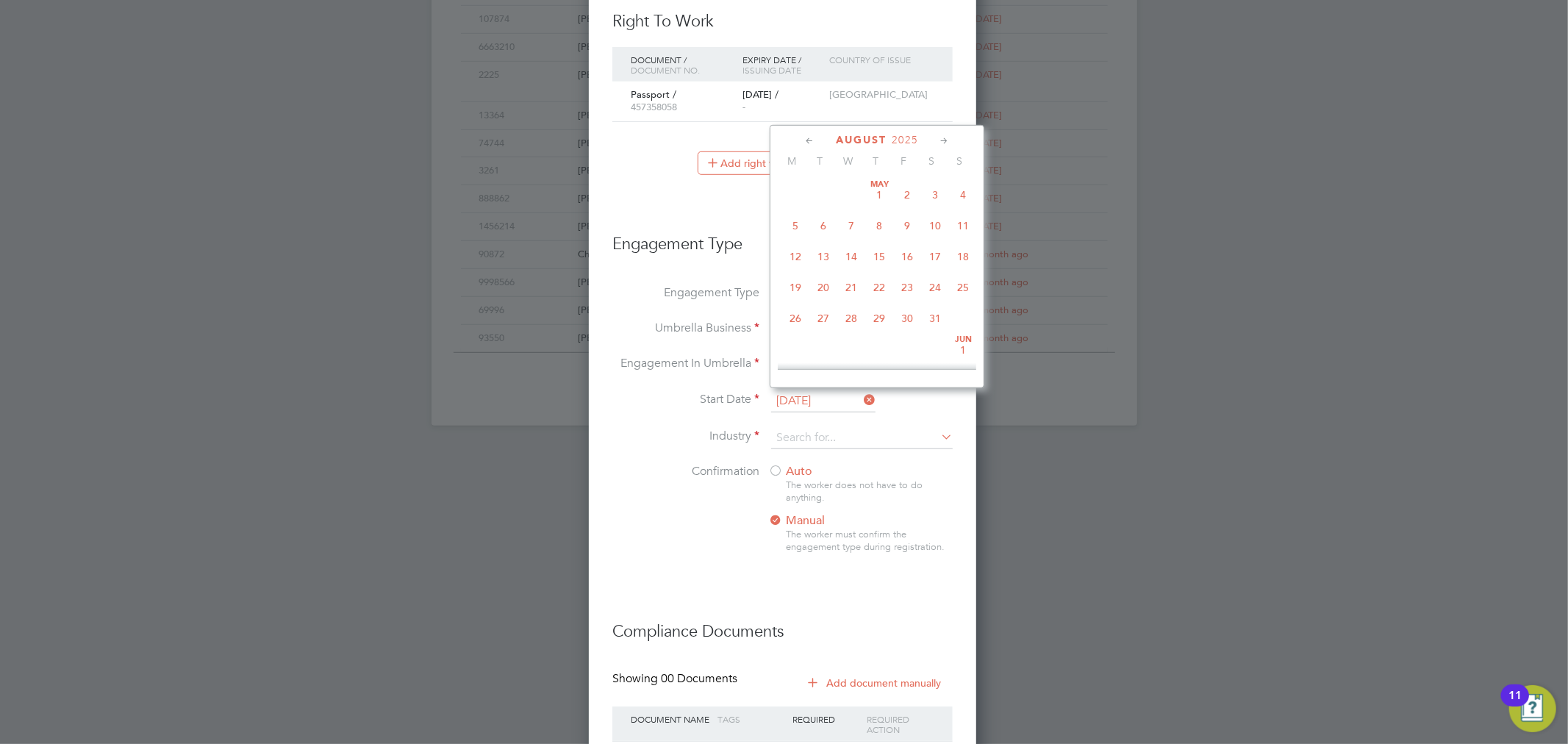
scroll to position [567, 0]
click at [824, 253] on span "26" at bounding box center [823, 247] width 28 height 28
type input "[DATE]"
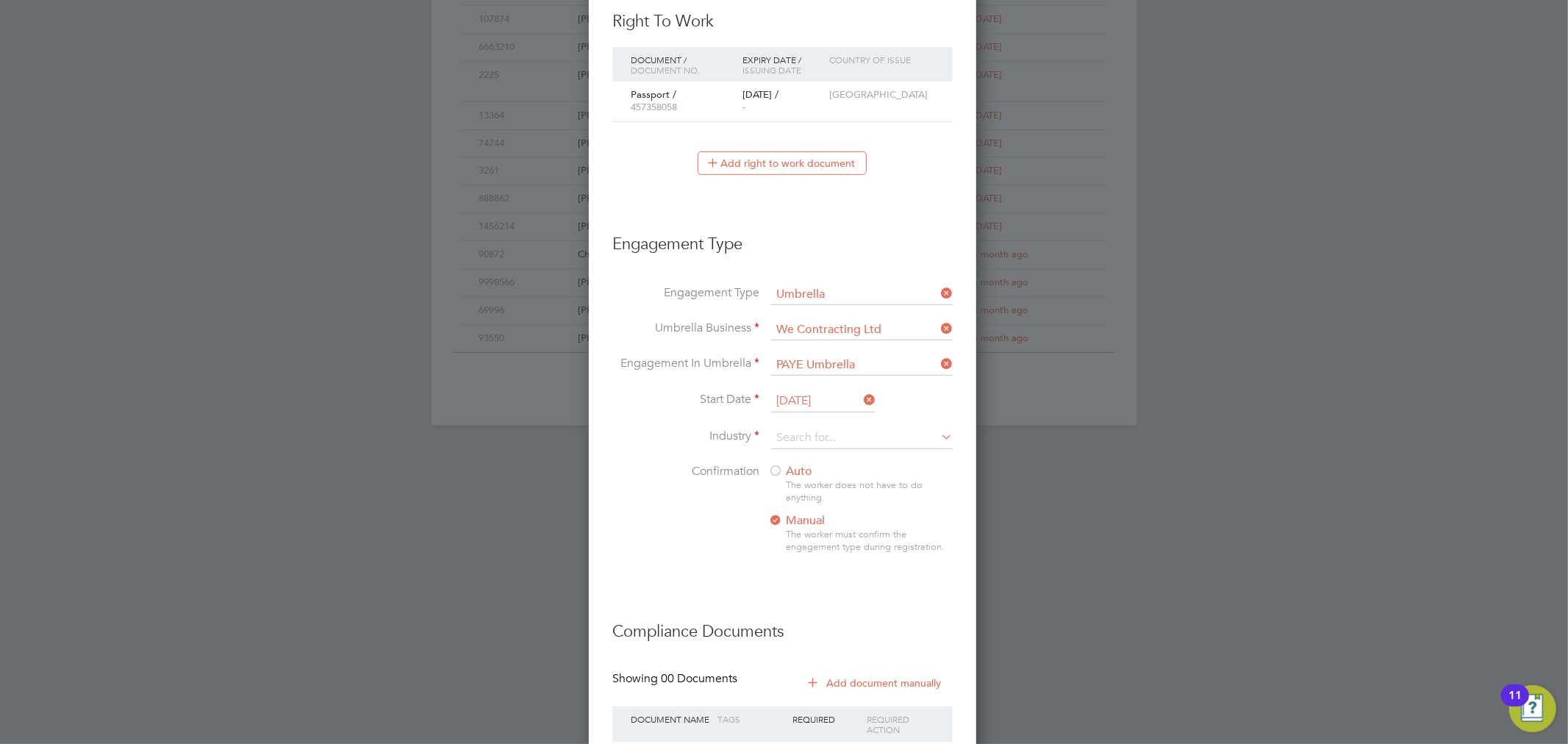
click at [790, 479] on div "The worker does not have to do anything." at bounding box center [869, 492] width 166 height 25
click at [770, 464] on div at bounding box center [776, 471] width 15 height 15
click at [809, 441] on input at bounding box center [862, 438] width 181 height 22
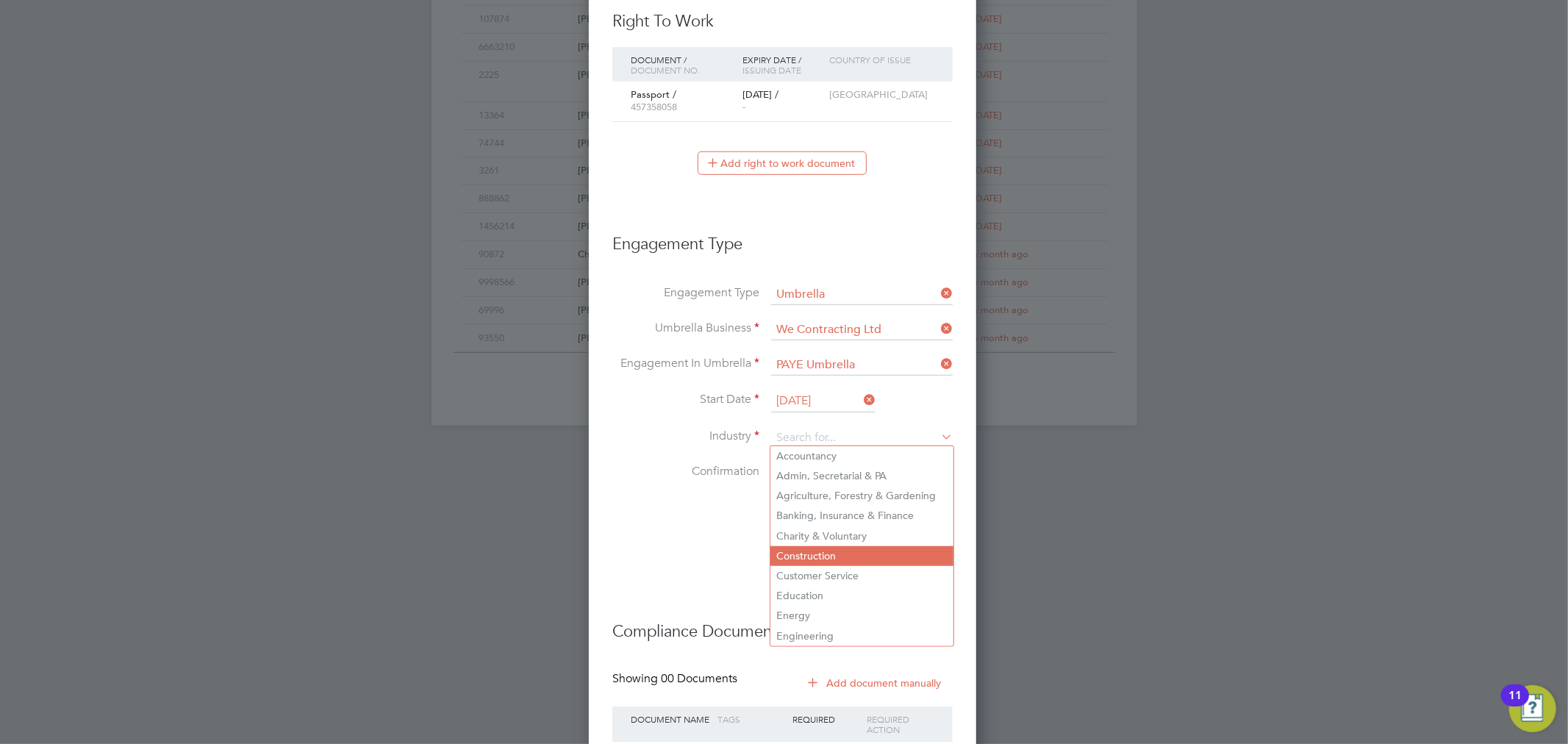
click at [819, 548] on li "Construction" at bounding box center [862, 556] width 183 height 20
type input "Construction"
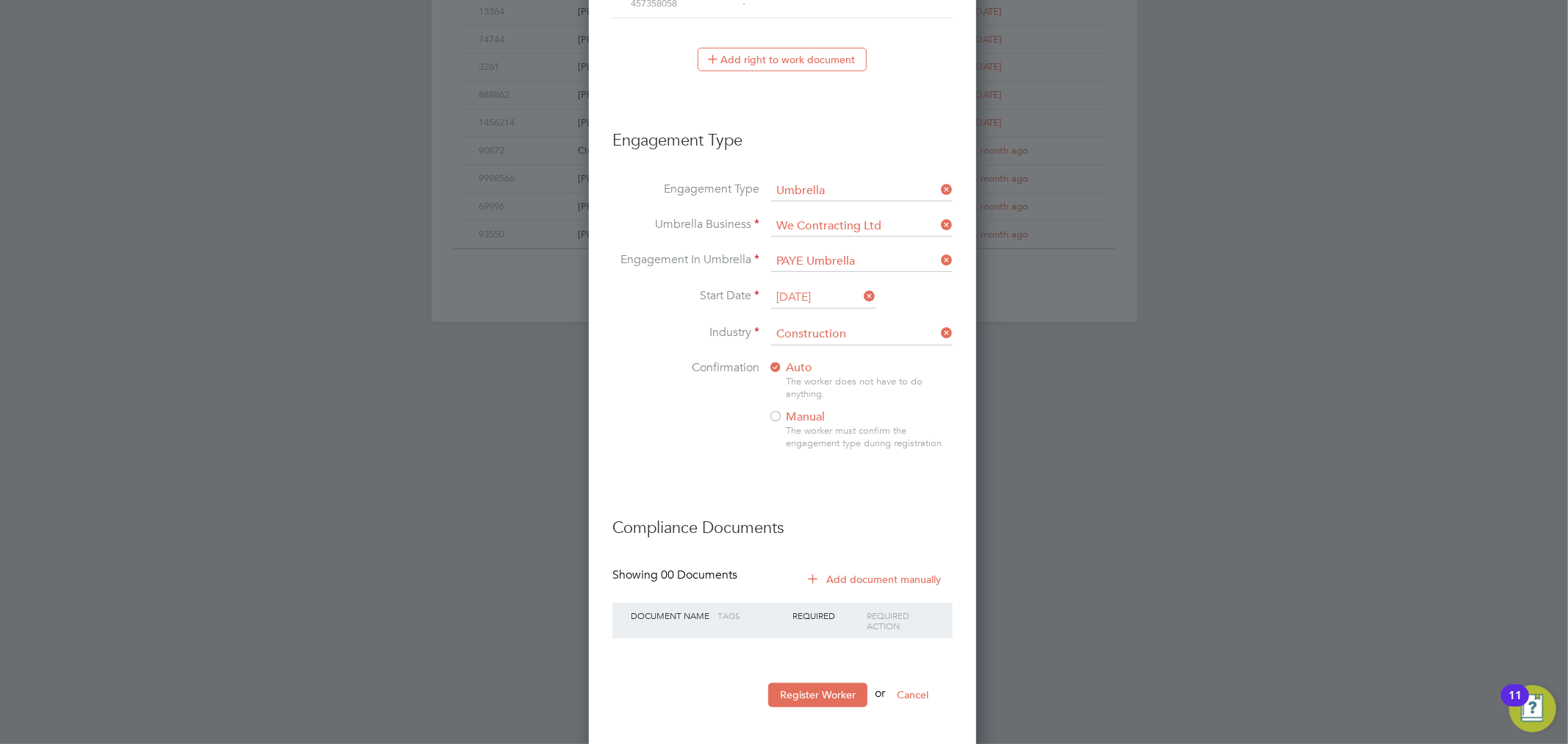
scroll to position [935, 0]
click at [810, 694] on button "Register Worker" at bounding box center [818, 691] width 99 height 24
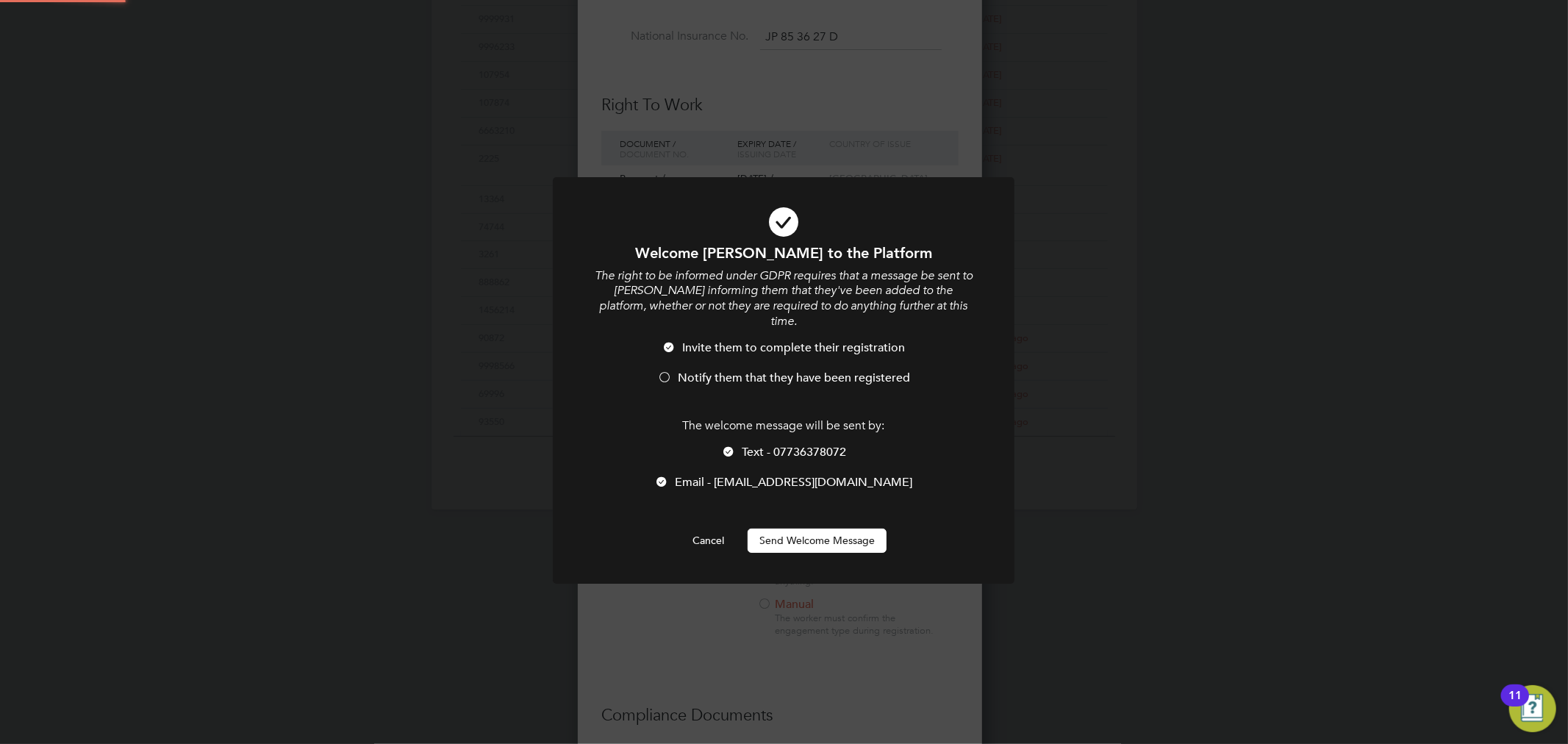
scroll to position [0, 0]
click at [701, 370] on span "Notify them that they have been registered" at bounding box center [794, 378] width 233 height 15
click at [754, 445] on span "Text - 07736378072" at bounding box center [794, 452] width 104 height 15
click at [812, 529] on button "Send Welcome Message" at bounding box center [817, 541] width 139 height 24
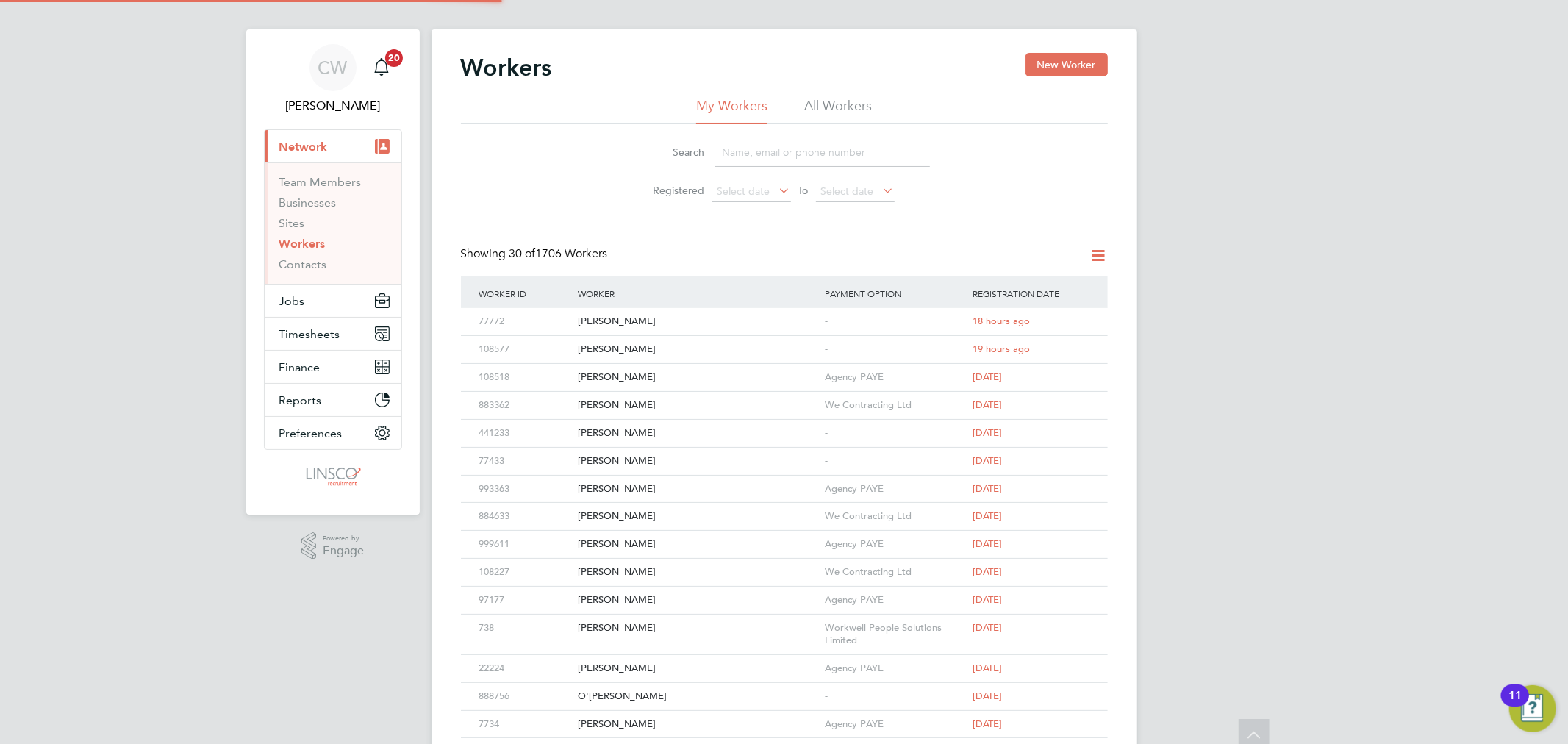
scroll to position [0, 0]
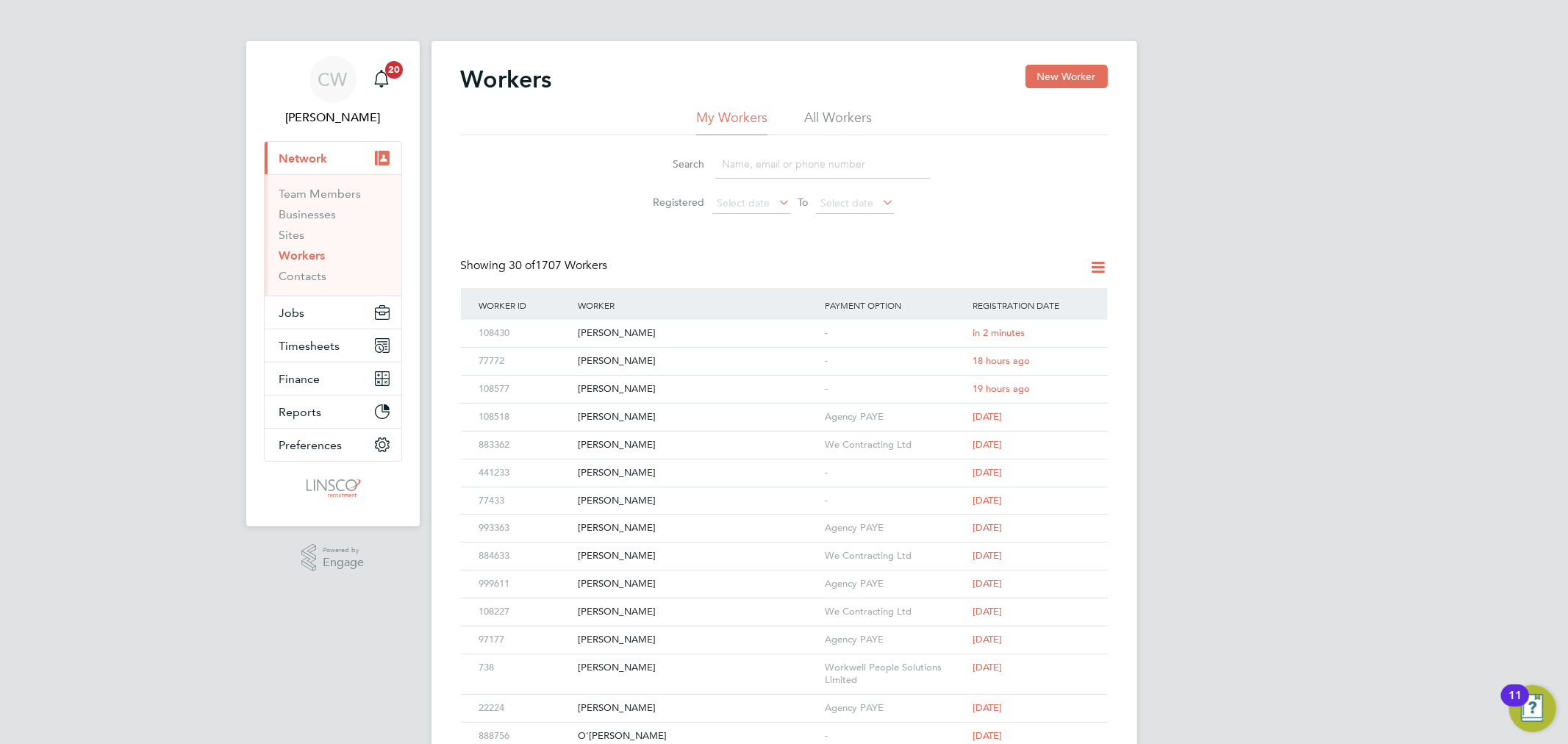
click at [572, 240] on div "Workers New Worker My Workers All Workers Search Registered Select date To Sele…" at bounding box center [784, 637] width 647 height 1144
click at [1101, 76] on button "New Worker" at bounding box center [1067, 76] width 82 height 24
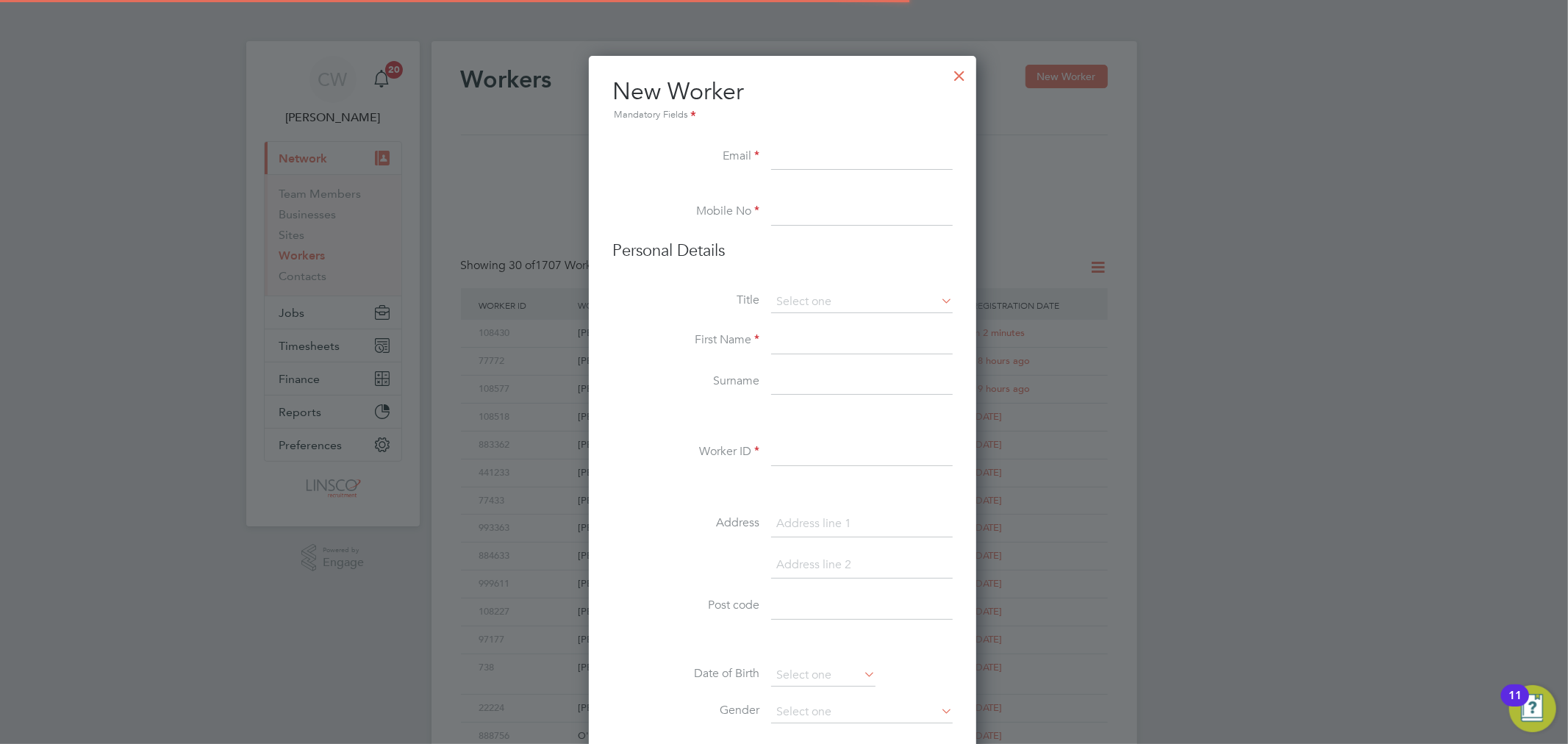
scroll to position [1249, 390]
drag, startPoint x: 821, startPoint y: 158, endPoint x: 791, endPoint y: 150, distance: 31.0
click at [821, 158] on input at bounding box center [862, 158] width 181 height 27
paste input "[EMAIL_ADDRESS][DOMAIN_NAME]"
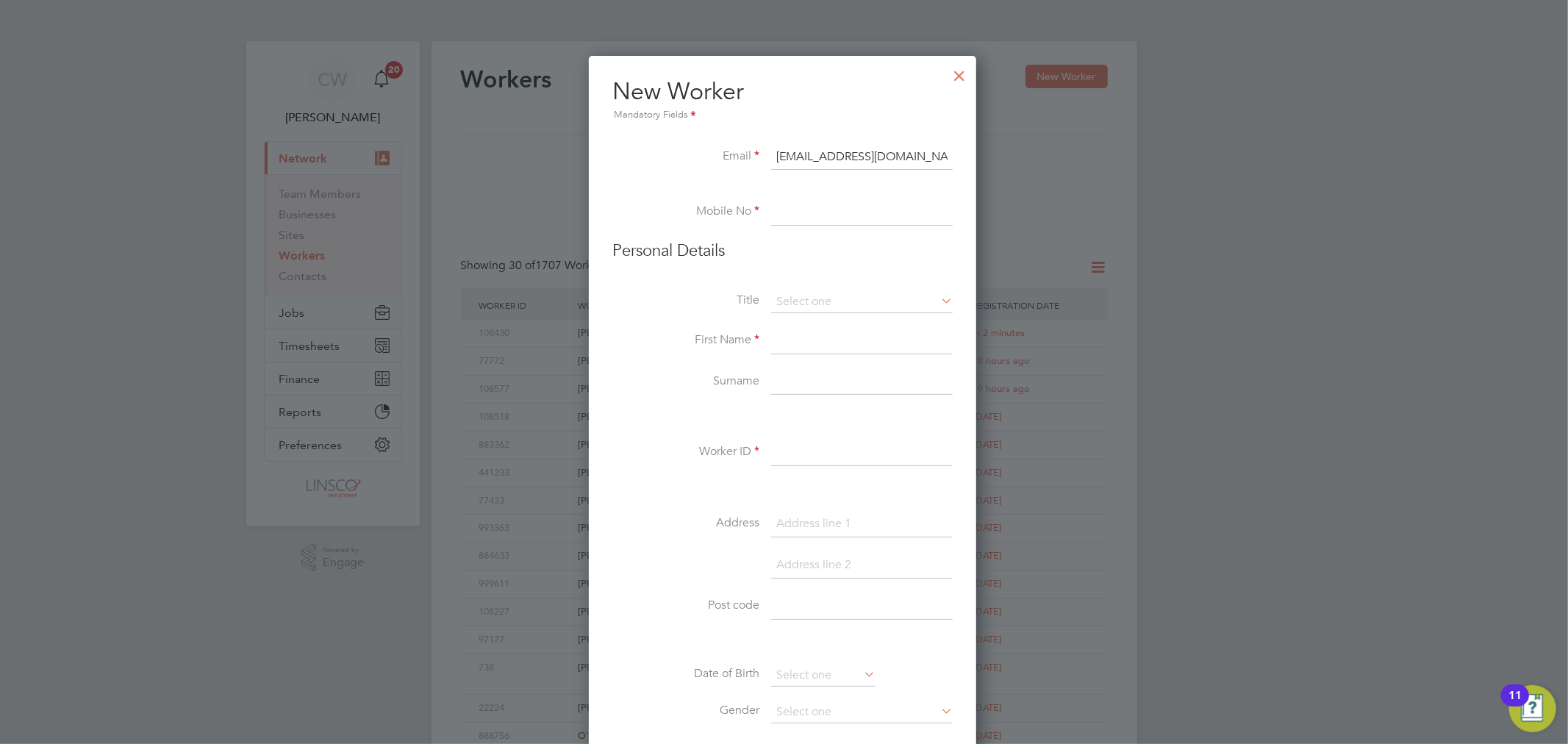
type input "[EMAIL_ADDRESS][DOMAIN_NAME]"
click at [789, 213] on input at bounding box center [862, 213] width 181 height 27
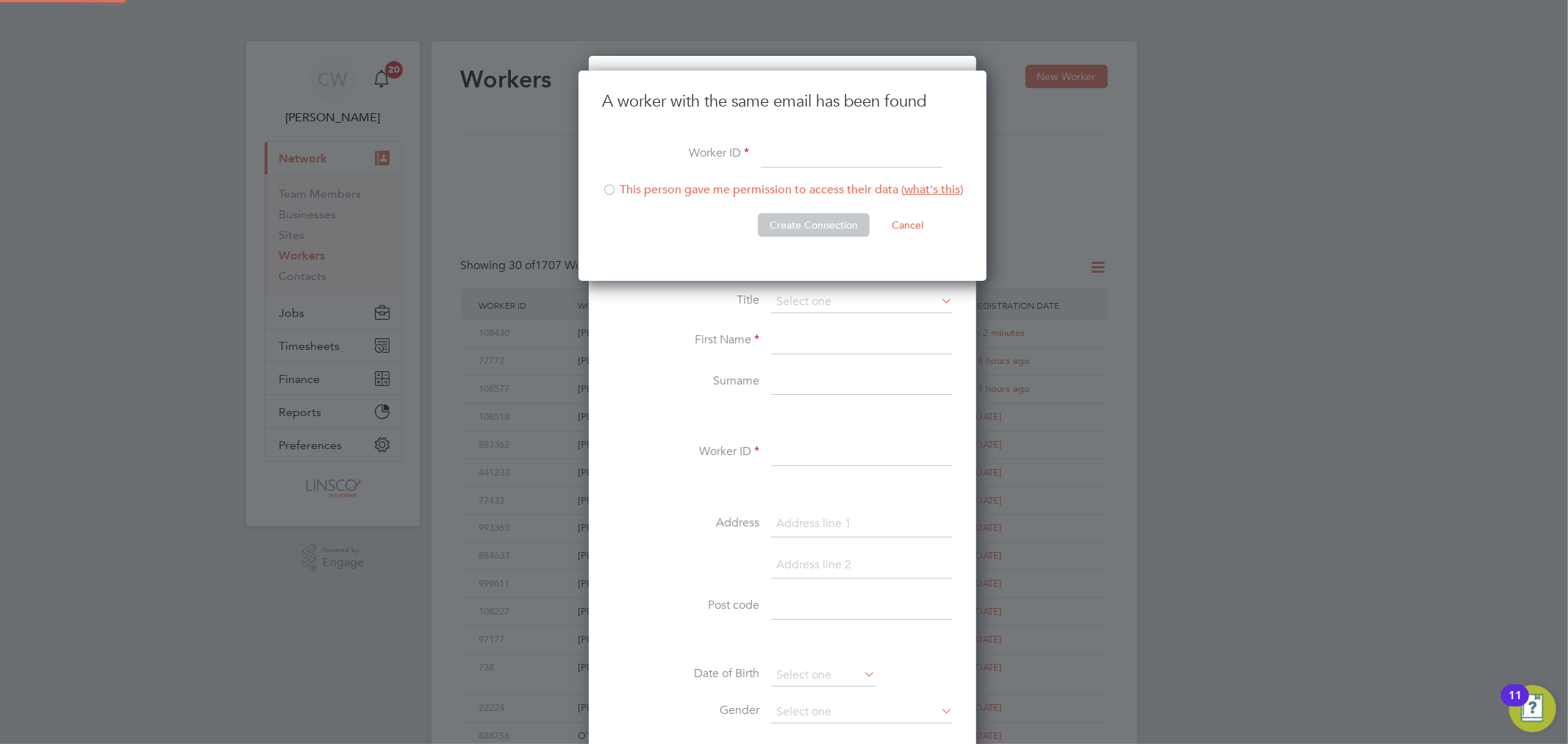
scroll to position [210, 410]
type input "103983"
click at [631, 188] on li "This person gave me permission to access their data ( what's this )" at bounding box center [783, 197] width 361 height 30
click at [781, 225] on button "Create Connection" at bounding box center [814, 225] width 112 height 24
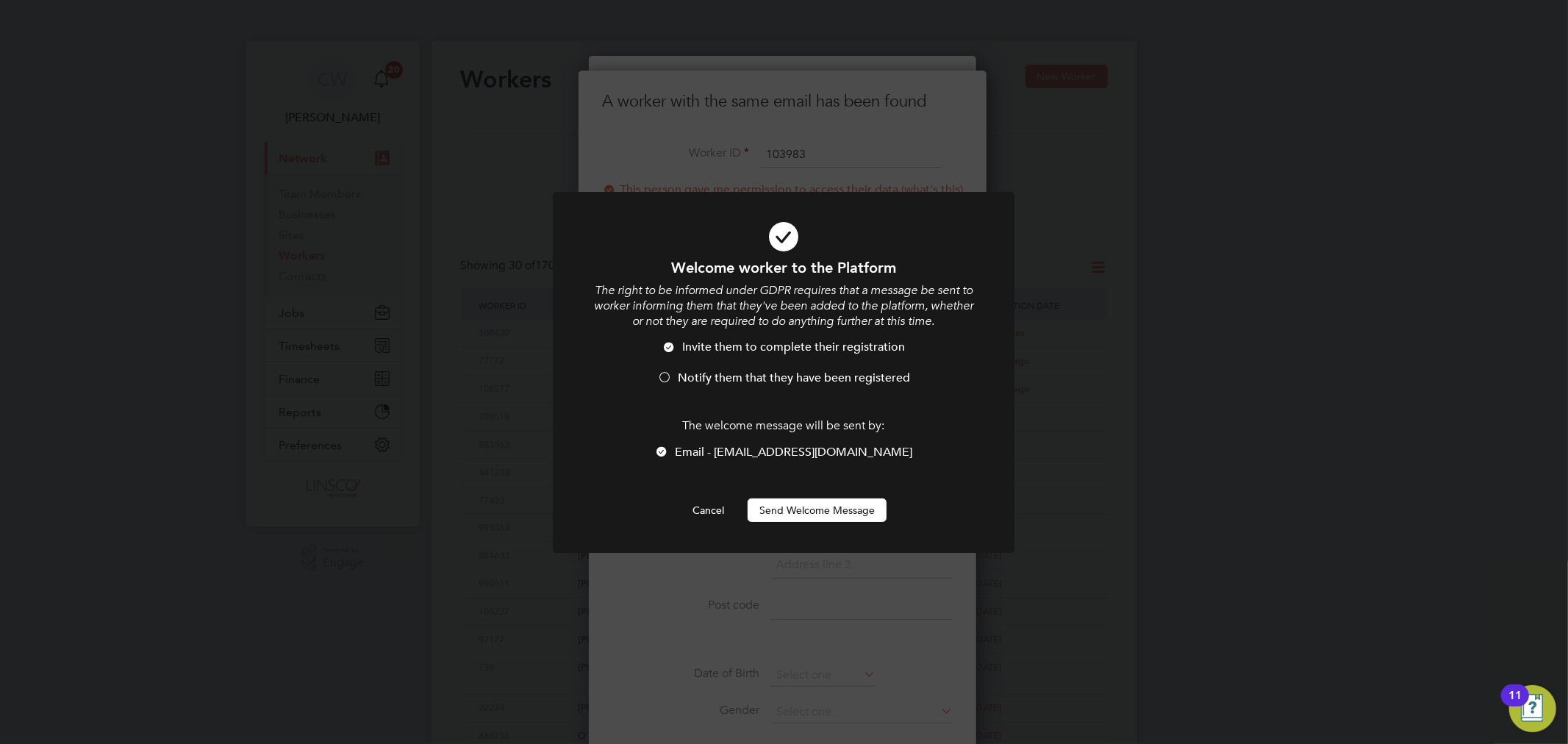
click at [719, 381] on span "Notify them that they have been registered" at bounding box center [794, 378] width 233 height 15
click at [802, 508] on button "Send Welcome Message" at bounding box center [817, 510] width 139 height 24
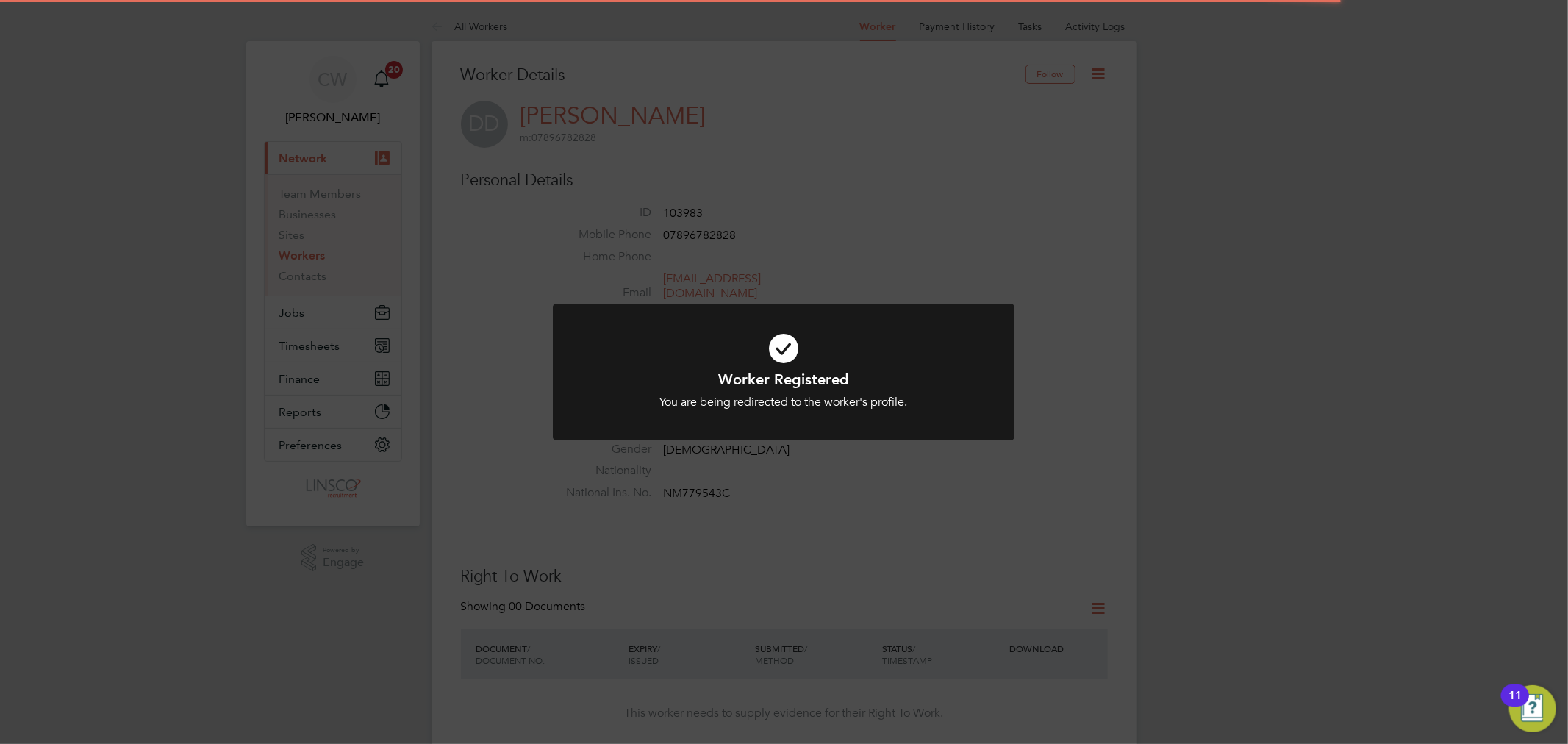
click at [788, 348] on icon at bounding box center [784, 348] width 382 height 58
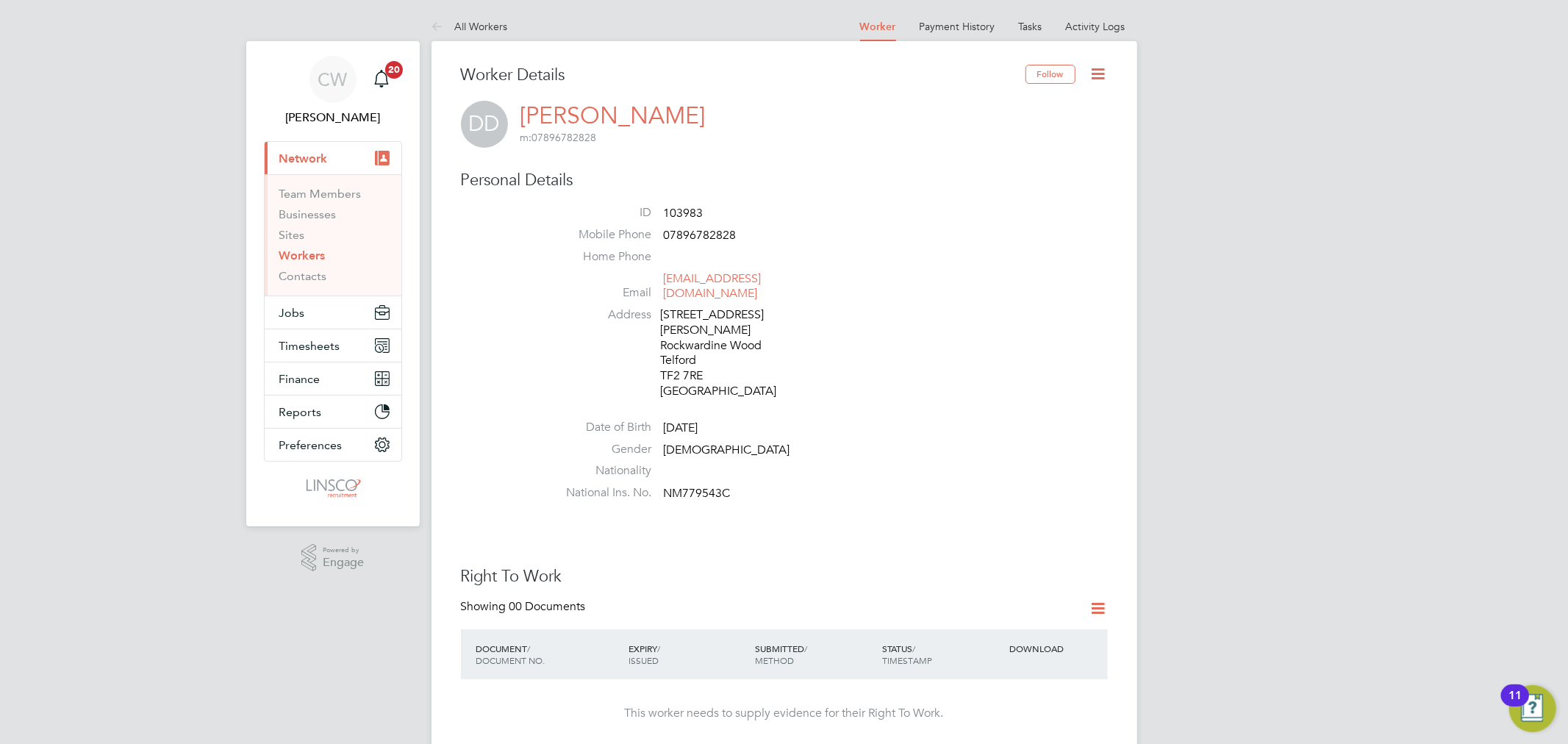
click at [1104, 599] on icon at bounding box center [1098, 608] width 18 height 18
click at [1016, 612] on li "Add Right To Work Document" at bounding box center [1016, 613] width 177 height 20
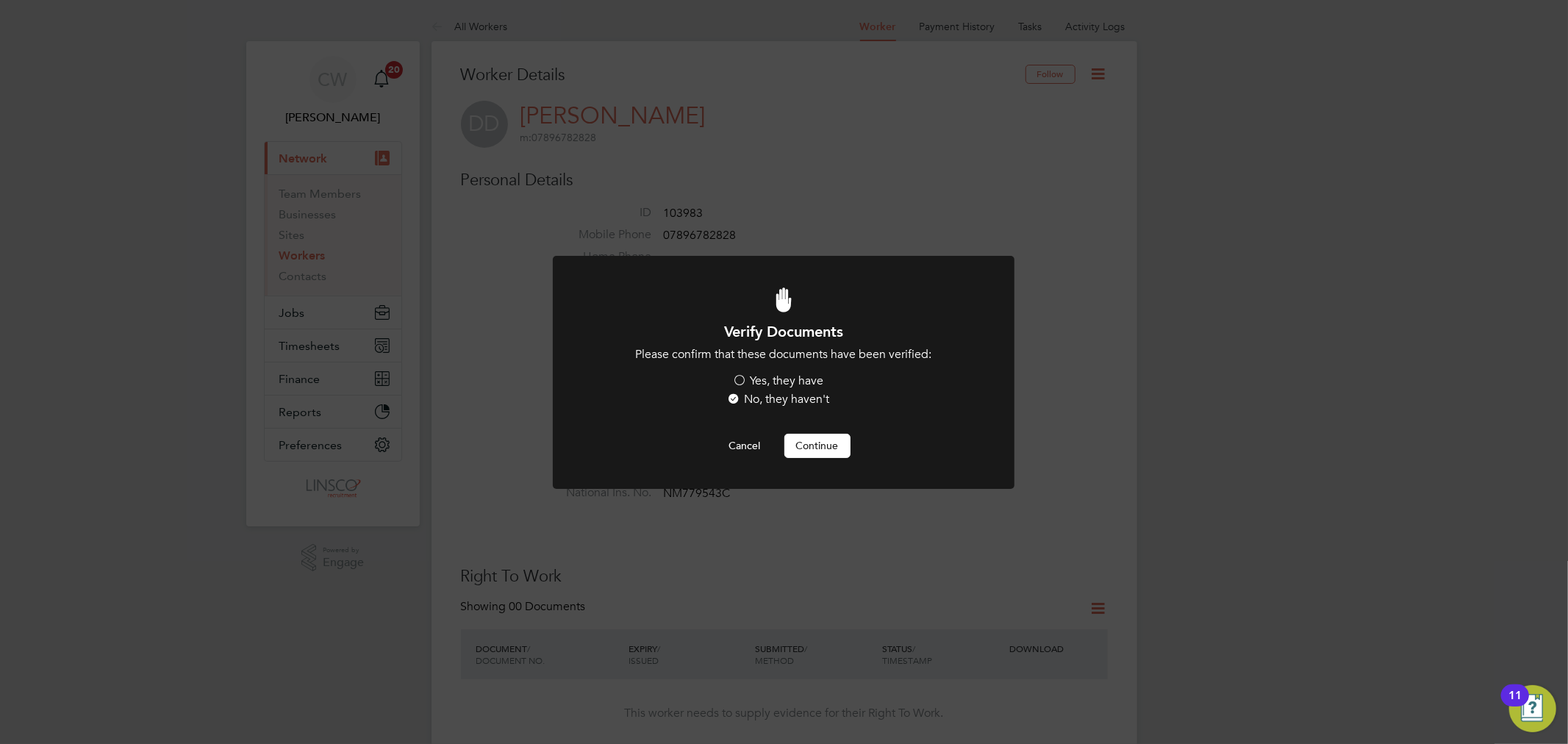
click at [795, 376] on label "Yes, they have" at bounding box center [779, 381] width 91 height 16
click at [0, 0] on input "Yes, they have" at bounding box center [0, 0] width 0 height 0
click at [819, 442] on button "Continue" at bounding box center [818, 445] width 66 height 24
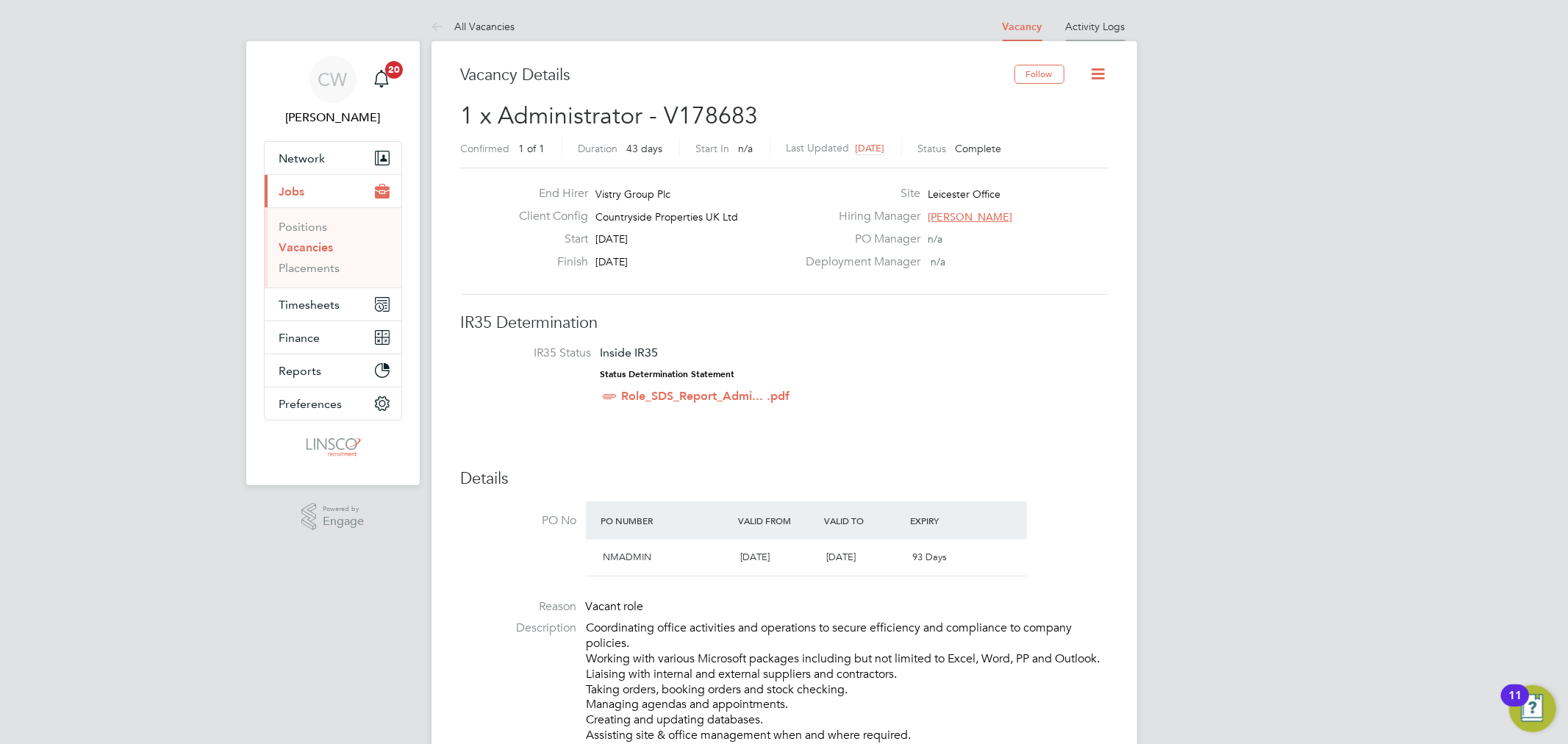
click at [1094, 34] on li "Activity Logs" at bounding box center [1096, 26] width 60 height 29
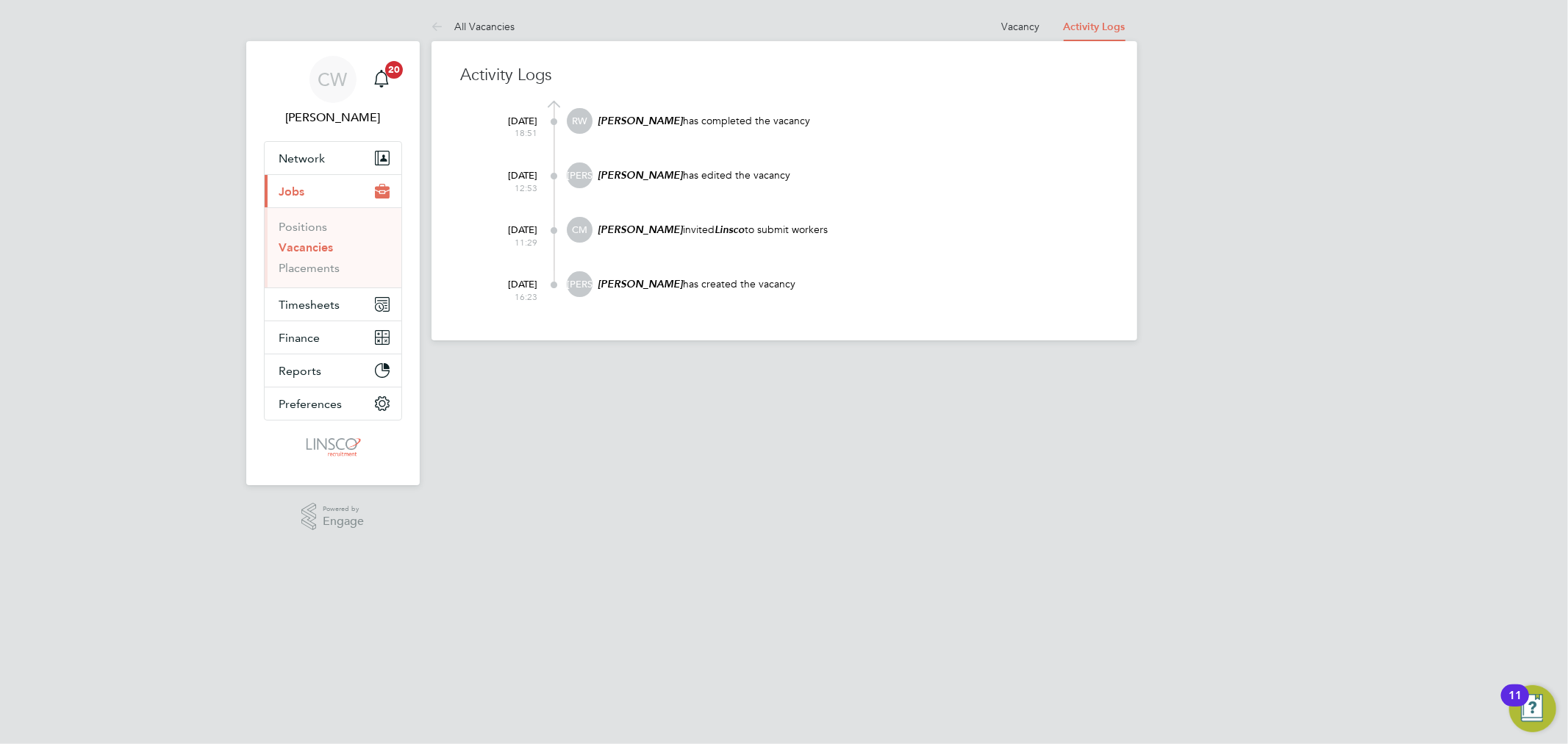
drag, startPoint x: 835, startPoint y: 225, endPoint x: 591, endPoint y: 219, distance: 244.1
click at [591, 219] on div "CM Calum Madden invited Linsco to submit workers" at bounding box center [837, 236] width 540 height 39
click at [880, 271] on div "James Archer has created the vacancy" at bounding box center [852, 291] width 511 height 39
click at [1027, 13] on li "Vacancy" at bounding box center [1021, 26] width 38 height 29
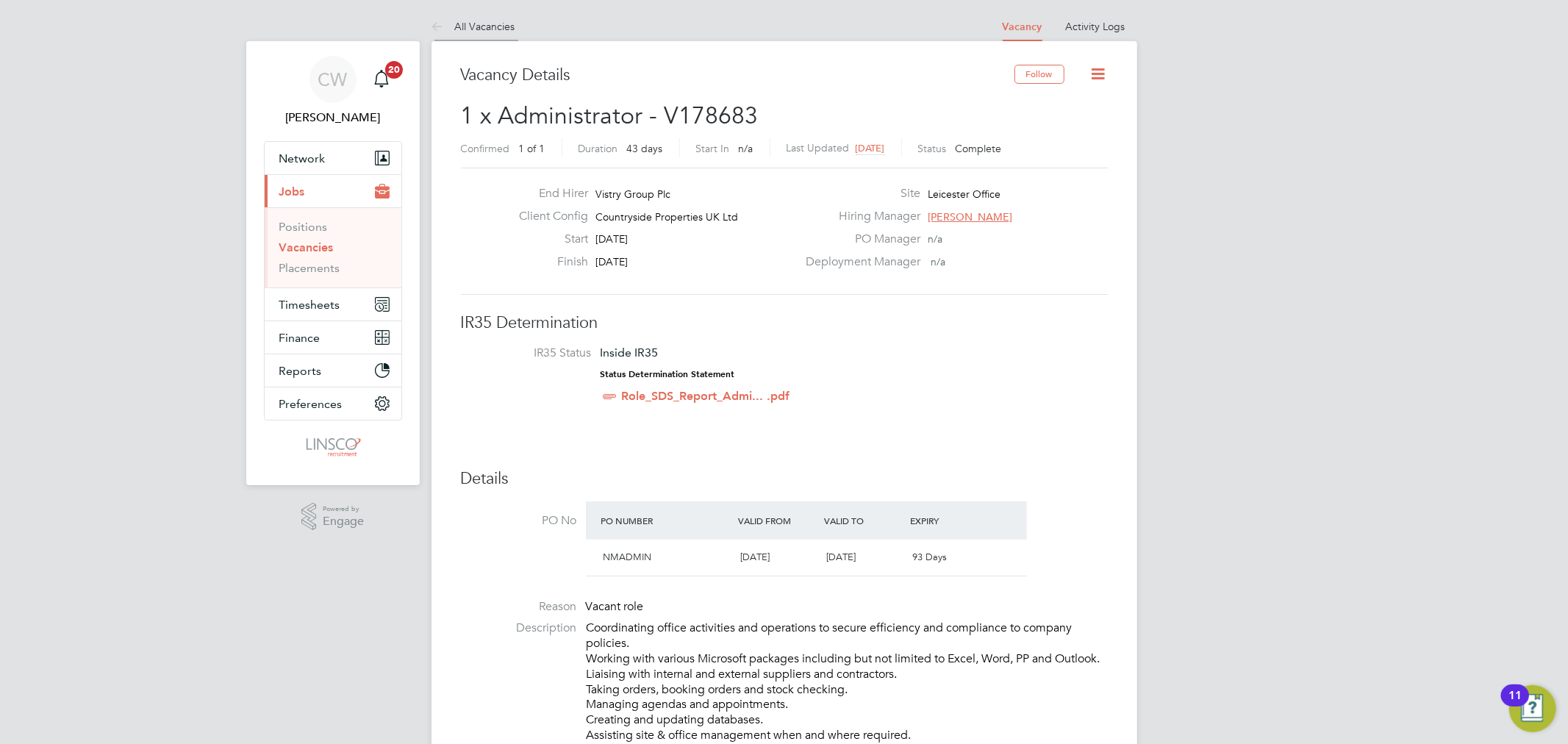
click at [498, 26] on link "All Vacancies" at bounding box center [473, 26] width 84 height 13
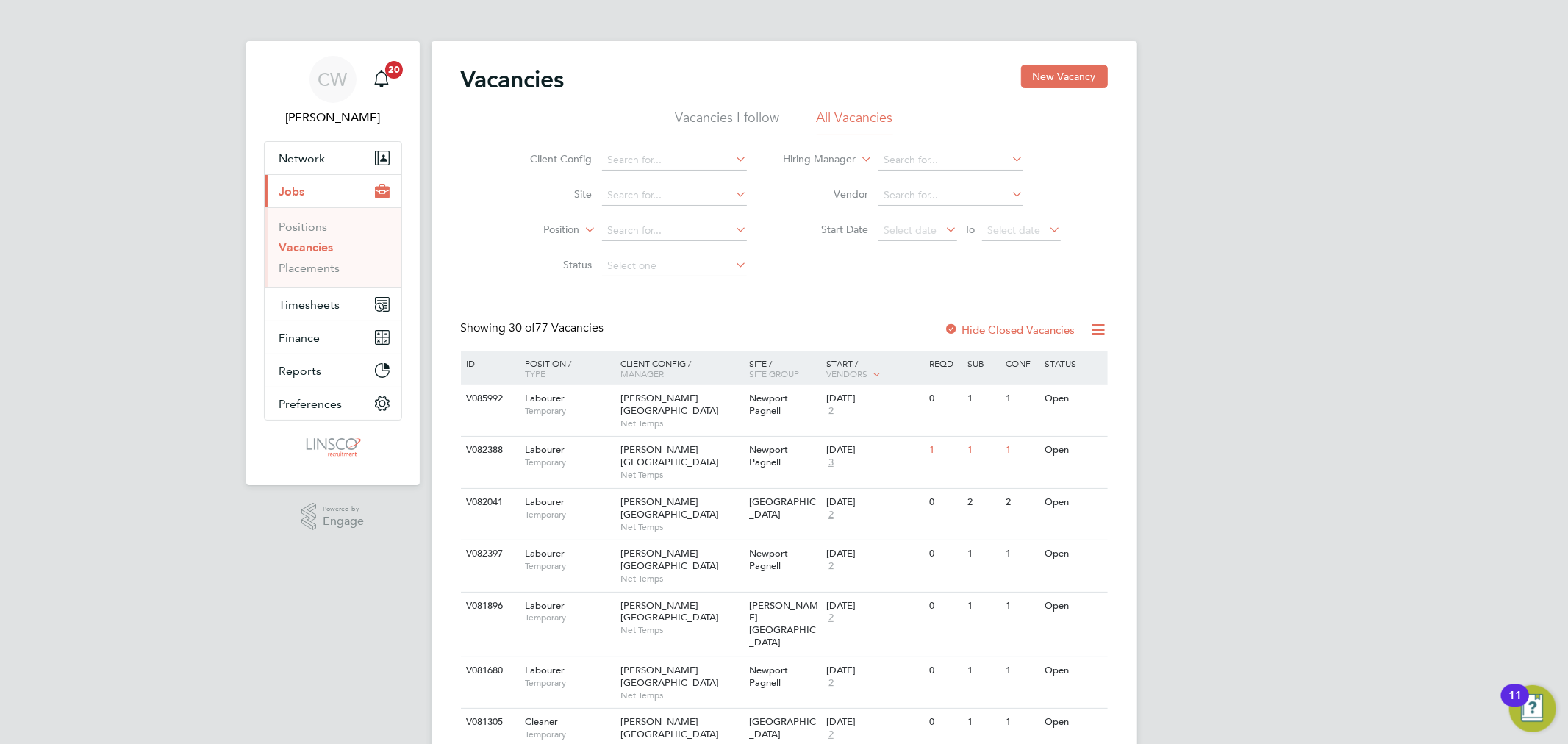
click at [754, 94] on div "Vacancies New Vacancy" at bounding box center [784, 87] width 647 height 44
click at [737, 115] on li "Vacancies I follow" at bounding box center [728, 122] width 104 height 27
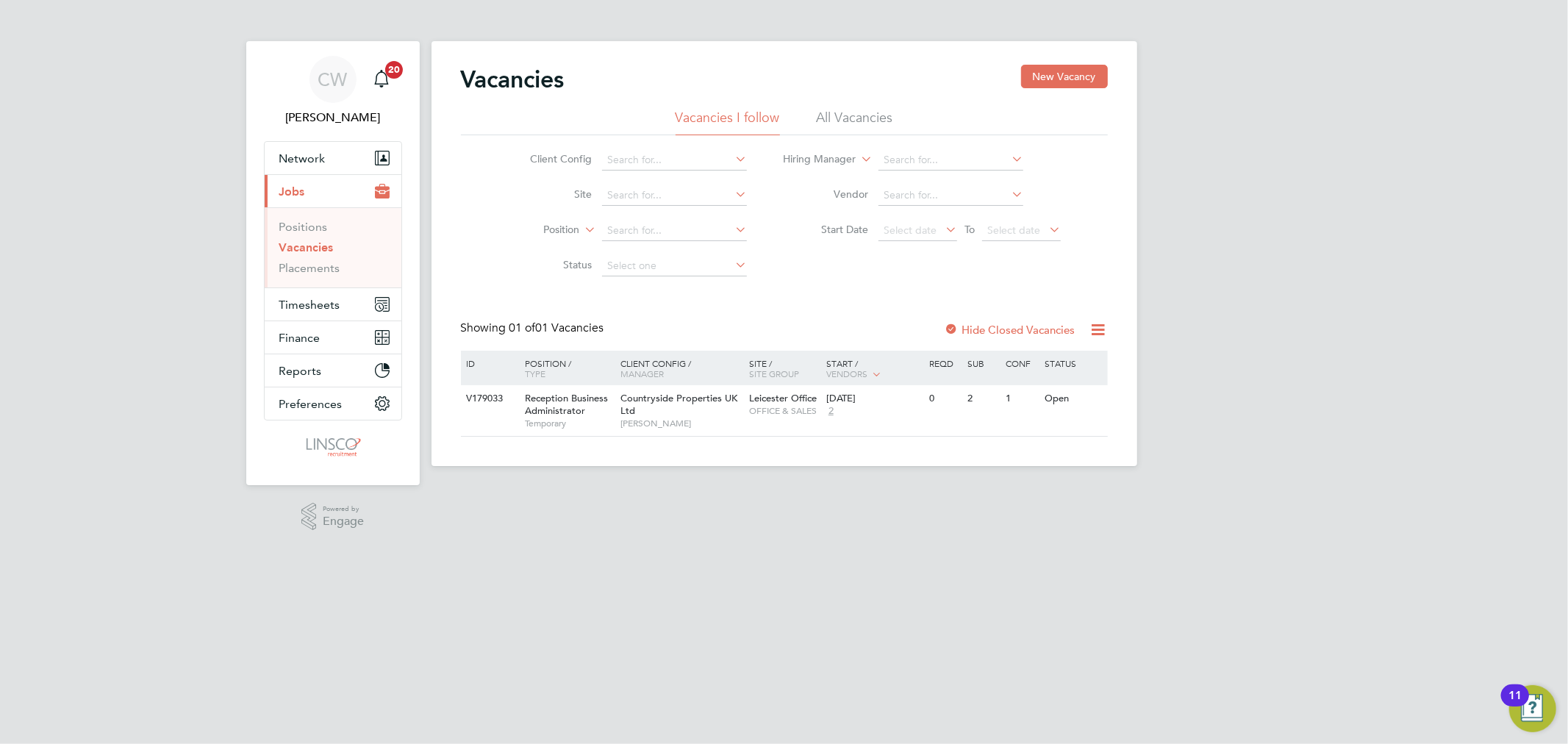
click at [876, 114] on li "All Vacancies" at bounding box center [855, 122] width 76 height 27
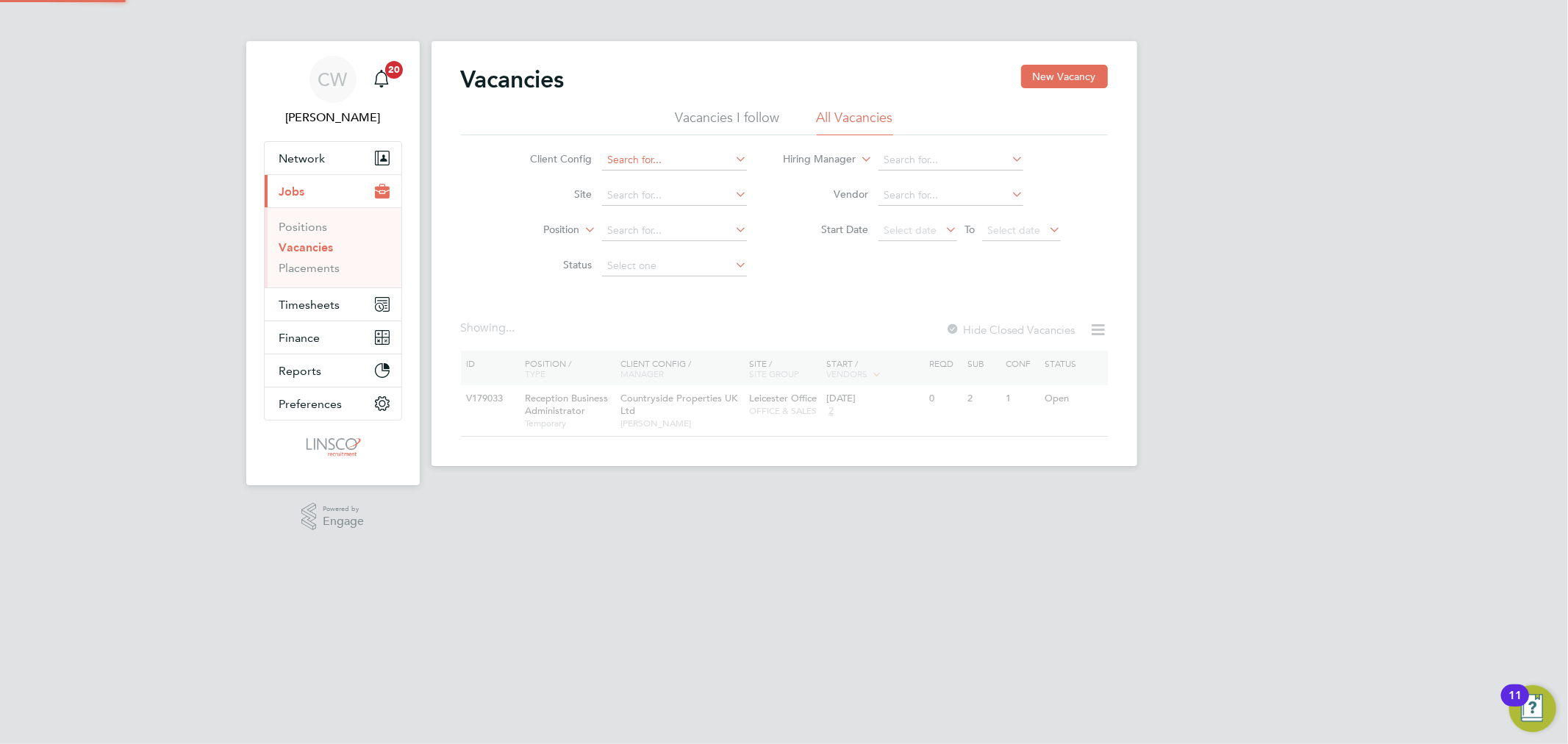
click at [688, 154] on input at bounding box center [675, 160] width 145 height 20
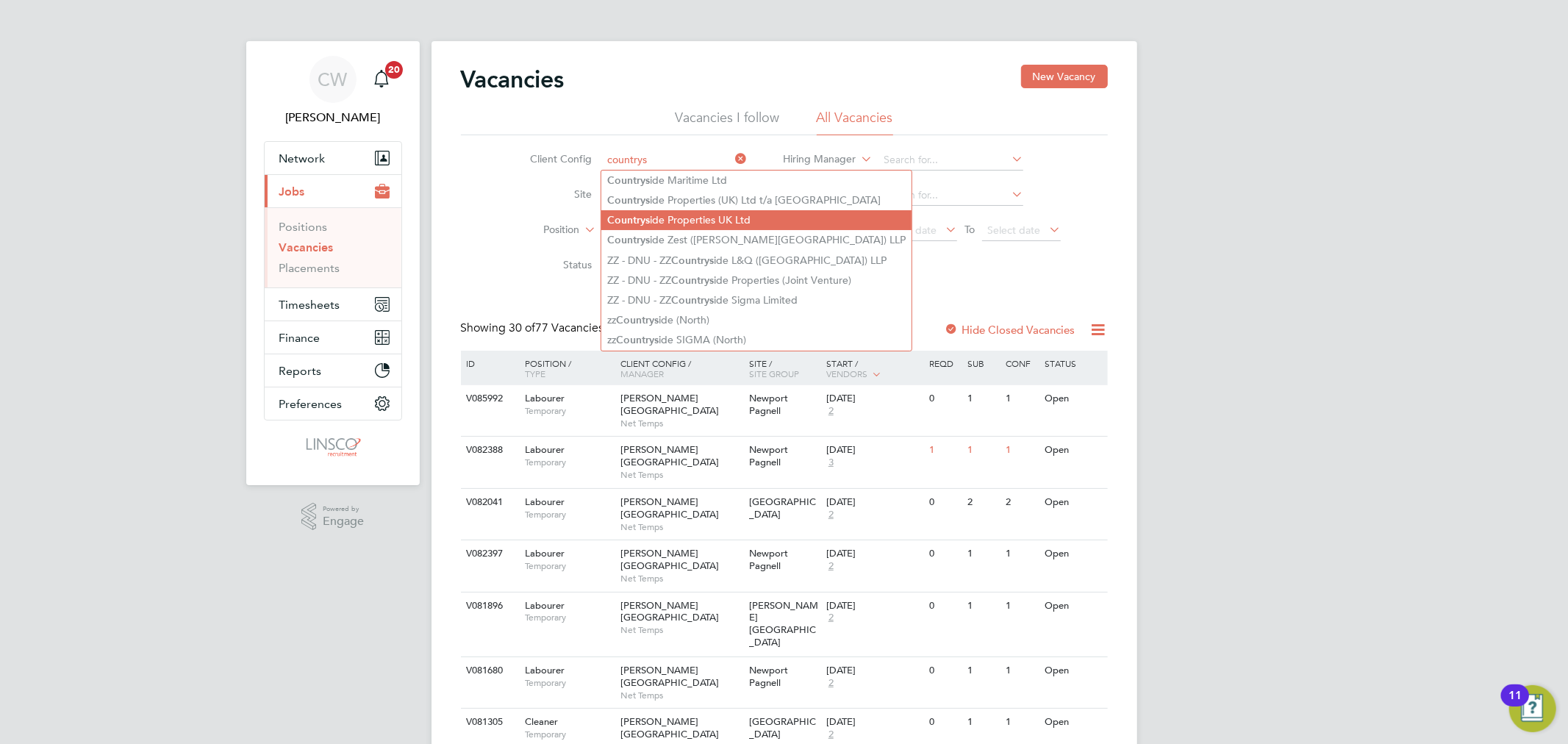
click at [728, 216] on li "Countrys ide Properties UK Ltd" at bounding box center [757, 220] width 311 height 20
type input "Countryside Properties UK Ltd"
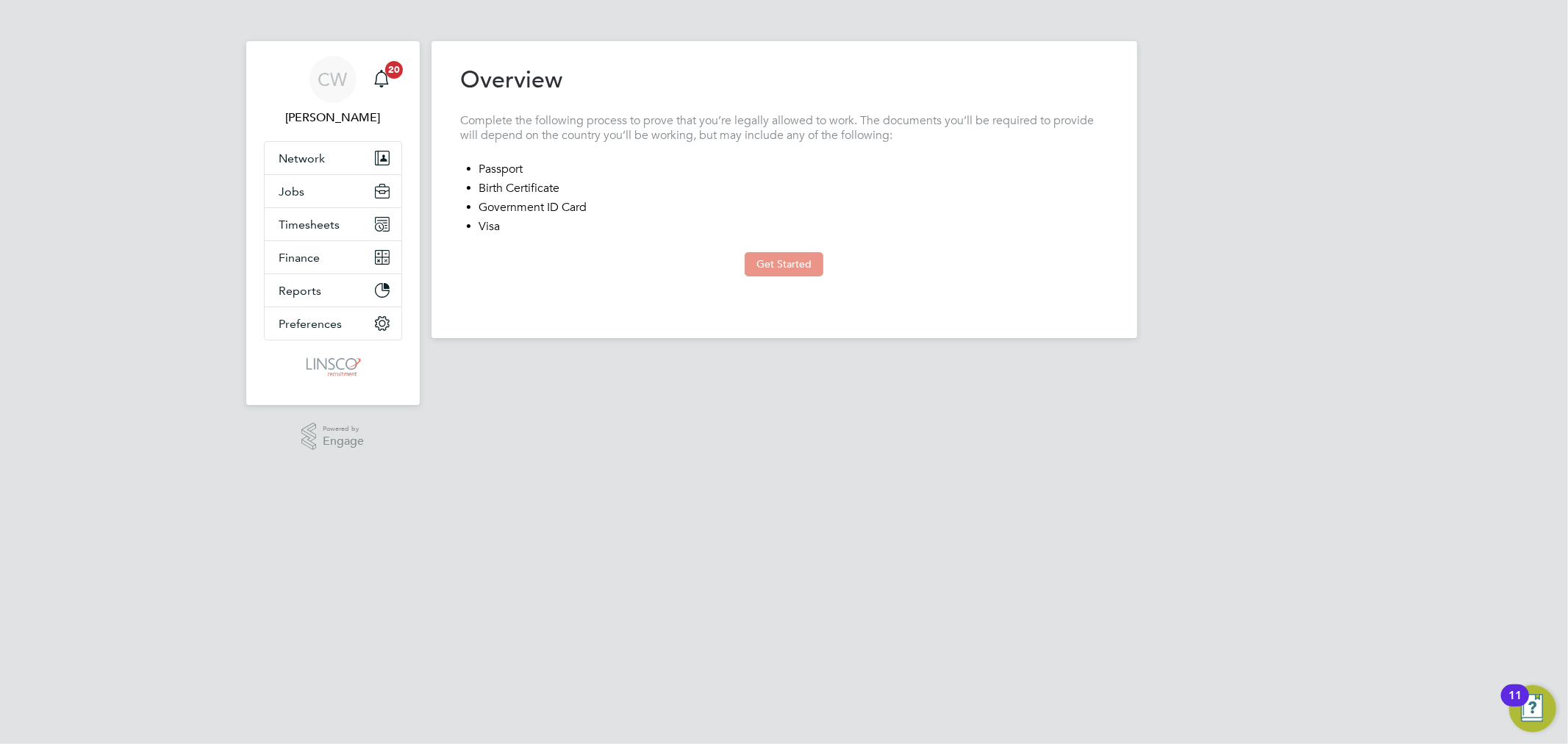
click at [750, 259] on button "Get Started" at bounding box center [784, 264] width 79 height 24
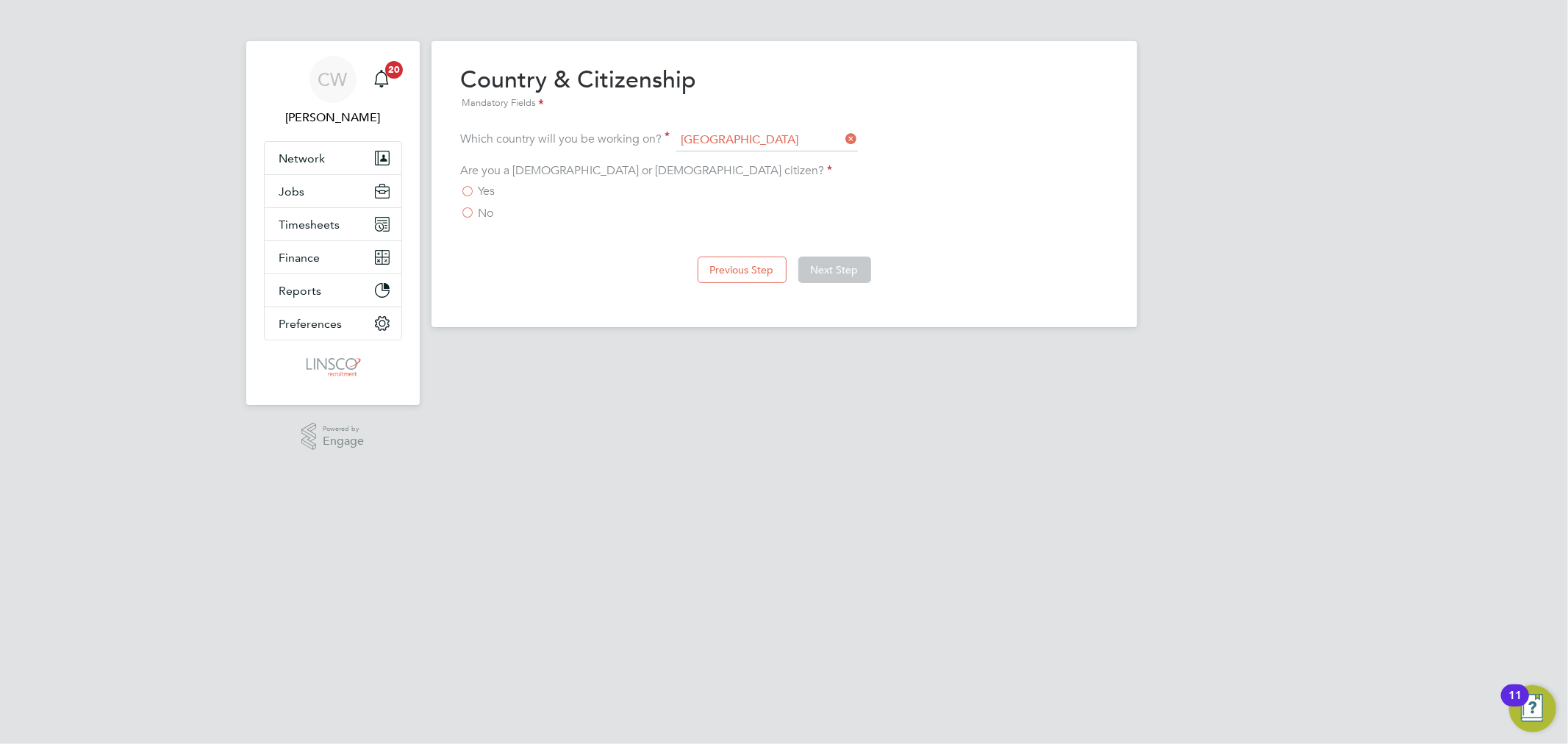
click at [486, 188] on span "Yes" at bounding box center [486, 191] width 17 height 15
click at [0, 0] on input "Yes" at bounding box center [0, 0] width 0 height 0
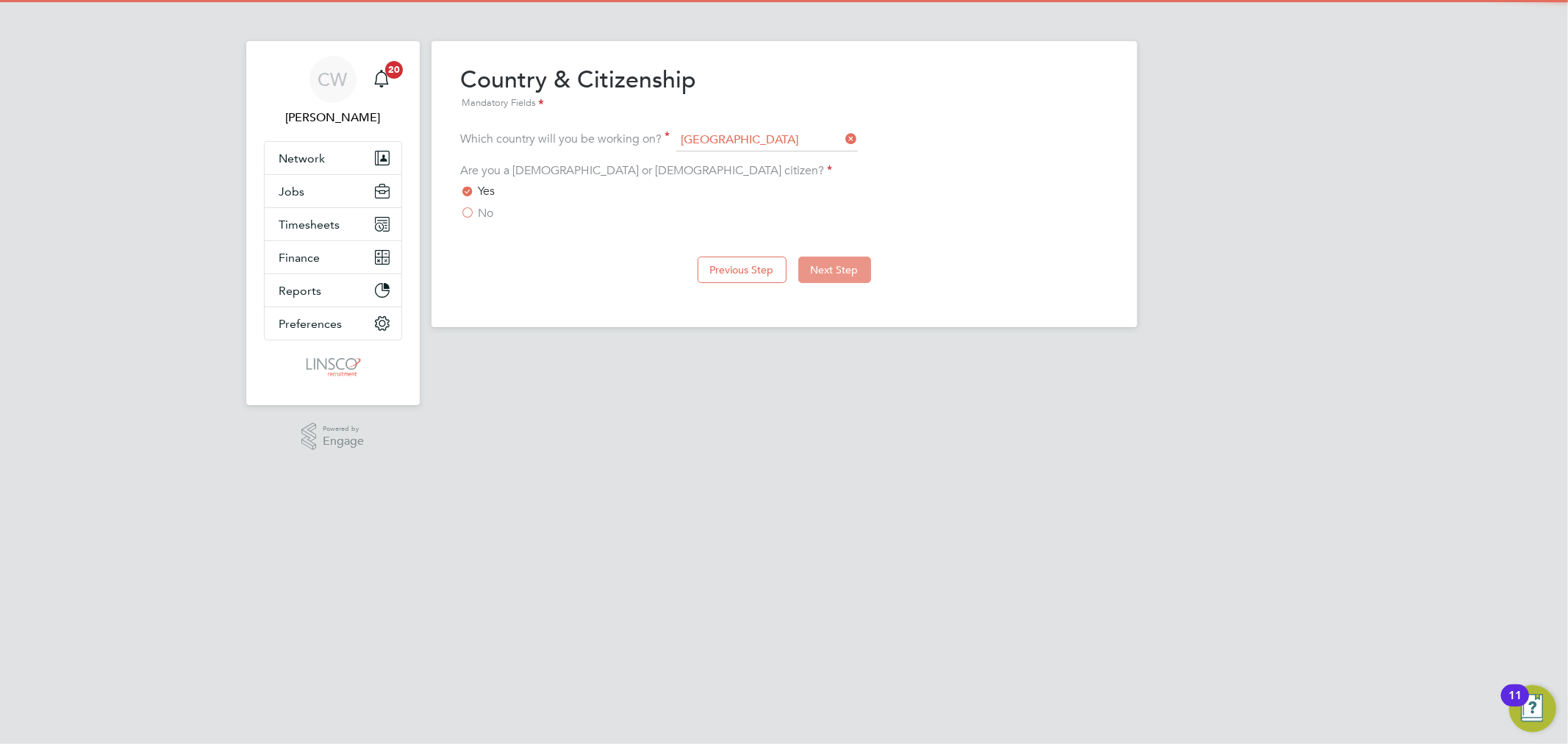
click at [836, 269] on button "Next Step" at bounding box center [835, 270] width 73 height 27
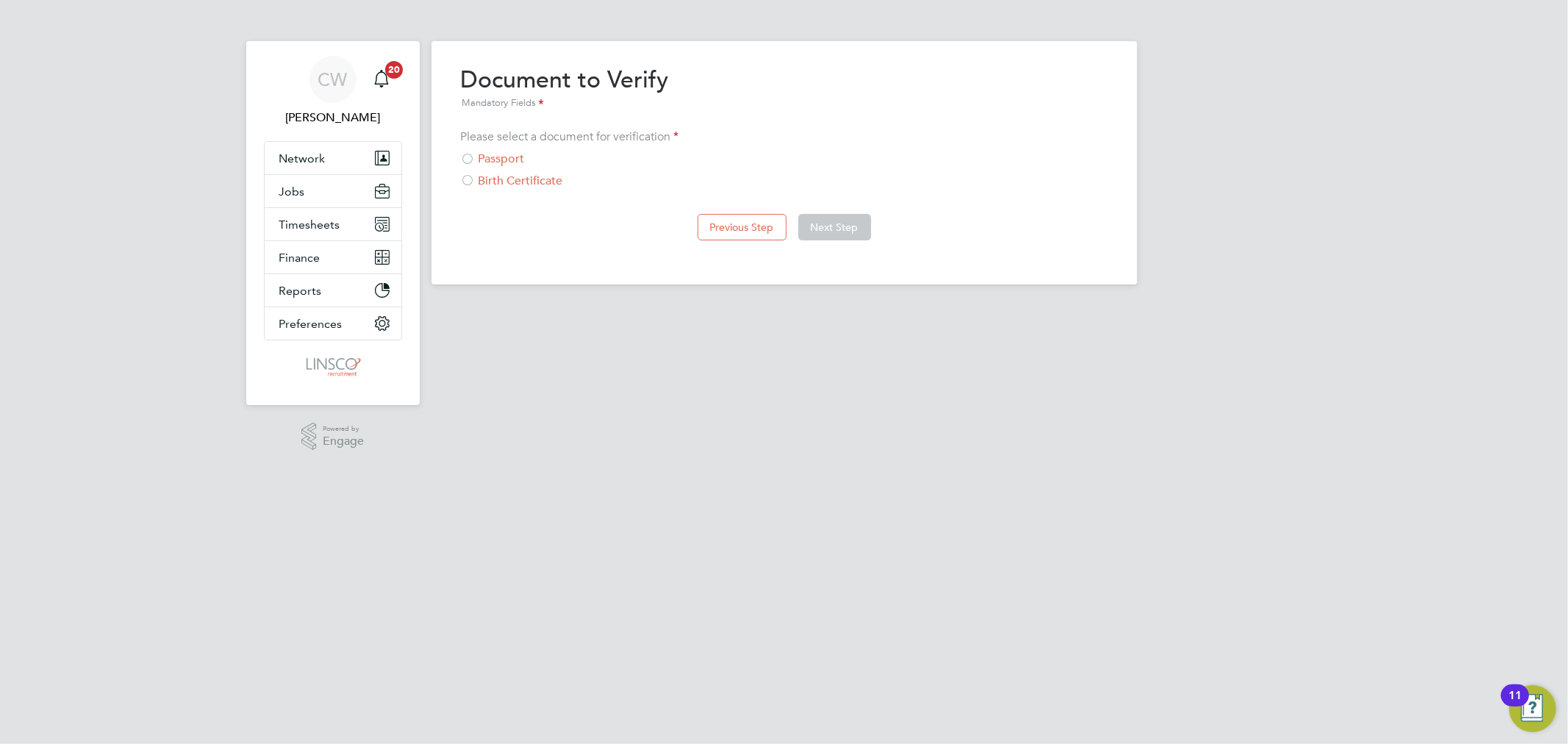
click at [505, 156] on div "Passport" at bounding box center [784, 159] width 647 height 16
click at [822, 224] on button "Next Step" at bounding box center [835, 227] width 73 height 27
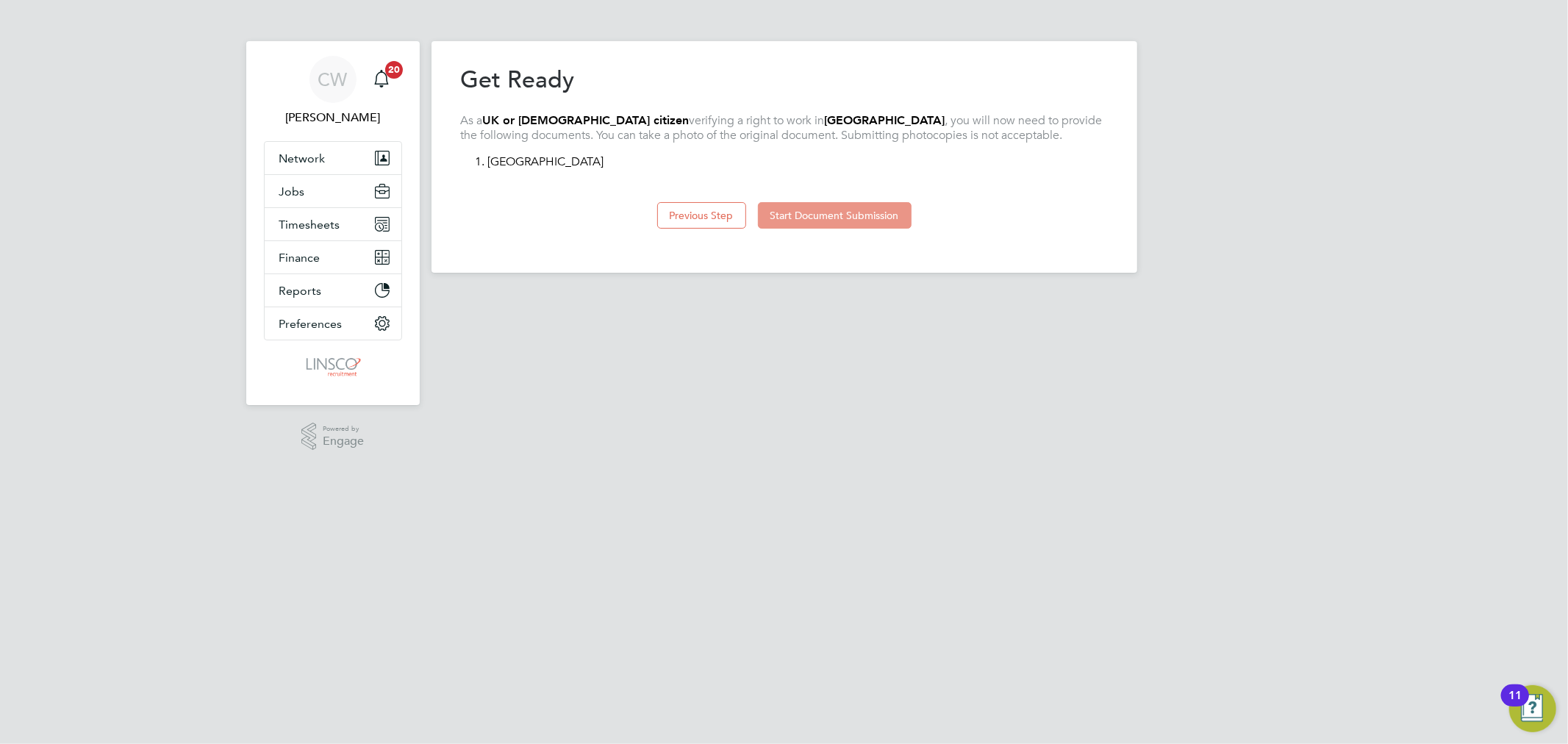
click at [870, 211] on button "Start Document Submission" at bounding box center [835, 215] width 154 height 27
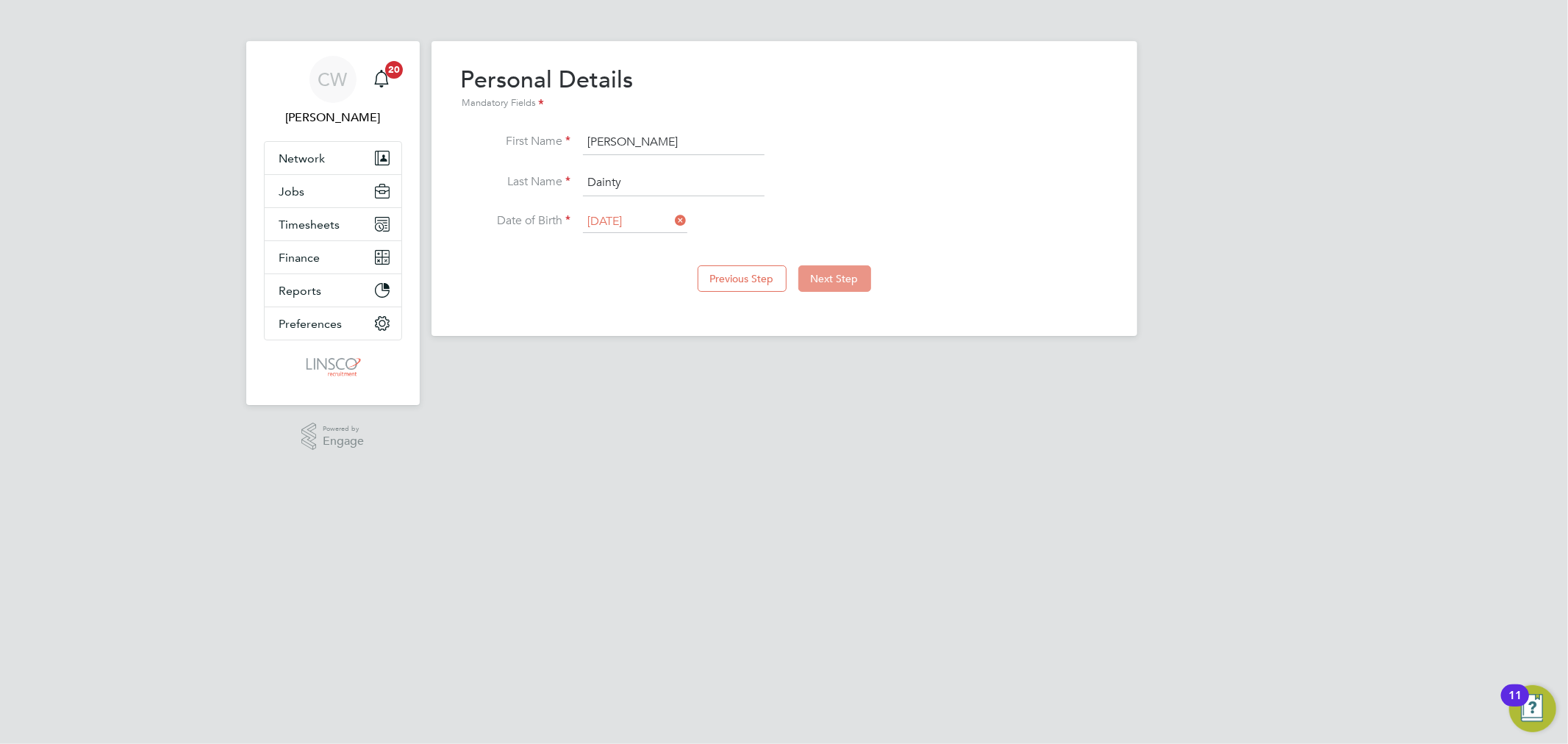
type input "David Giles"
click at [857, 277] on button "Next Step" at bounding box center [835, 279] width 73 height 27
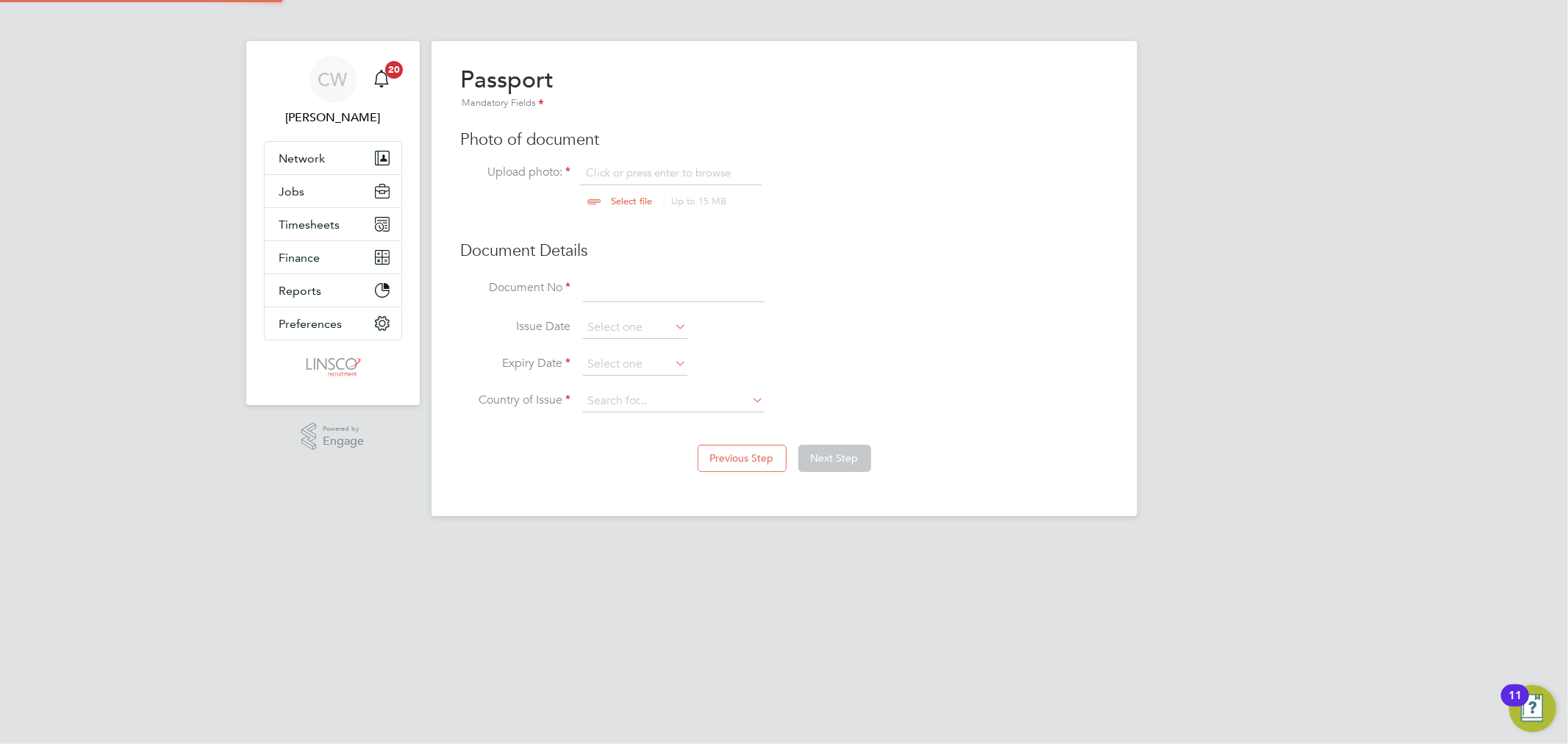
scroll to position [19, 181]
click at [602, 195] on input "file" at bounding box center [646, 188] width 231 height 44
type input "C:\fakepath\Document118533.docx"
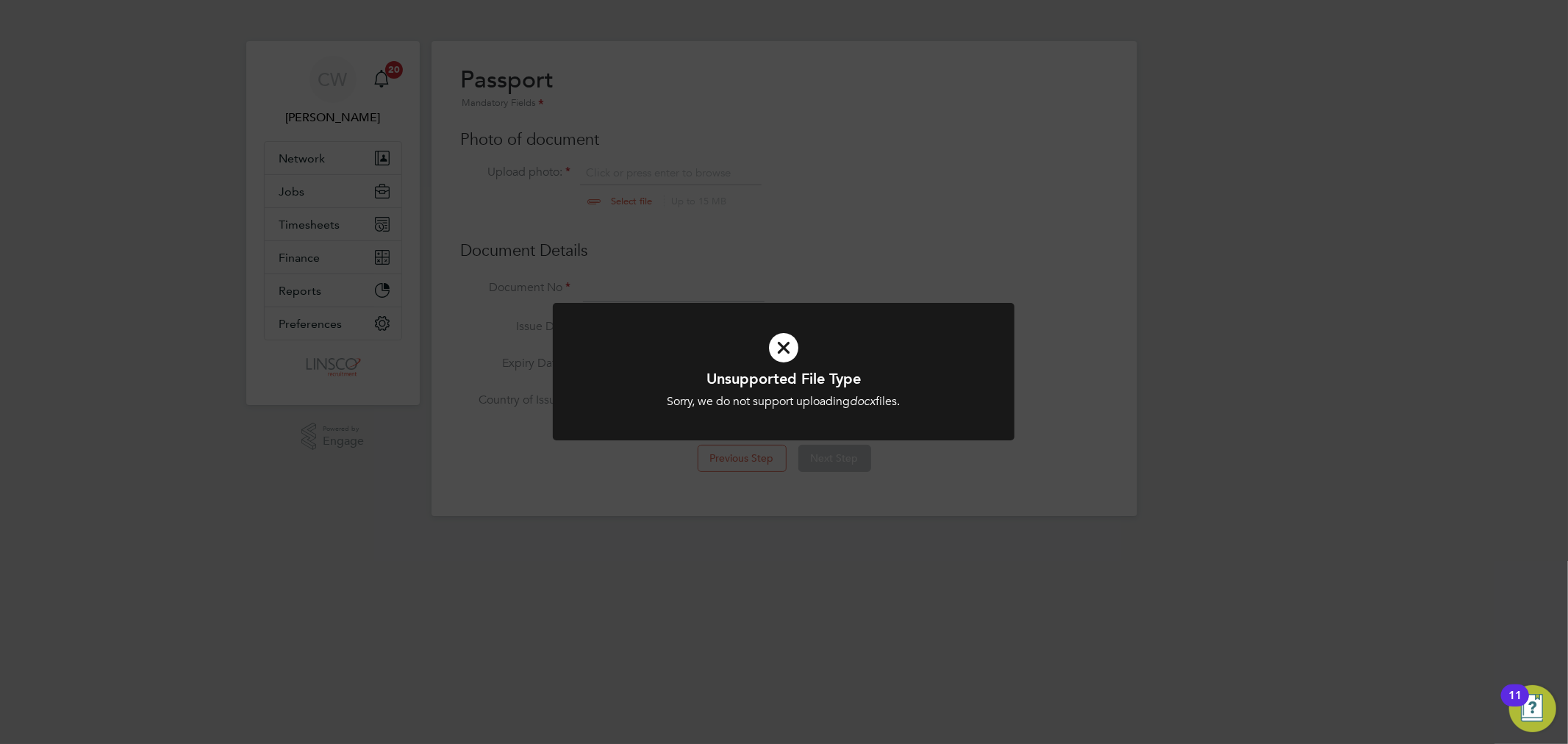
click at [784, 353] on icon at bounding box center [784, 348] width 382 height 58
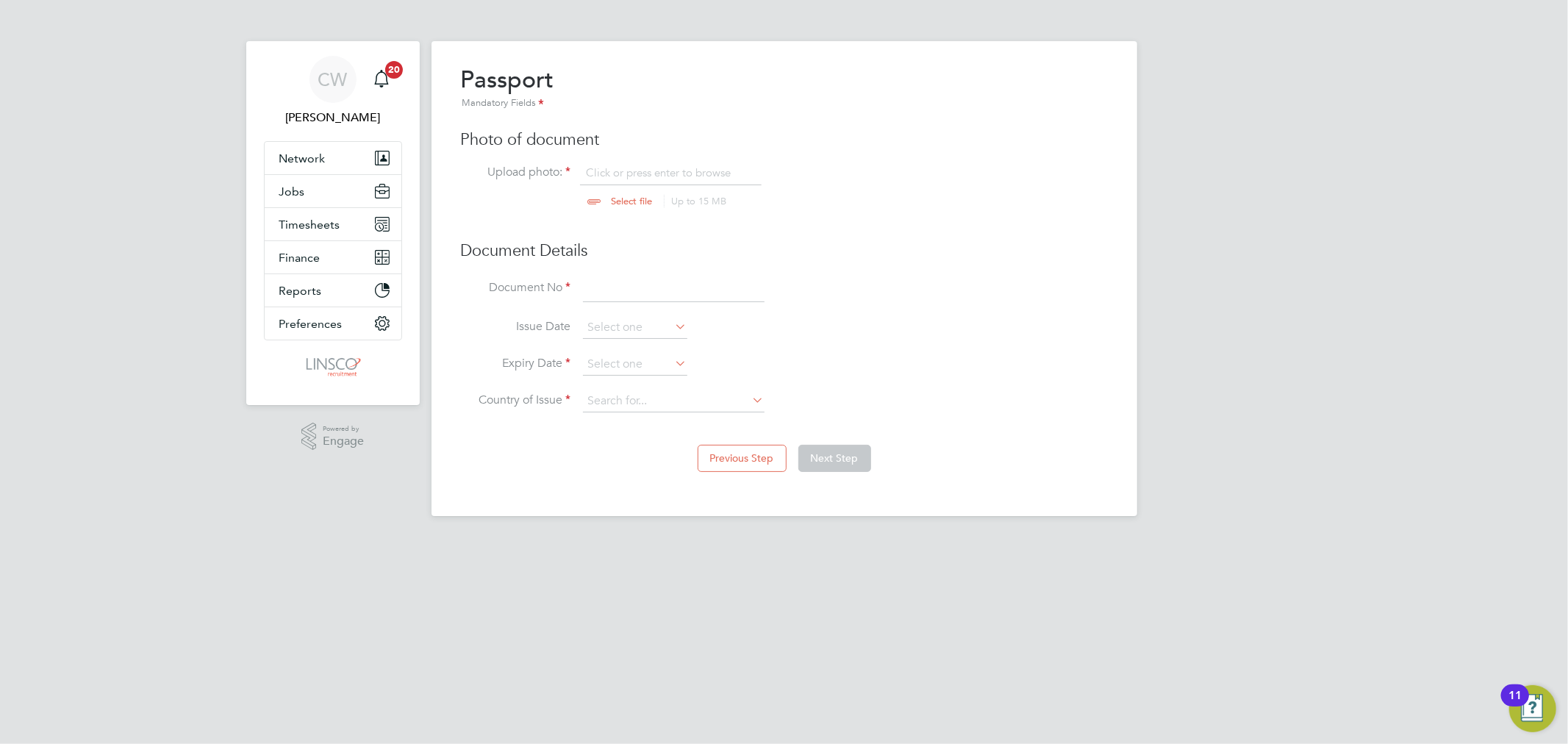
click at [627, 199] on input "file" at bounding box center [646, 188] width 231 height 44
type input "C:\fakepath\giles dainty pp.pdf"
click at [626, 291] on input at bounding box center [674, 290] width 181 height 27
type input "542029139"
click at [646, 366] on input at bounding box center [635, 365] width 104 height 22
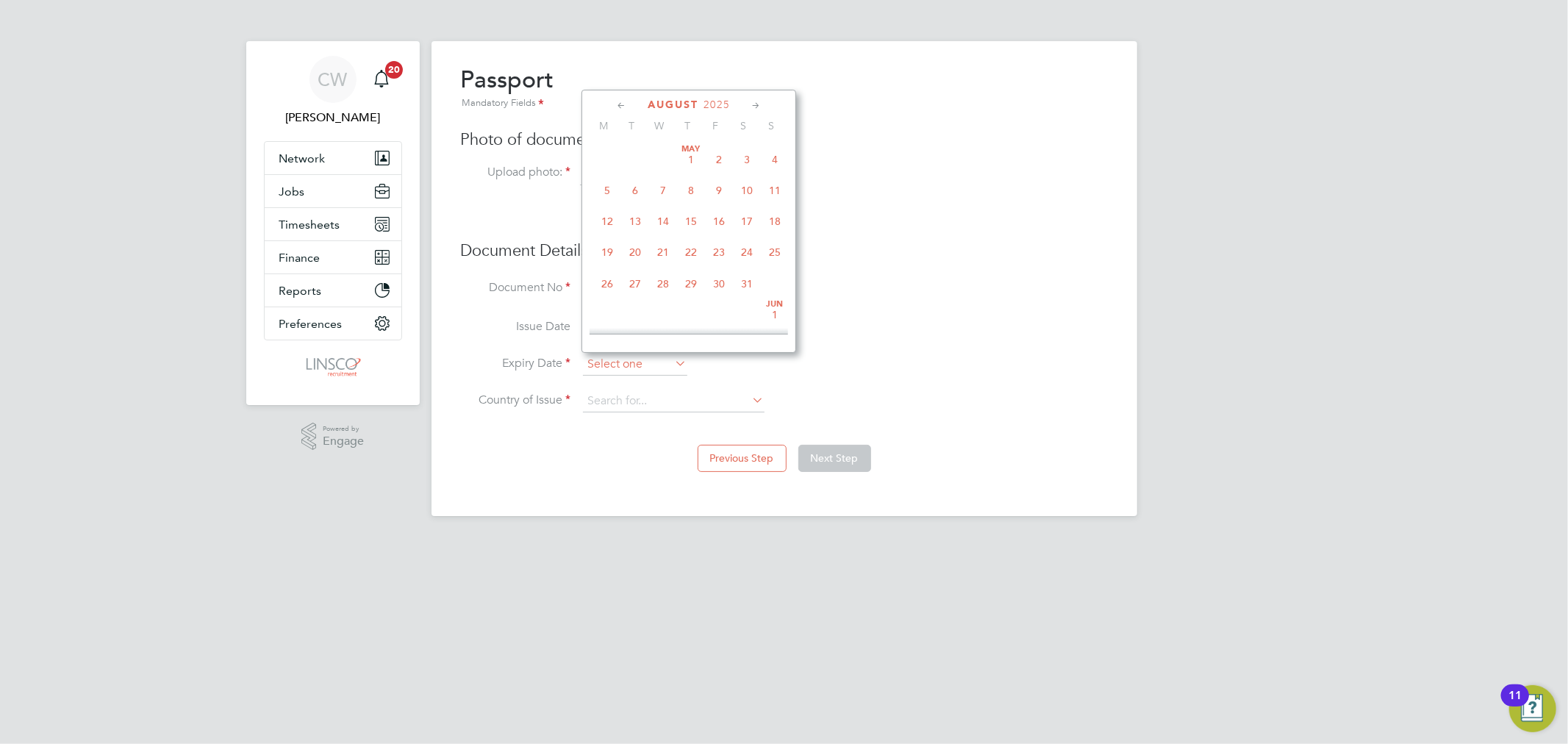
scroll to position [567, 0]
click at [724, 101] on span "2025" at bounding box center [717, 105] width 27 height 13
click at [671, 240] on span "2027" at bounding box center [662, 240] width 28 height 28
click at [755, 105] on icon at bounding box center [756, 106] width 14 height 17
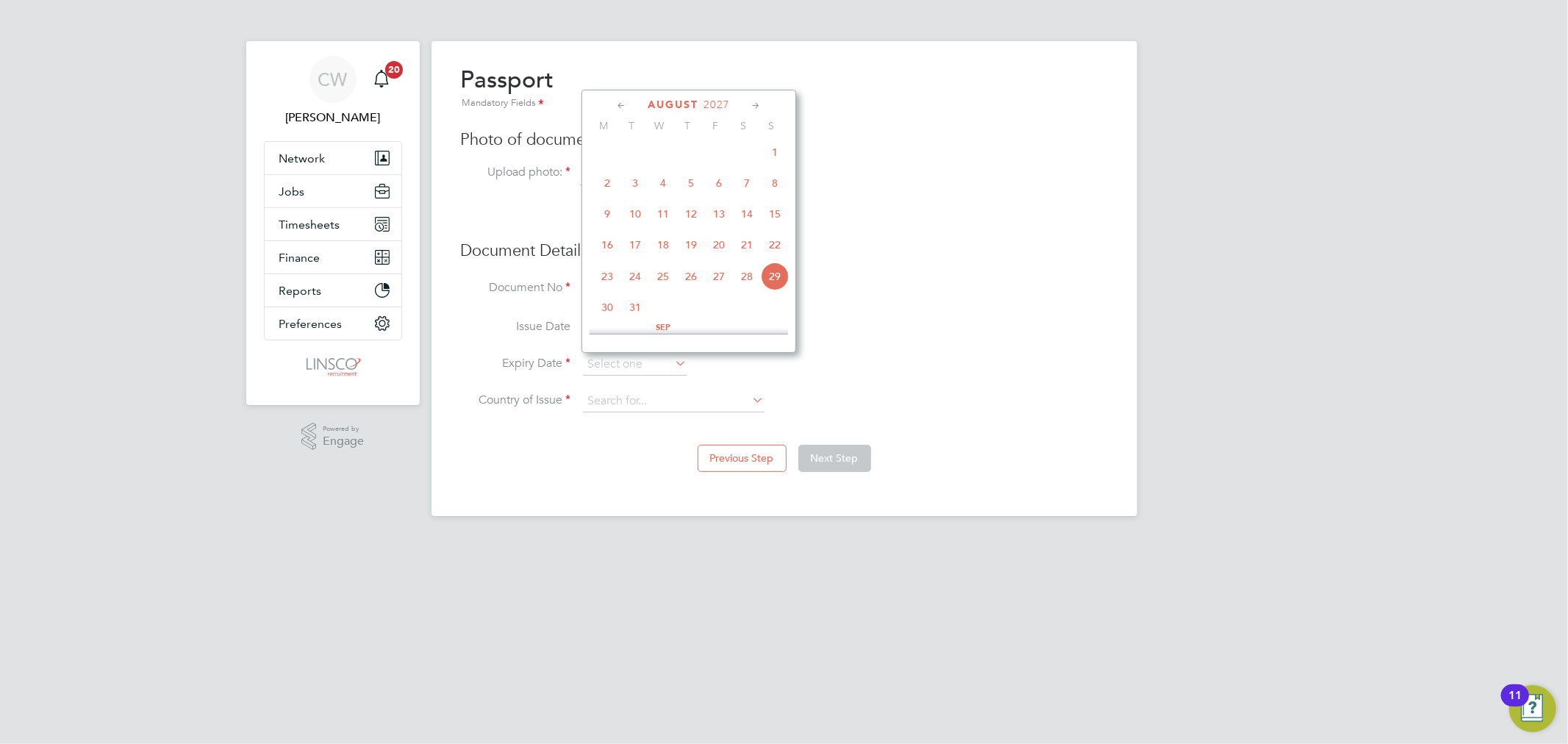
click at [755, 105] on icon at bounding box center [756, 106] width 14 height 17
click at [773, 184] on span "10" at bounding box center [774, 177] width 28 height 28
type input "10 Oct 2027"
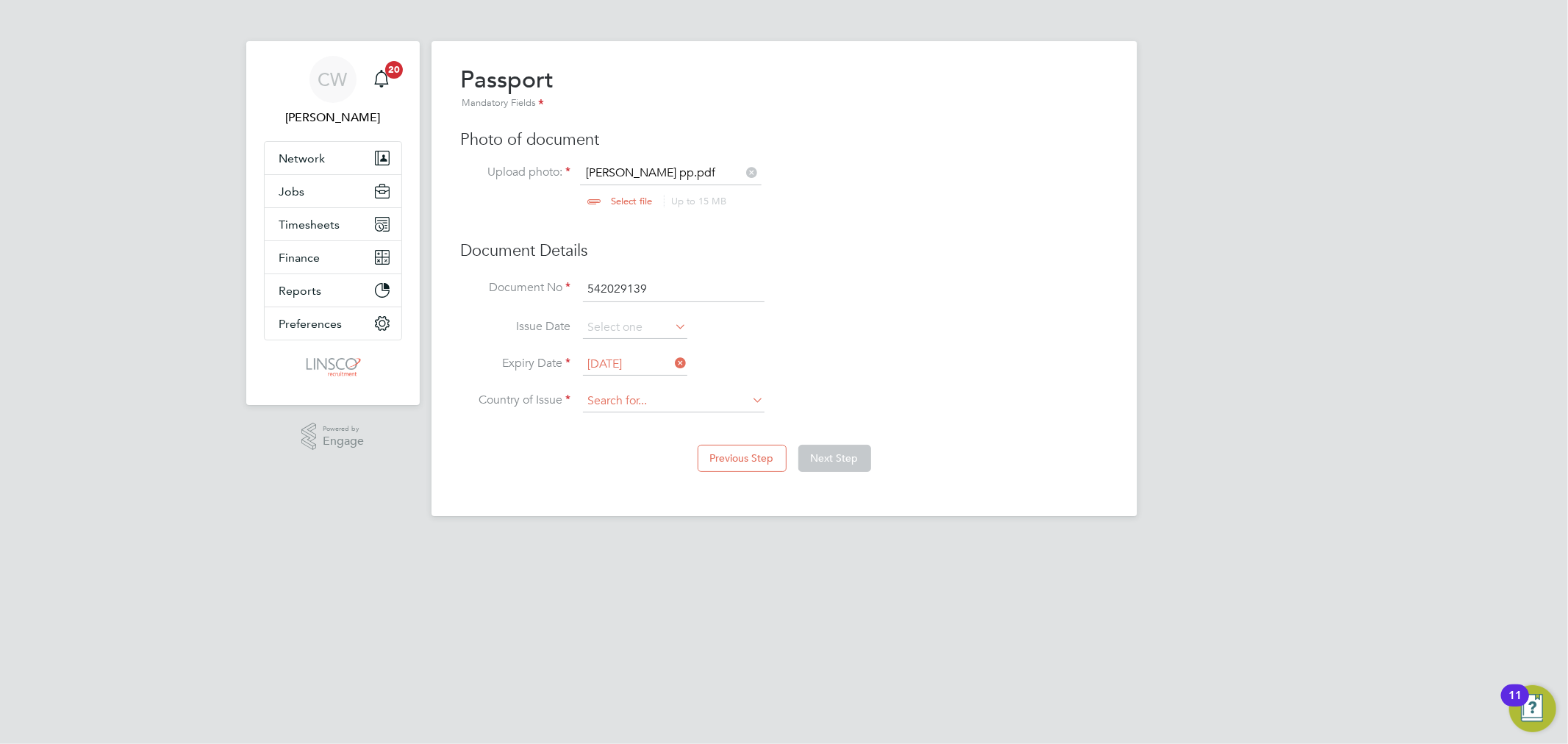
click at [617, 392] on input at bounding box center [674, 401] width 181 height 22
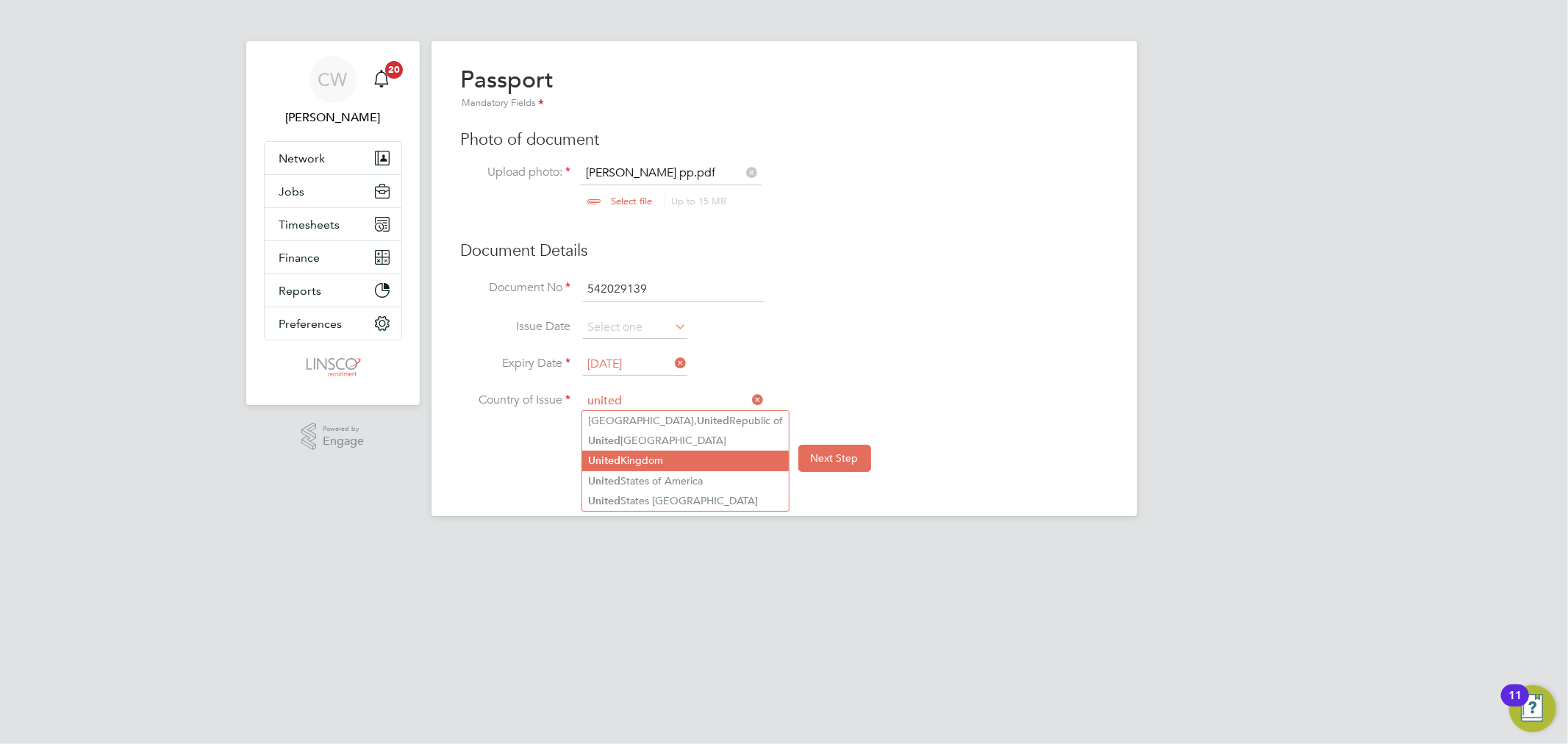
click at [651, 460] on li "United Kingdom" at bounding box center [686, 460] width 207 height 20
type input "[GEOGRAPHIC_DATA]"
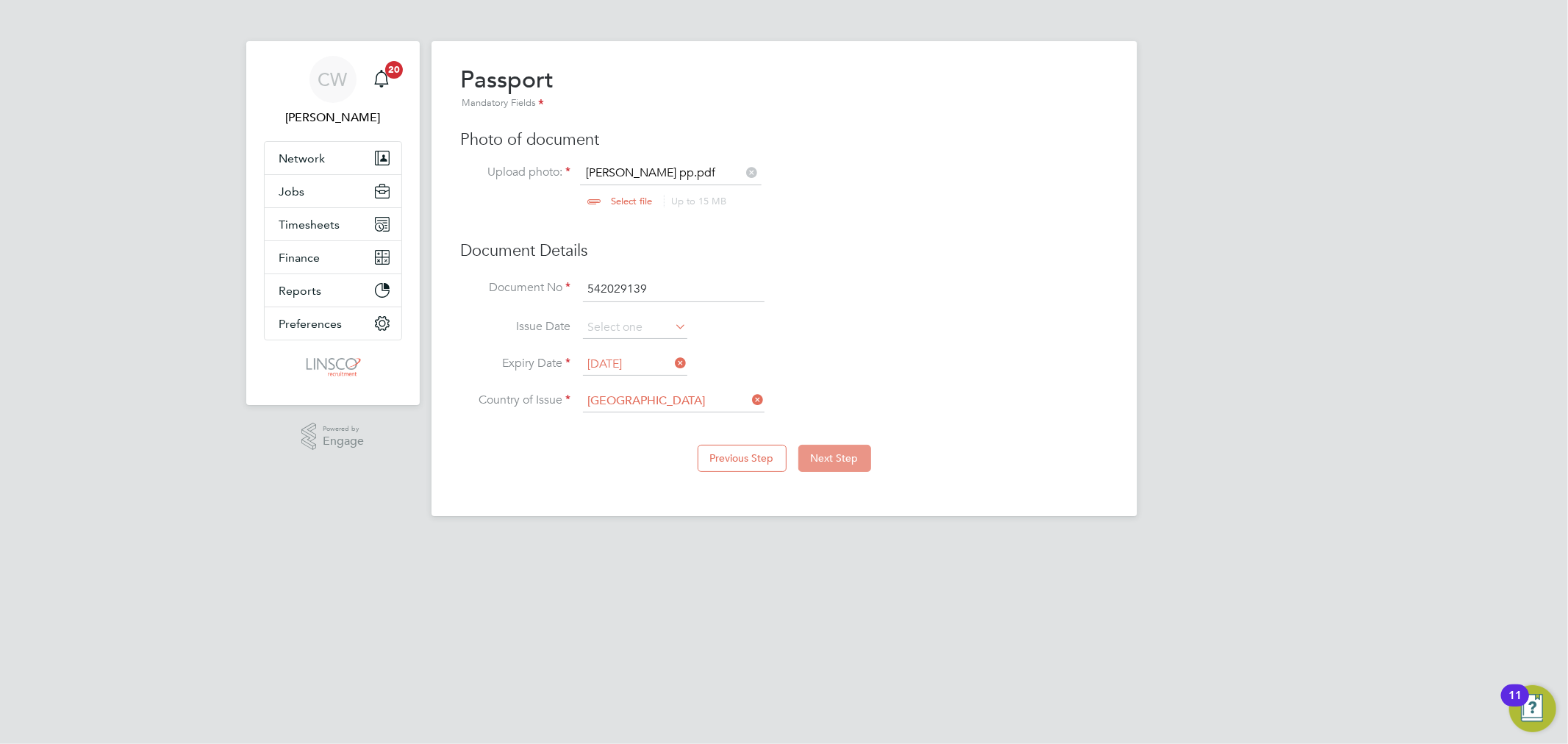
click at [846, 457] on button "Next Step" at bounding box center [835, 458] width 73 height 27
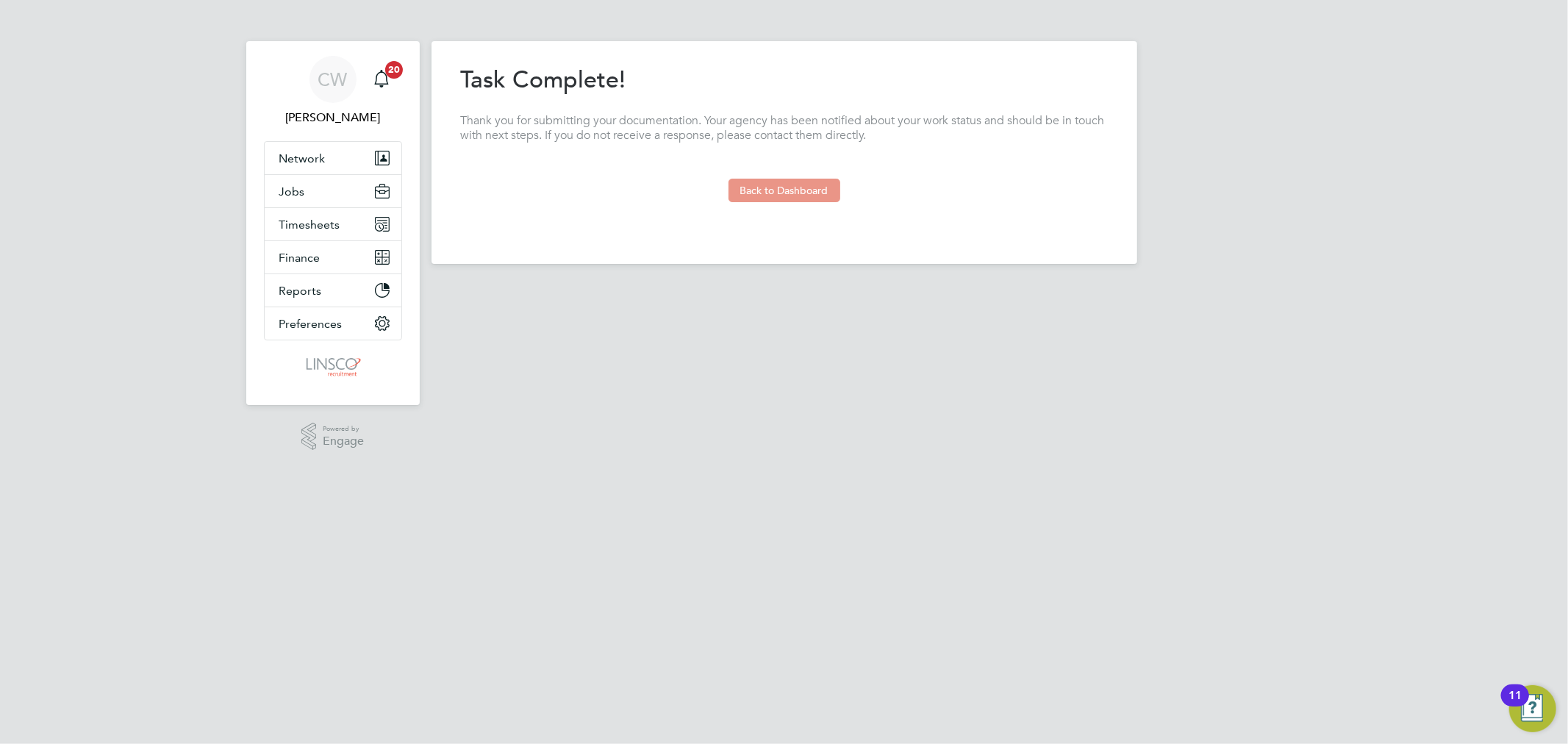
click at [820, 190] on button "Back to Dashboard" at bounding box center [784, 191] width 112 height 24
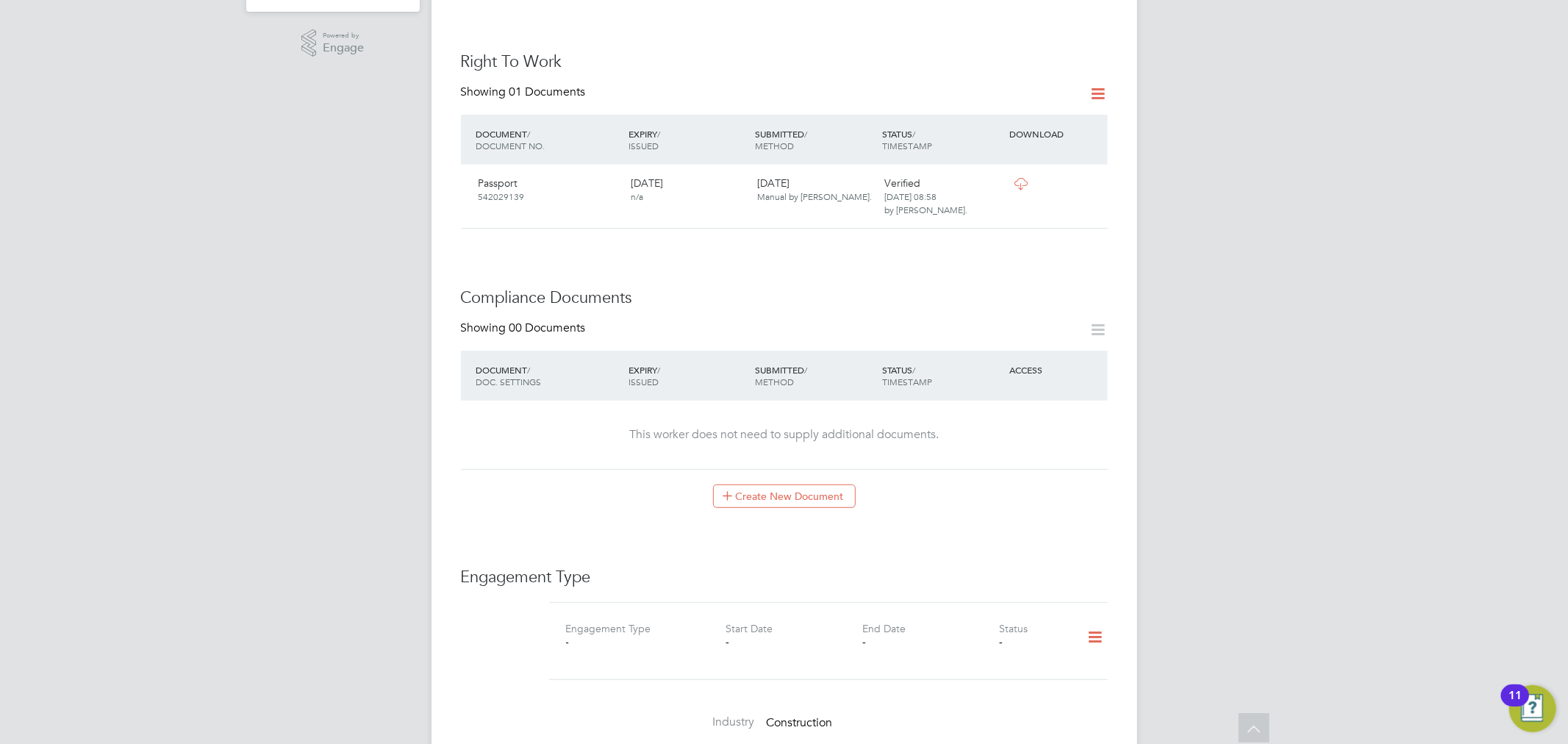
scroll to position [653, 0]
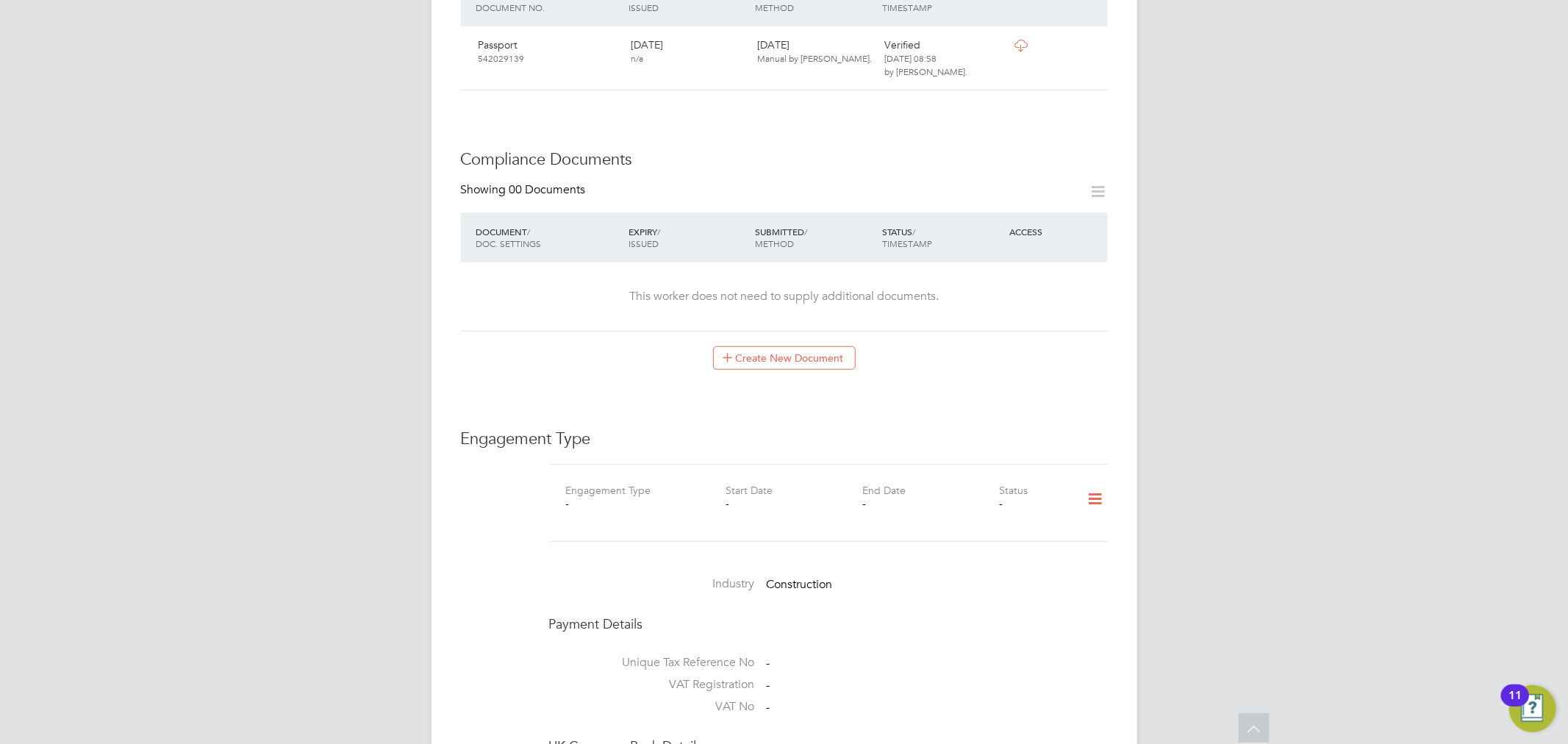
click at [1089, 482] on icon at bounding box center [1095, 499] width 26 height 34
click at [1020, 531] on li "Add Engagement Type" at bounding box center [1020, 533] width 167 height 20
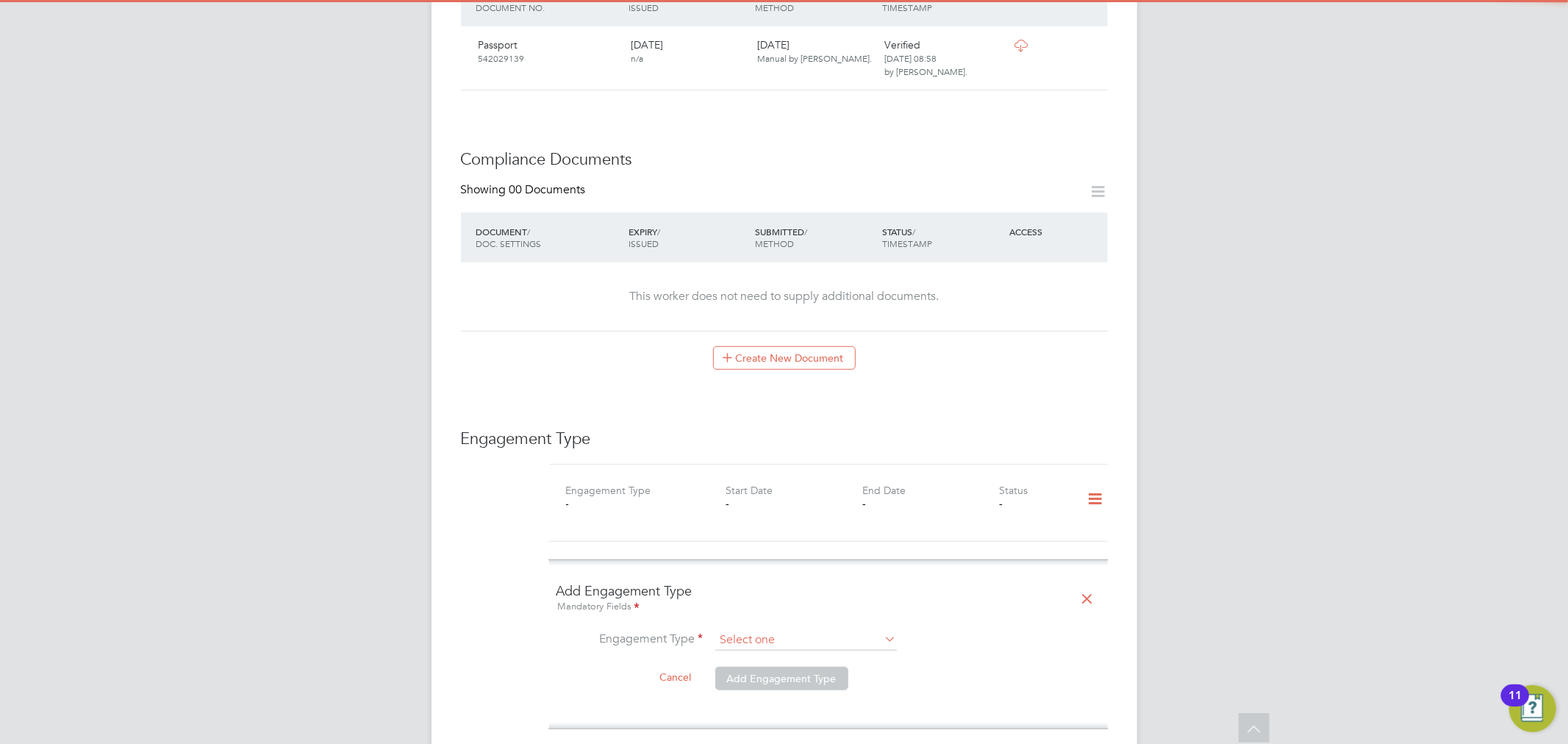
click at [775, 630] on input at bounding box center [806, 640] width 181 height 20
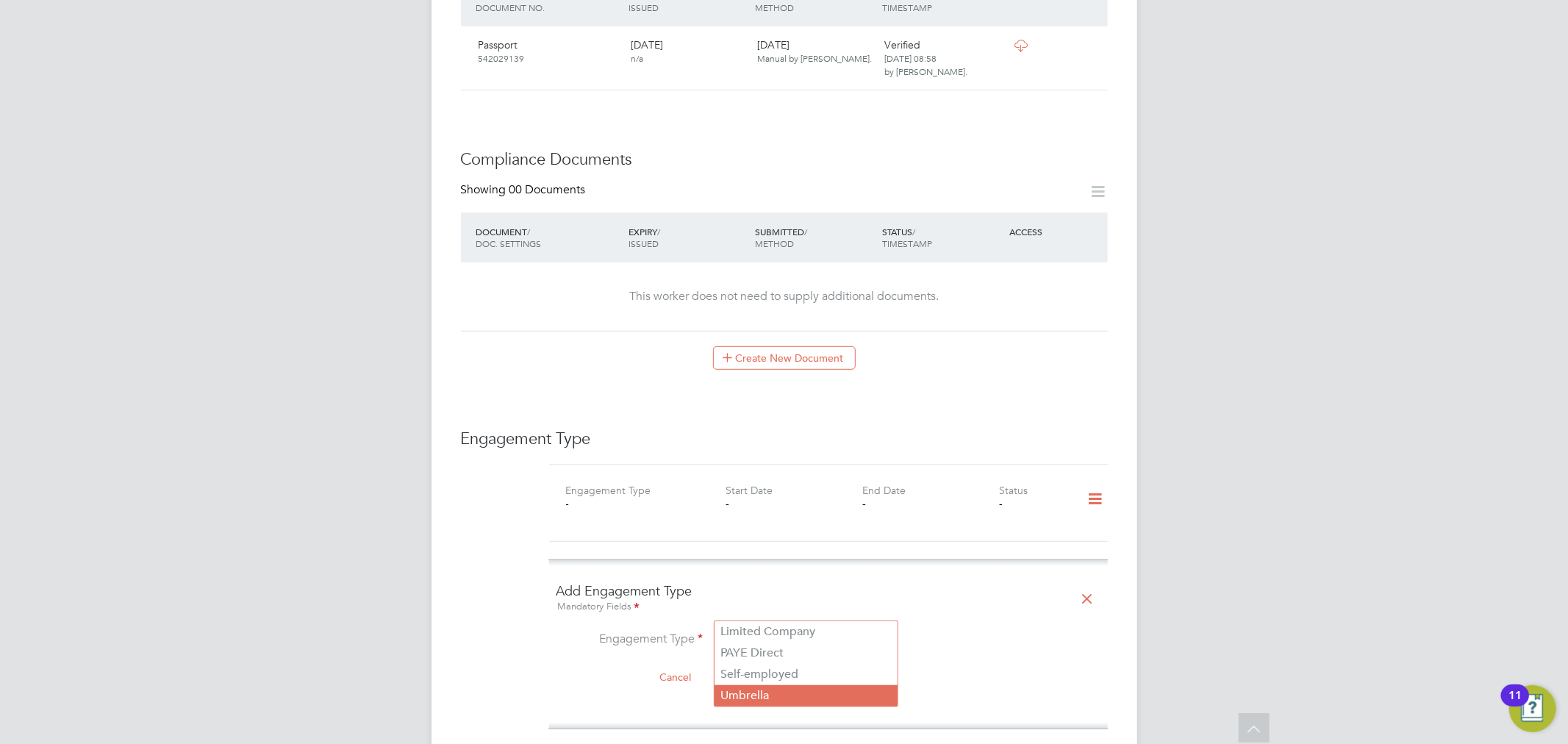
click at [765, 689] on li "Umbrella" at bounding box center [806, 695] width 183 height 21
type input "Umbrella"
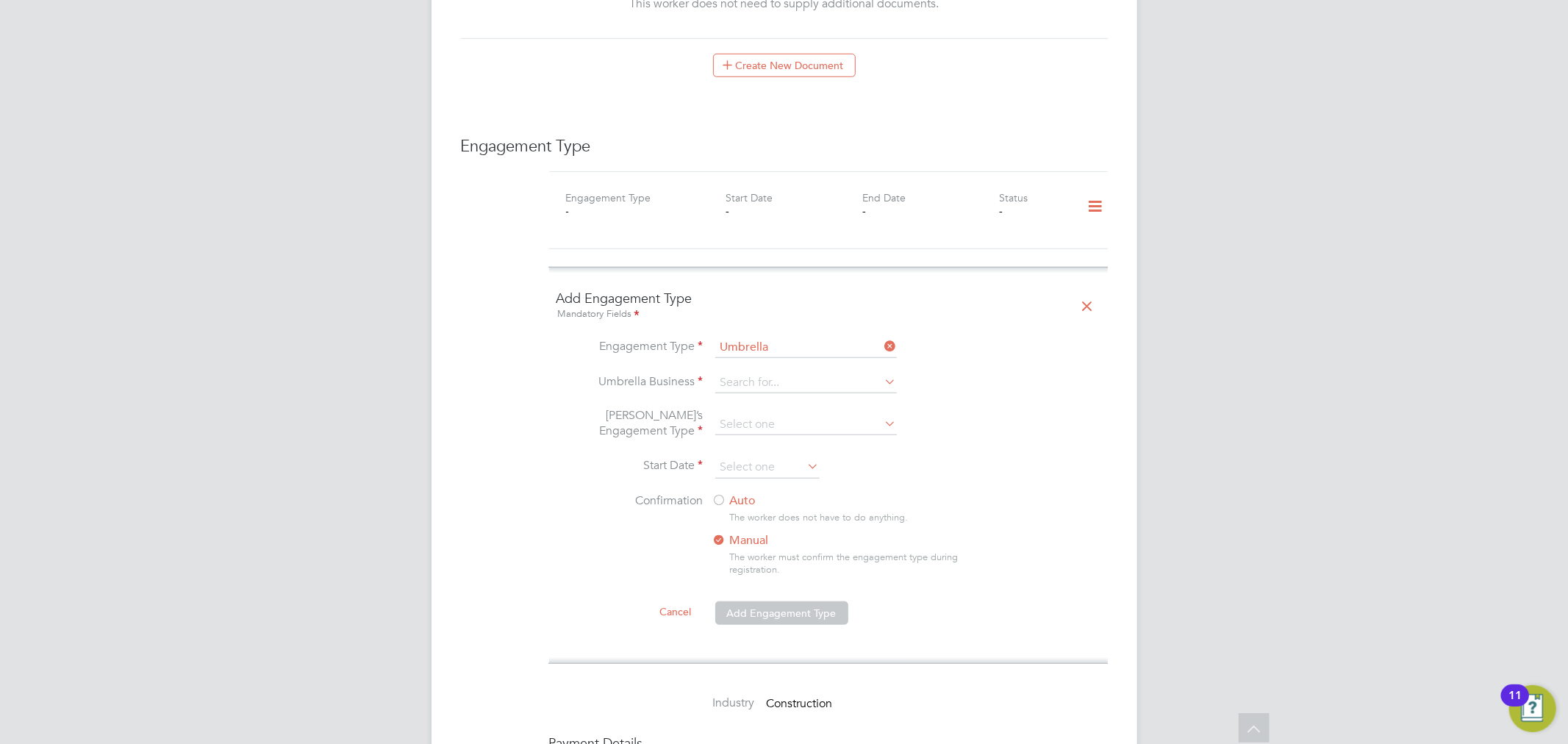
scroll to position [980, 0]
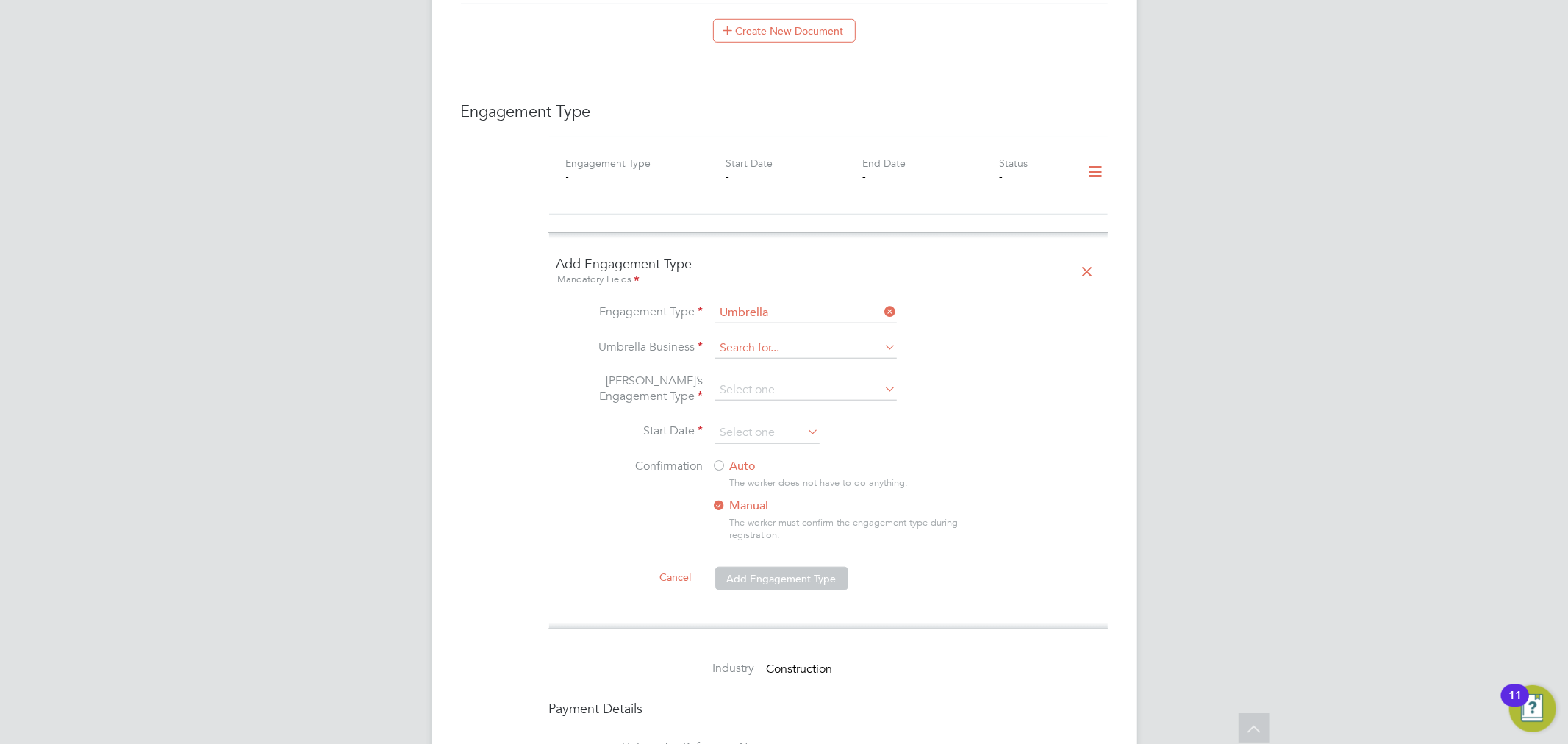
click at [758, 338] on input at bounding box center [806, 348] width 181 height 20
click at [747, 338] on input at bounding box center [806, 348] width 181 height 20
click at [765, 338] on b "Contract" at bounding box center [765, 340] width 48 height 14
type input "We Contracting Ltd"
click at [751, 380] on input at bounding box center [806, 390] width 181 height 20
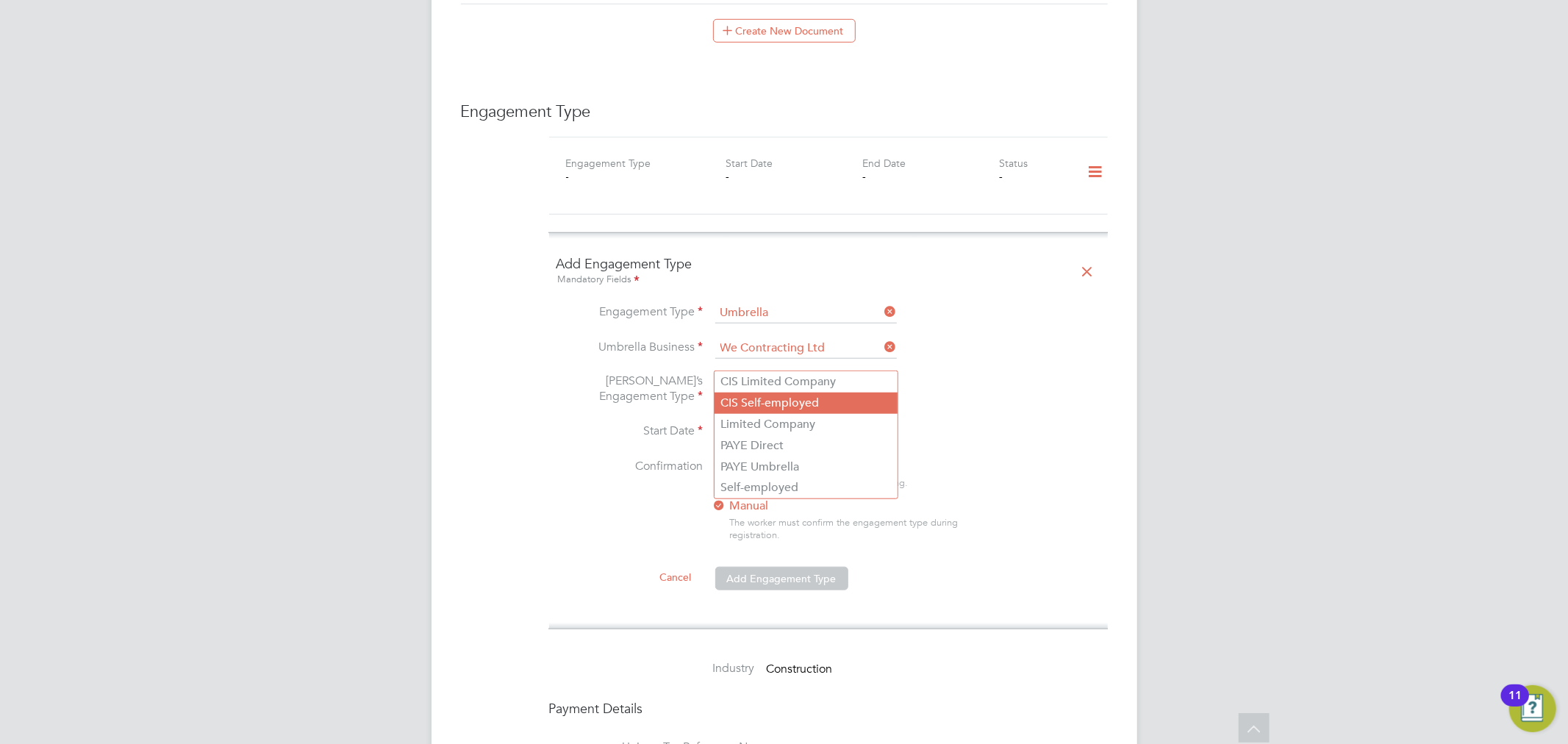
click at [798, 397] on li "CIS Self-employed" at bounding box center [806, 403] width 183 height 21
type input "CIS Self-employed"
click at [739, 459] on label "Auto" at bounding box center [845, 467] width 265 height 16
click at [758, 422] on input at bounding box center [767, 433] width 104 height 22
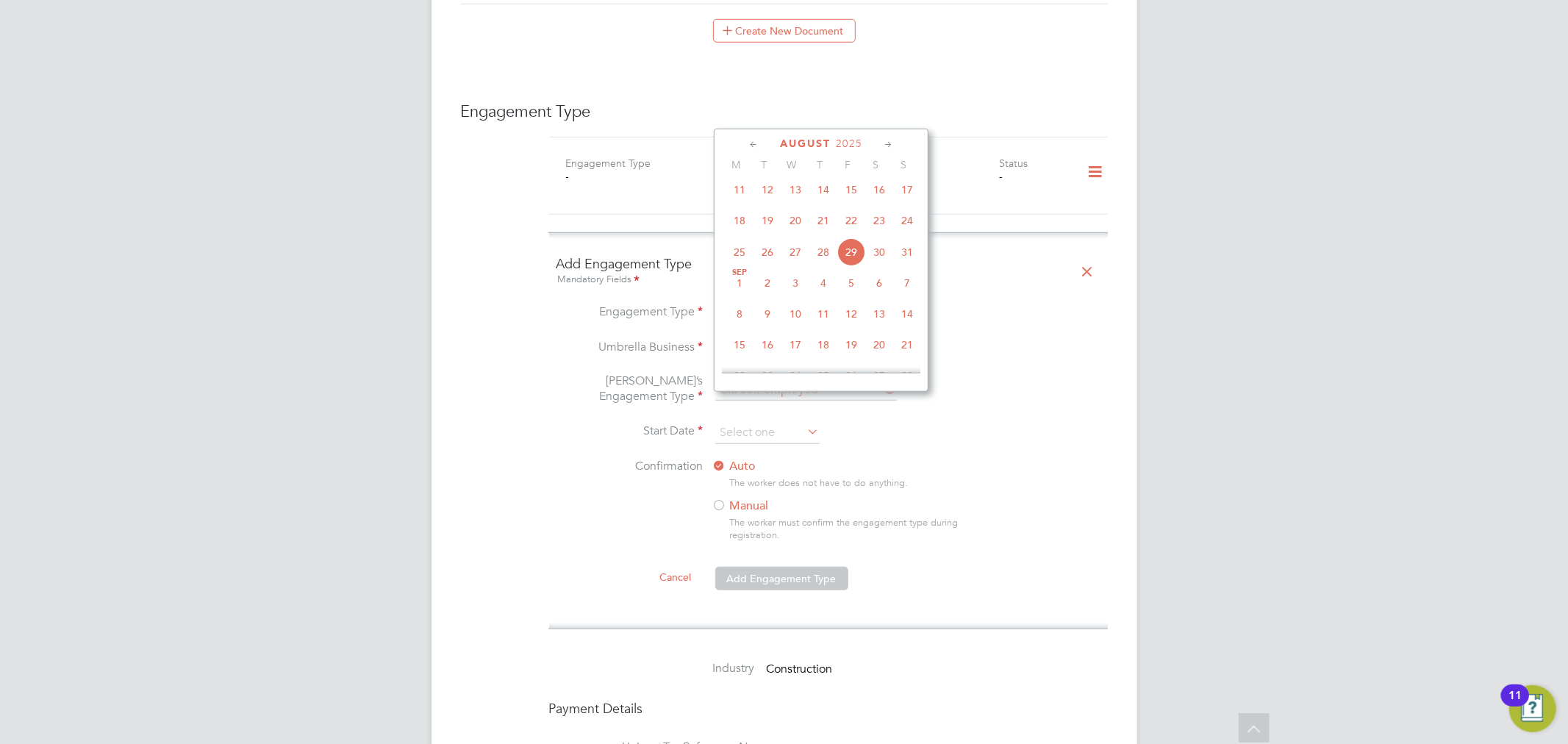
click at [765, 256] on span "26" at bounding box center [767, 251] width 28 height 28
type input "[DATE]"
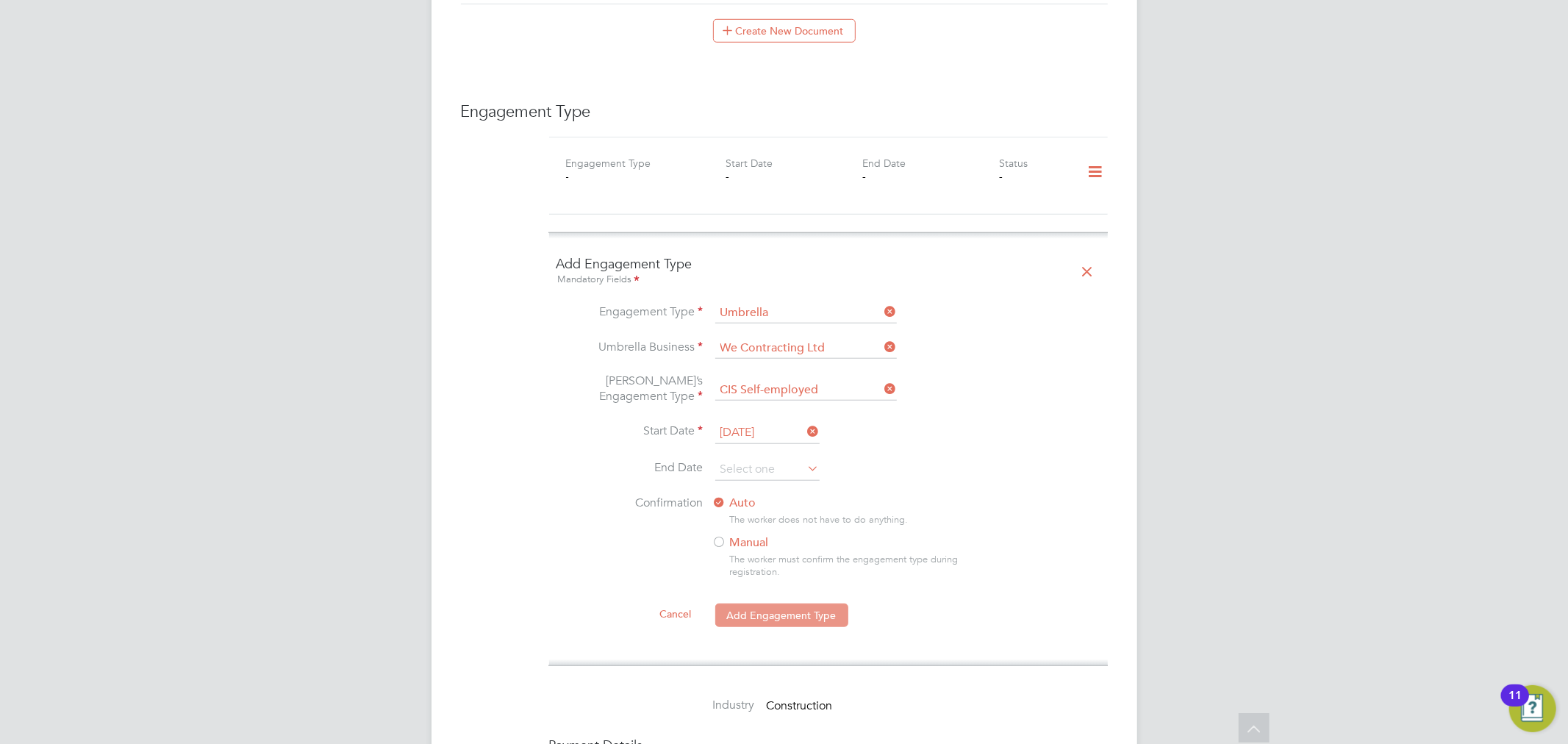
click at [821, 604] on button "Add Engagement Type" at bounding box center [781, 616] width 133 height 24
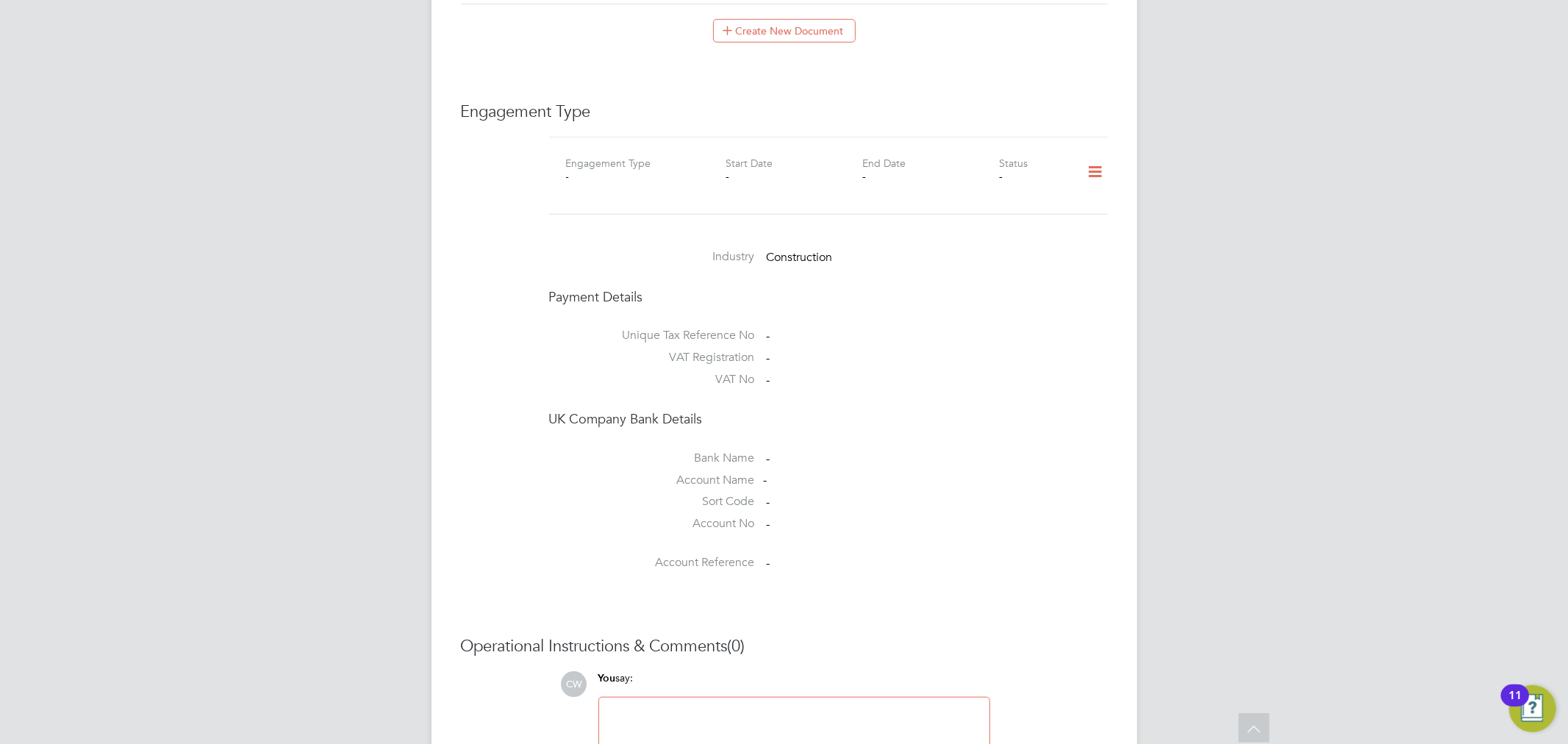
click at [1007, 473] on li "Account Name -" at bounding box center [829, 484] width 559 height 22
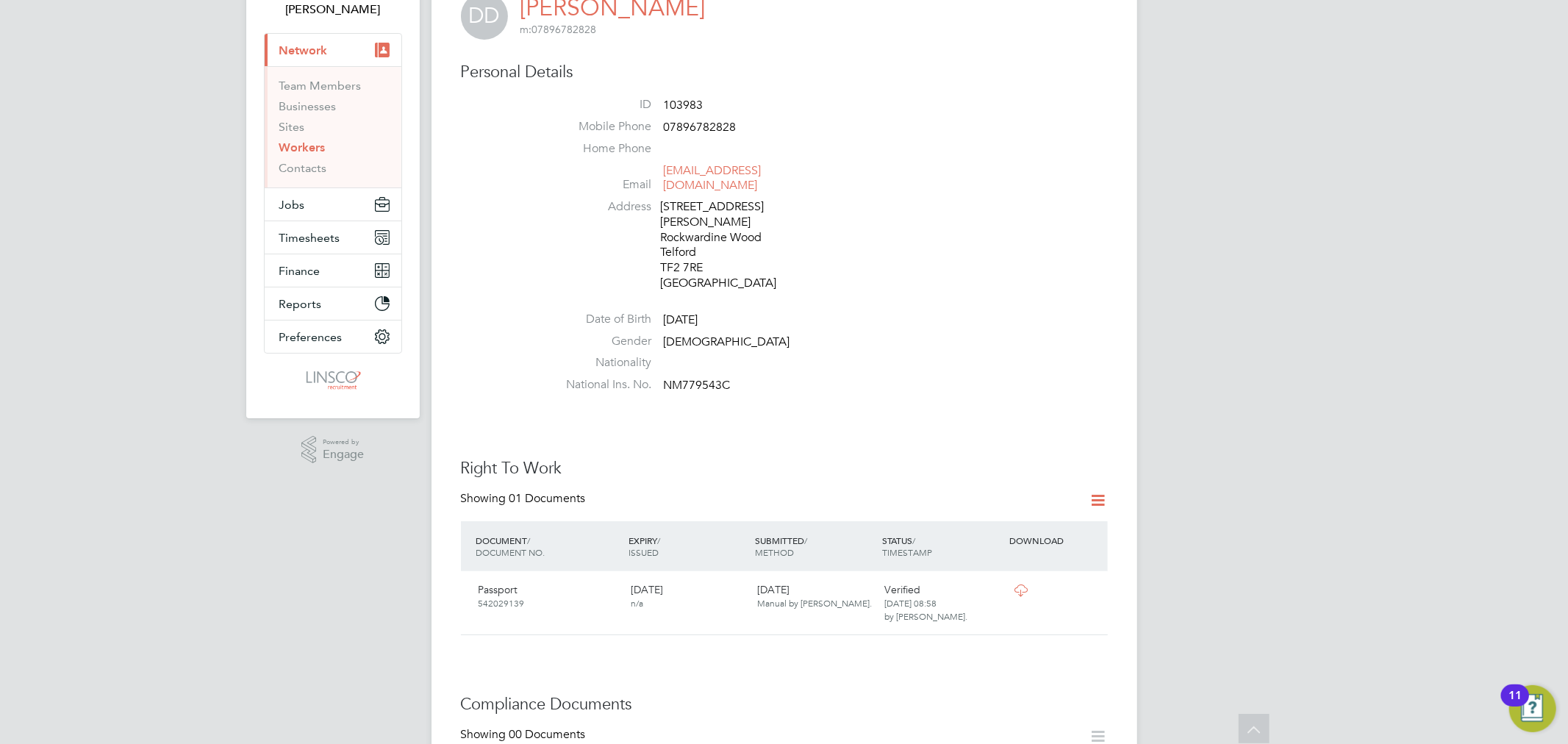
scroll to position [0, 0]
